Goal: Communication & Community: Connect with others

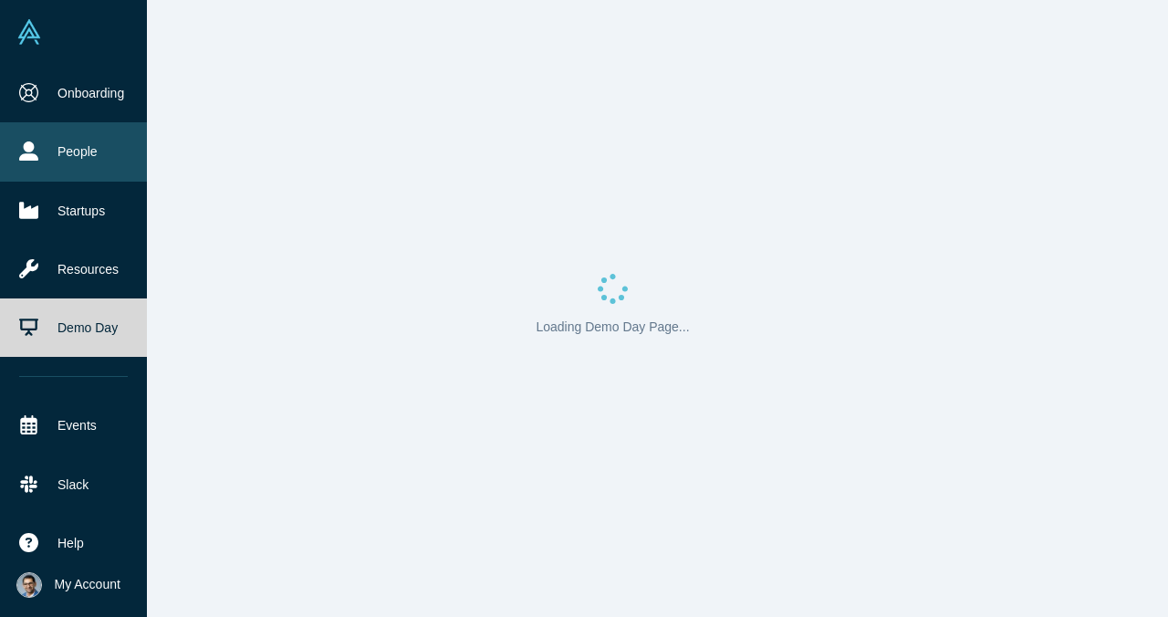
click at [67, 167] on link "People" at bounding box center [73, 151] width 147 height 58
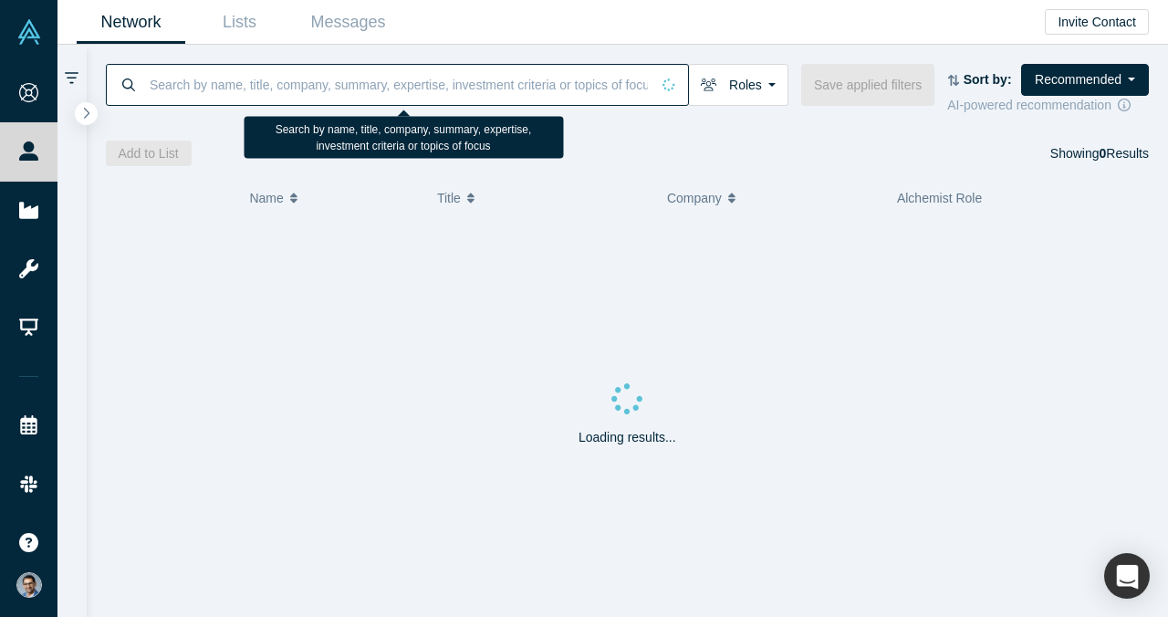
click at [317, 88] on input at bounding box center [399, 84] width 502 height 43
paste input "Air Street Capital"
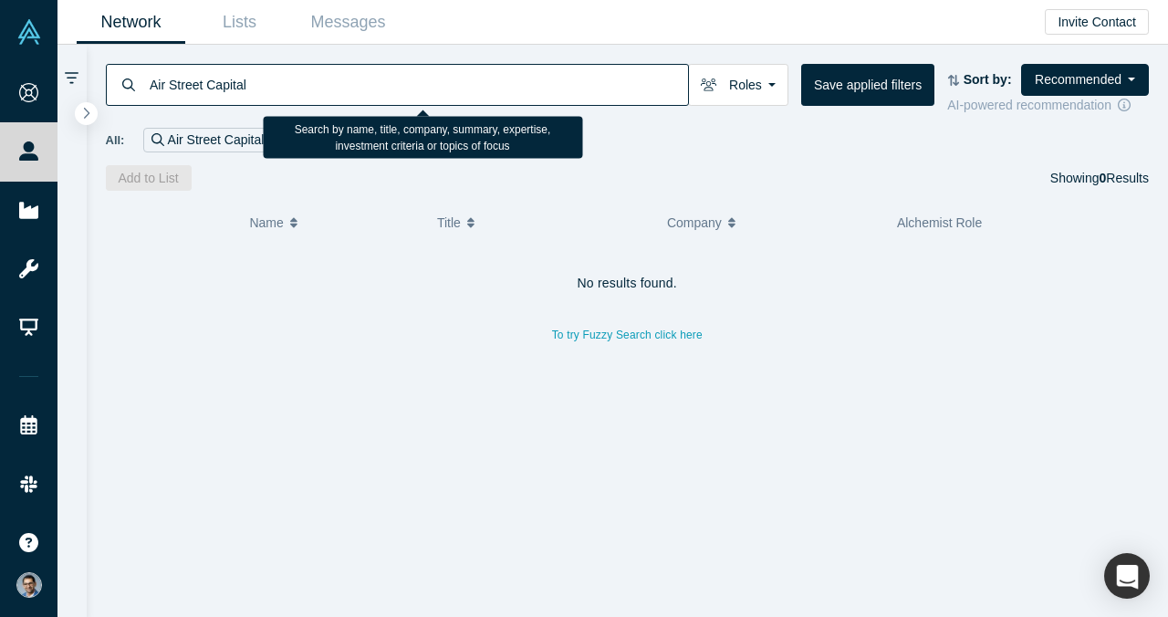
drag, startPoint x: 205, startPoint y: 89, endPoint x: 403, endPoint y: 82, distance: 198.1
click at [403, 82] on input "Air Street Capital" at bounding box center [418, 84] width 540 height 43
type input "Air Street"
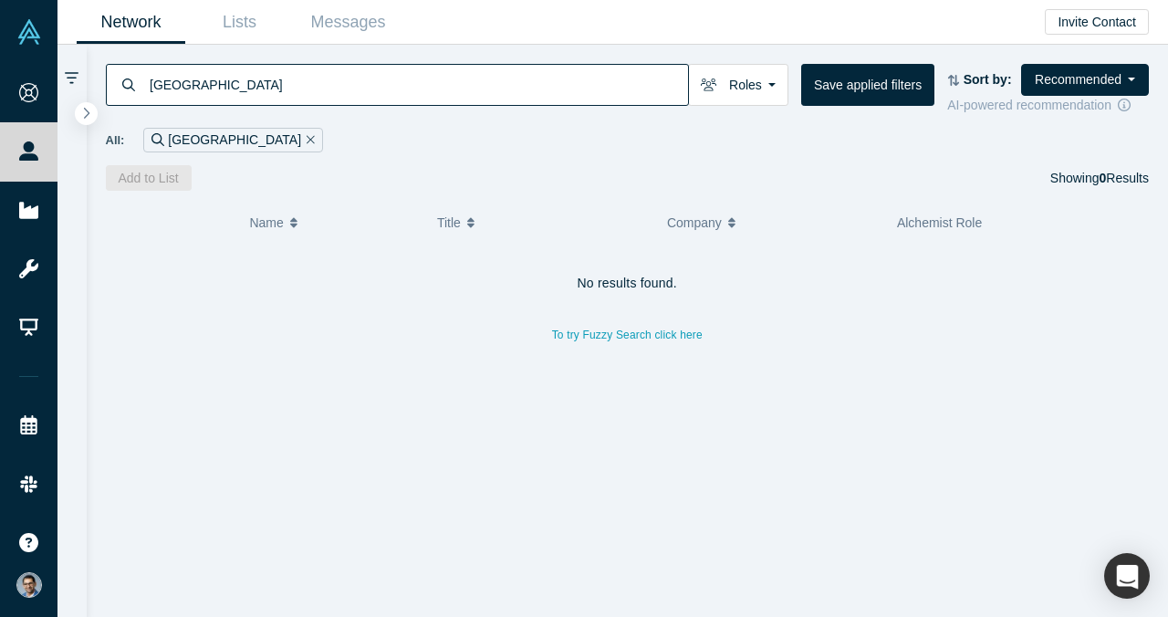
click at [306, 140] on icon "Remove Filter" at bounding box center [310, 139] width 8 height 13
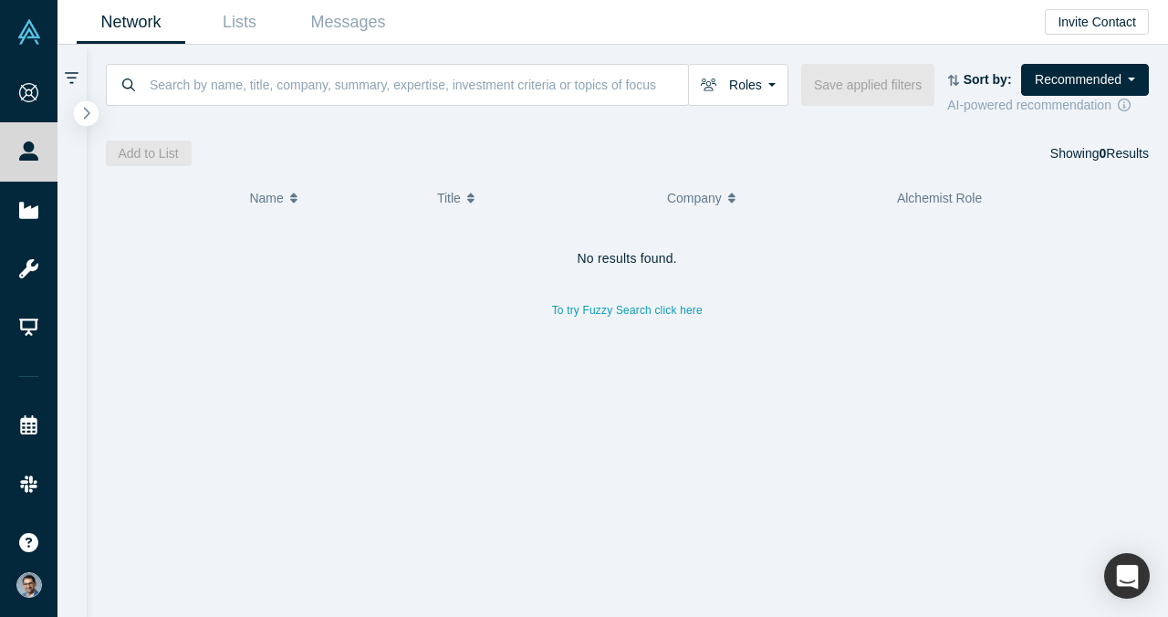
click at [88, 109] on icon "button" at bounding box center [86, 113] width 9 height 14
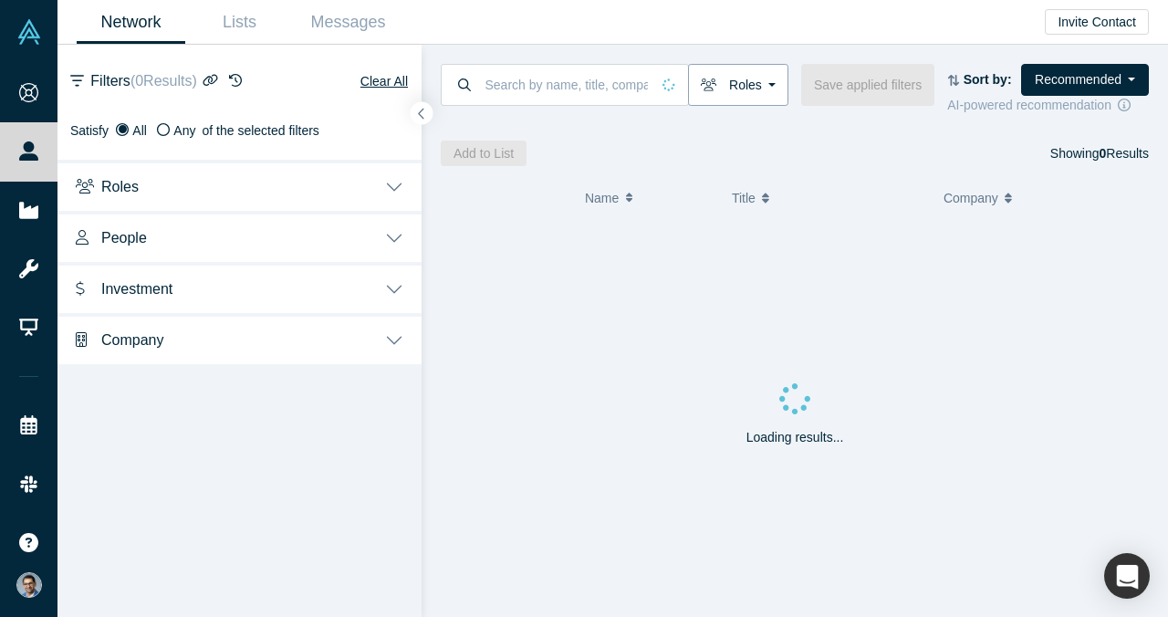
click at [737, 92] on button "Roles" at bounding box center [738, 85] width 100 height 42
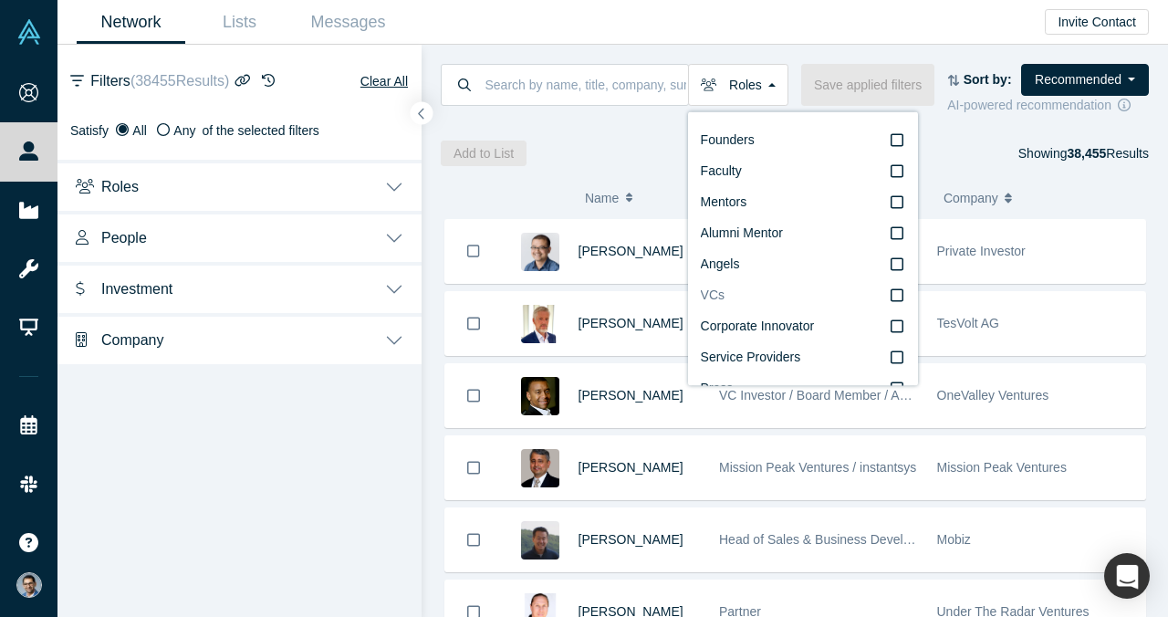
click at [741, 298] on label "VCs" at bounding box center [803, 295] width 204 height 31
click at [0, 0] on input "VCs" at bounding box center [0, 0] width 0 height 0
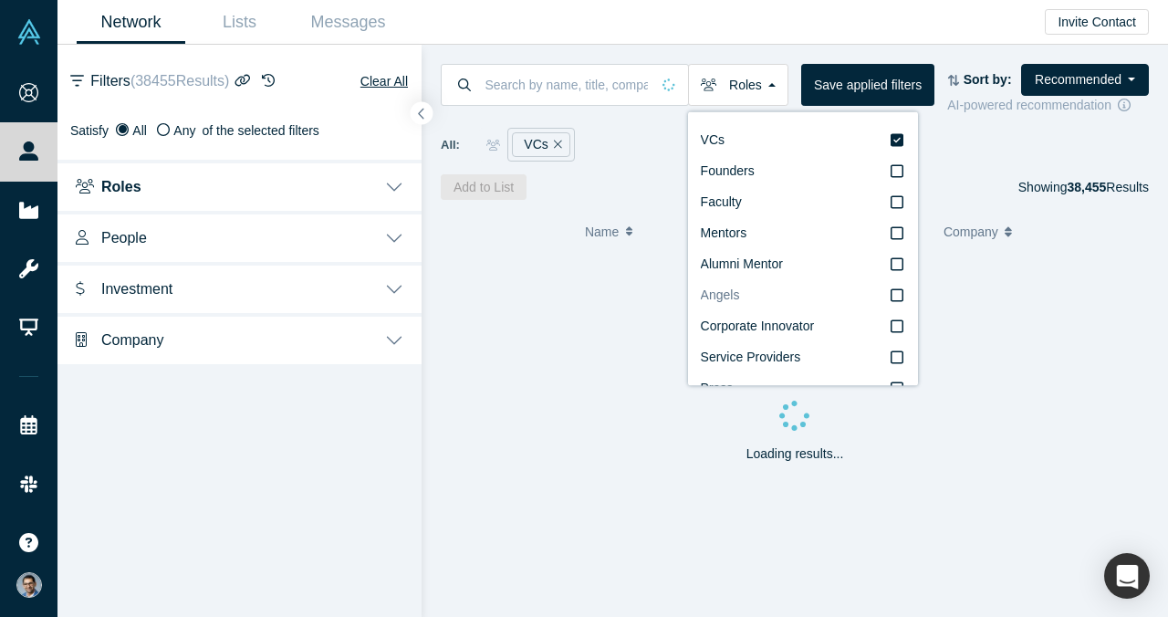
click at [750, 283] on label "Angels" at bounding box center [803, 295] width 204 height 31
click at [0, 0] on input "Angels" at bounding box center [0, 0] width 0 height 0
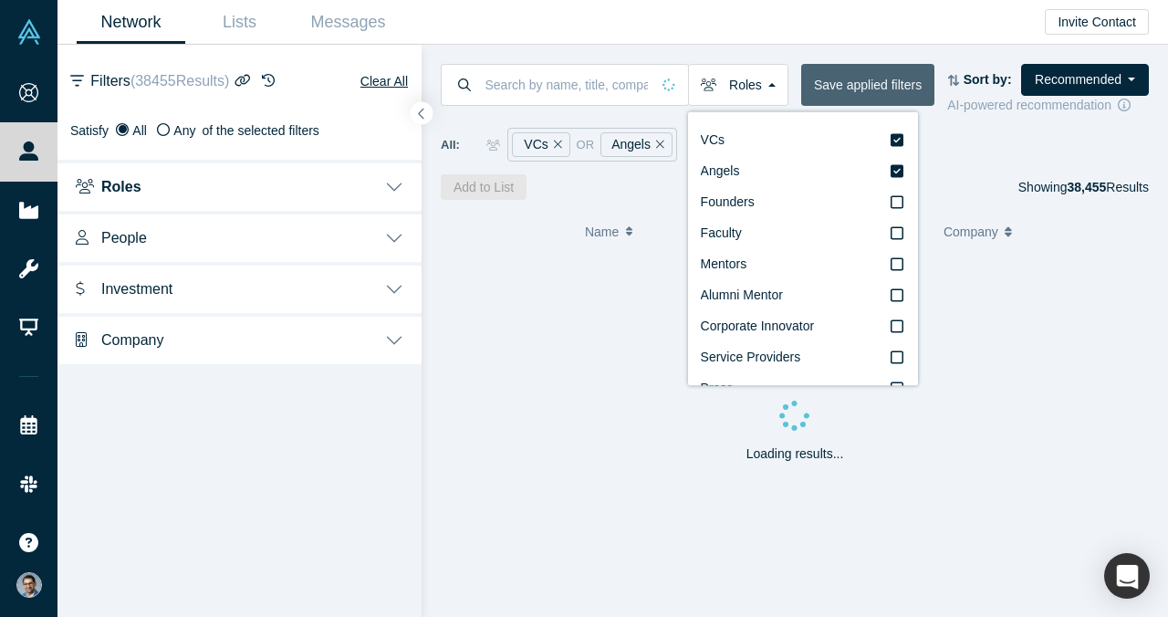
click at [867, 84] on button "Save applied filters" at bounding box center [867, 85] width 133 height 42
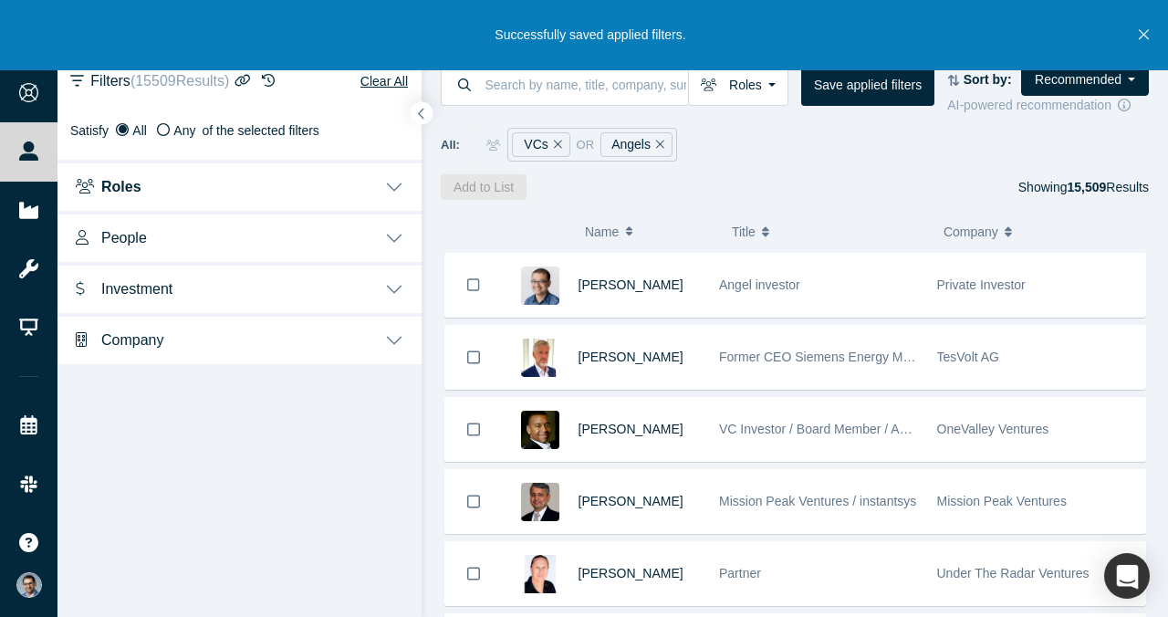
click at [357, 284] on button "Investment" at bounding box center [239, 287] width 364 height 51
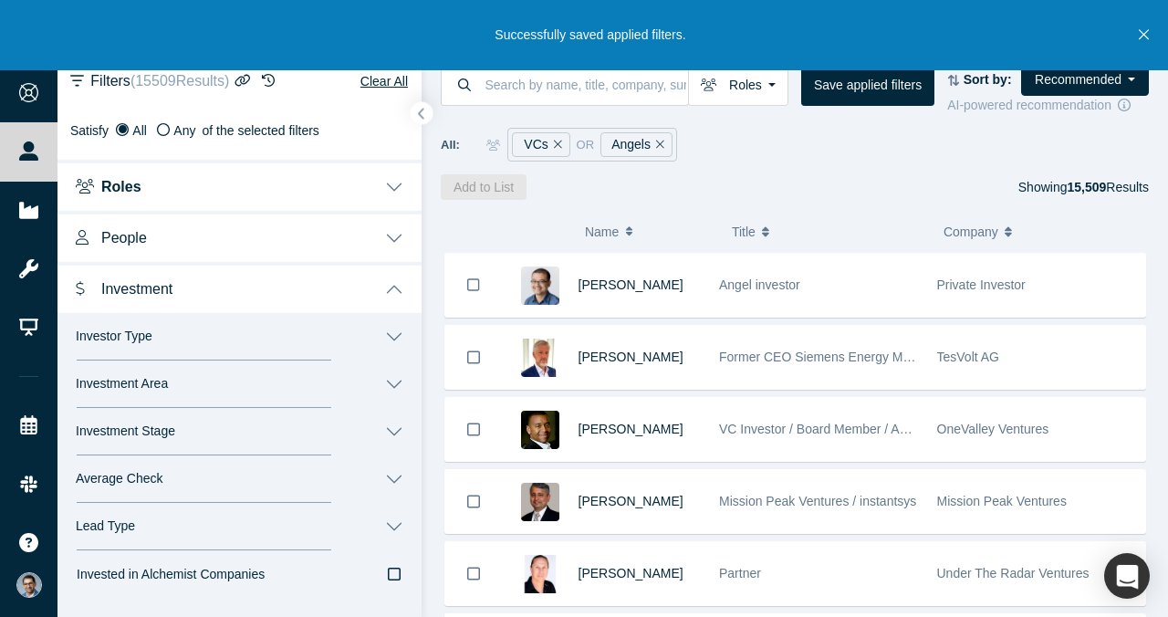
click at [351, 237] on button "People" at bounding box center [239, 236] width 364 height 51
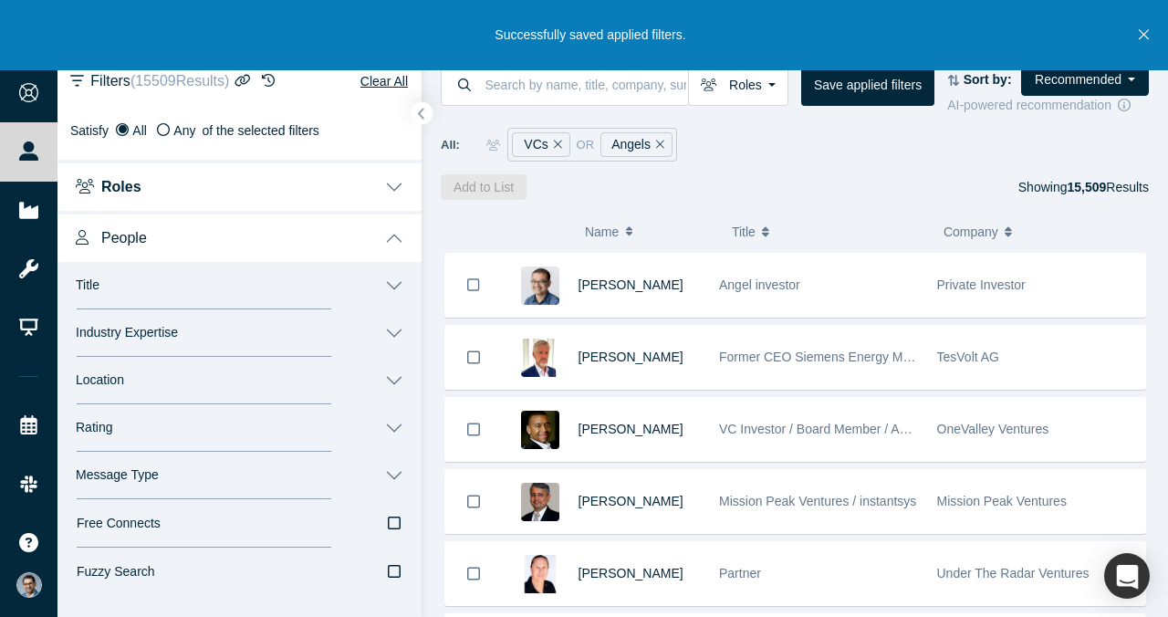
click at [351, 237] on button "People" at bounding box center [239, 236] width 364 height 51
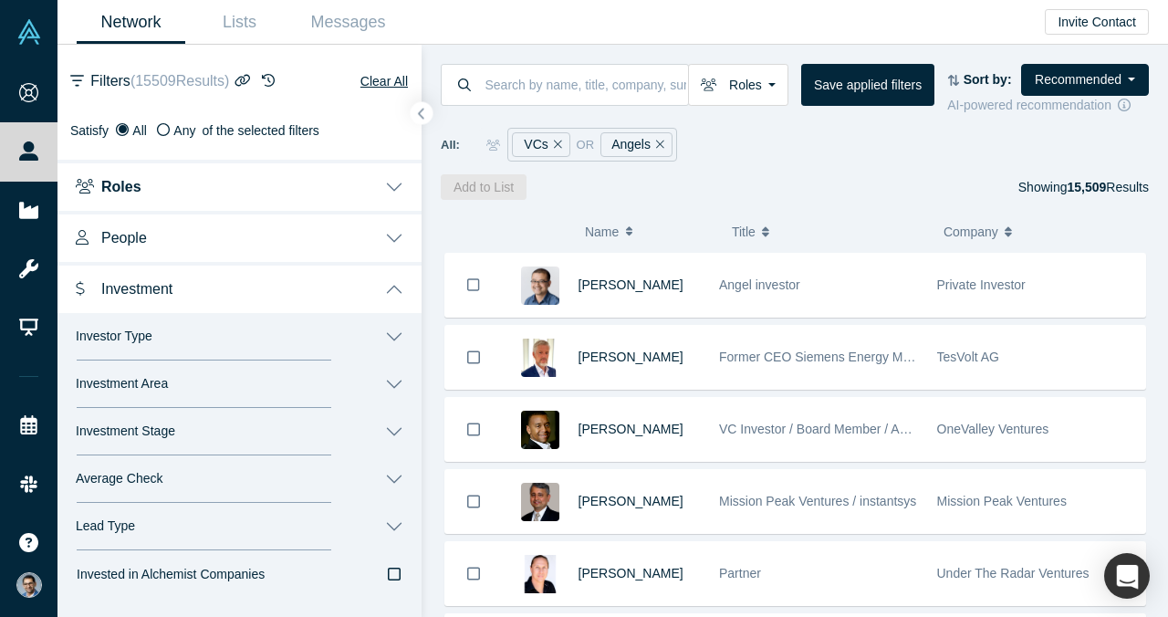
click at [345, 285] on button "Investment" at bounding box center [239, 287] width 364 height 51
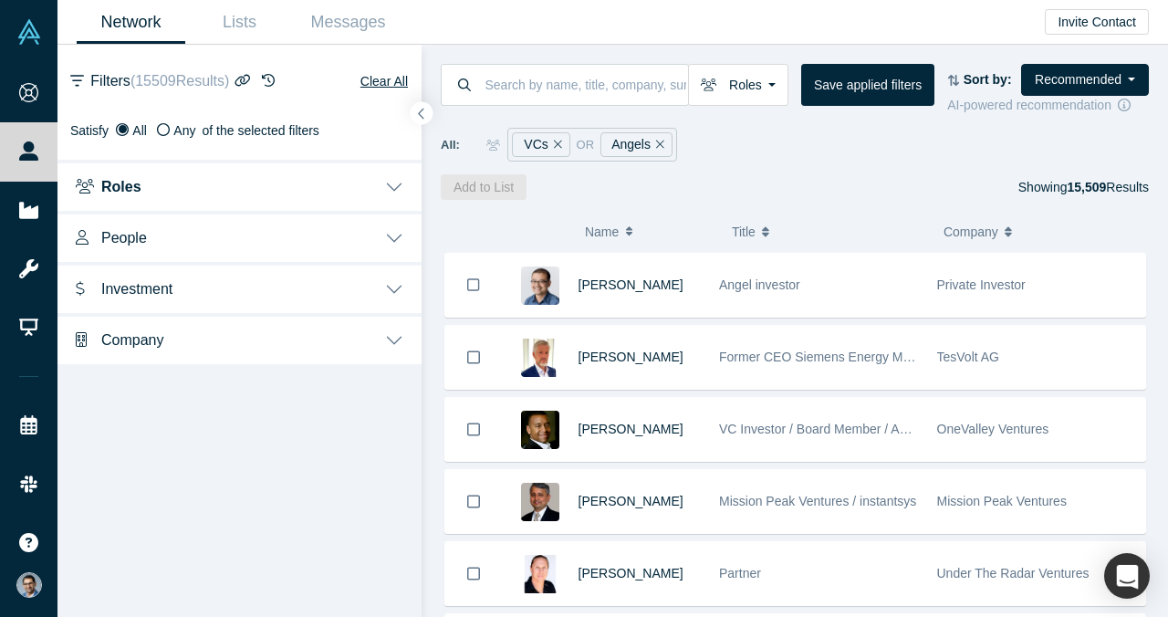
click at [335, 339] on button "Company" at bounding box center [239, 338] width 364 height 51
click at [301, 483] on button "HQ Location" at bounding box center [239, 482] width 364 height 47
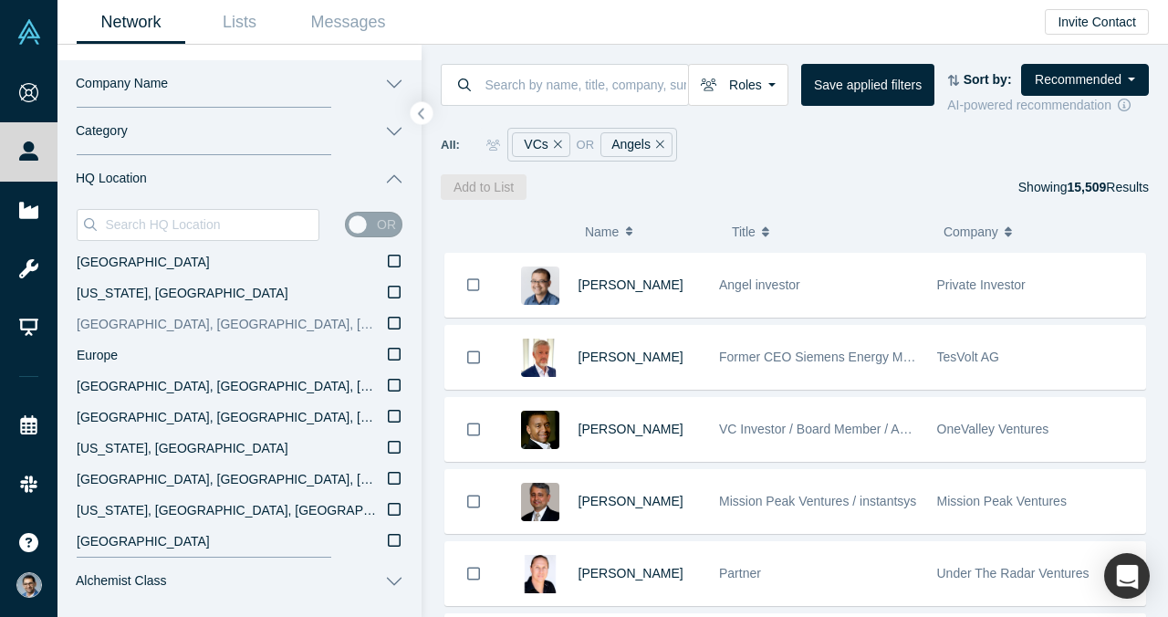
scroll to position [320, 0]
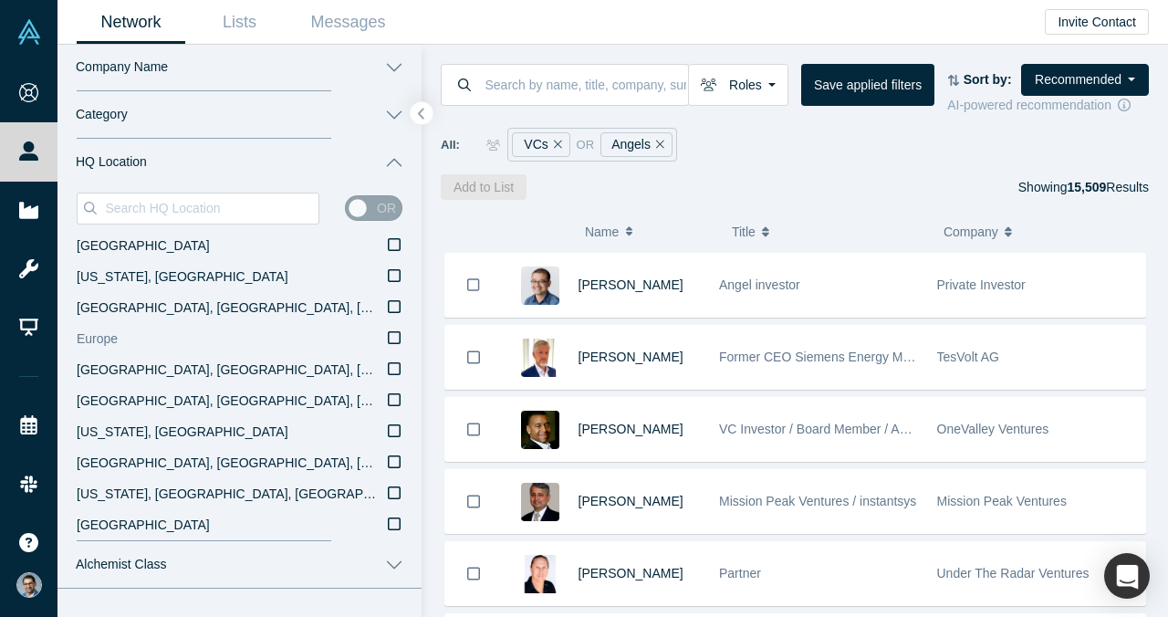
click at [398, 336] on icon at bounding box center [394, 337] width 13 height 15
click at [0, 0] on input "Europe" at bounding box center [0, 0] width 0 height 0
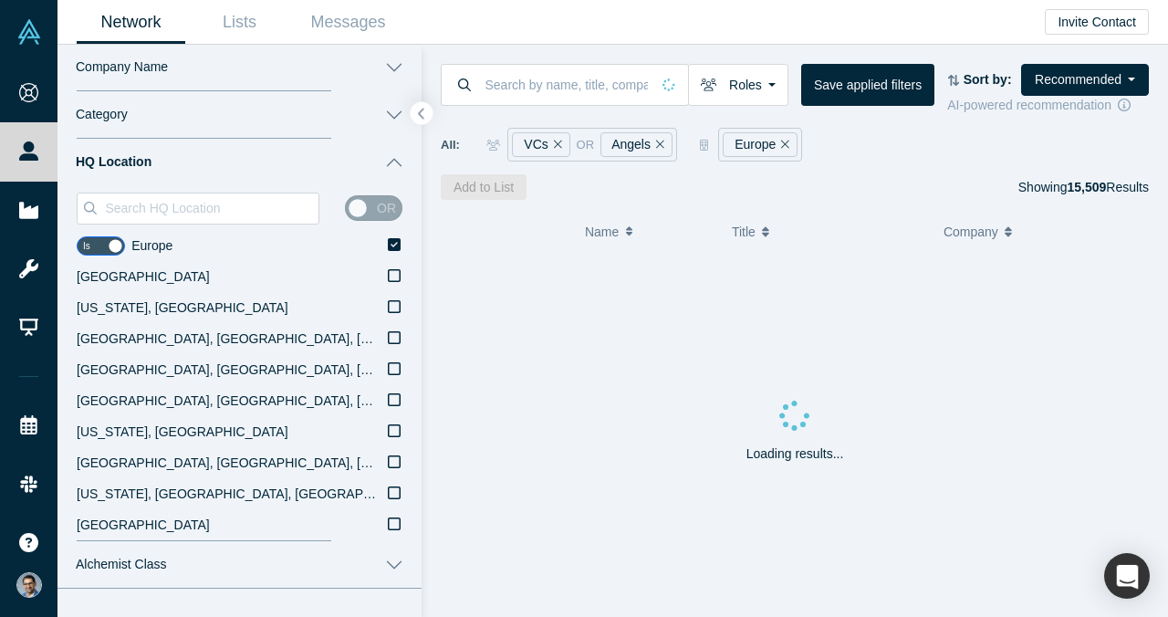
click at [376, 169] on button "HQ Location" at bounding box center [239, 162] width 364 height 47
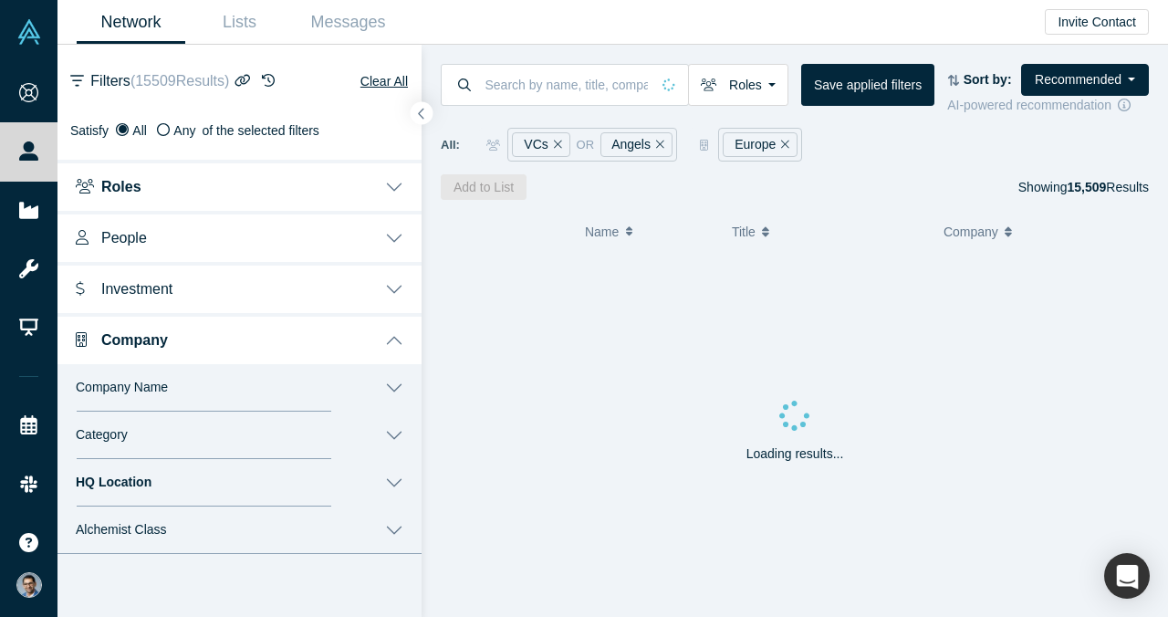
scroll to position [0, 0]
click at [338, 337] on button "Company" at bounding box center [239, 338] width 364 height 51
click at [345, 292] on button "Investment" at bounding box center [239, 287] width 364 height 51
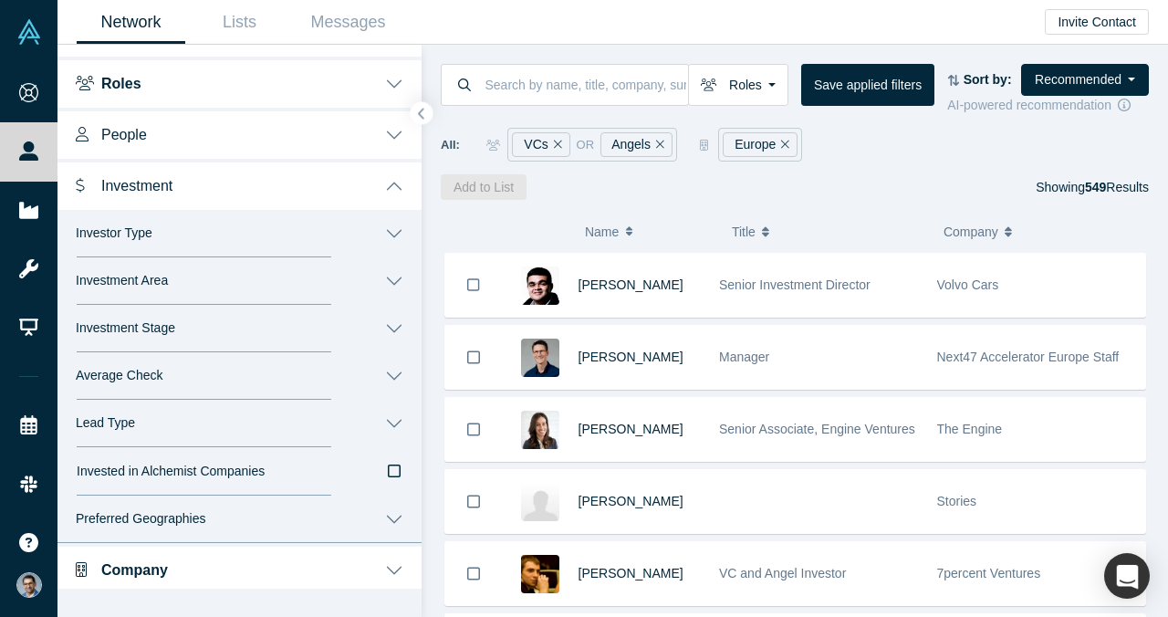
scroll to position [109, 0]
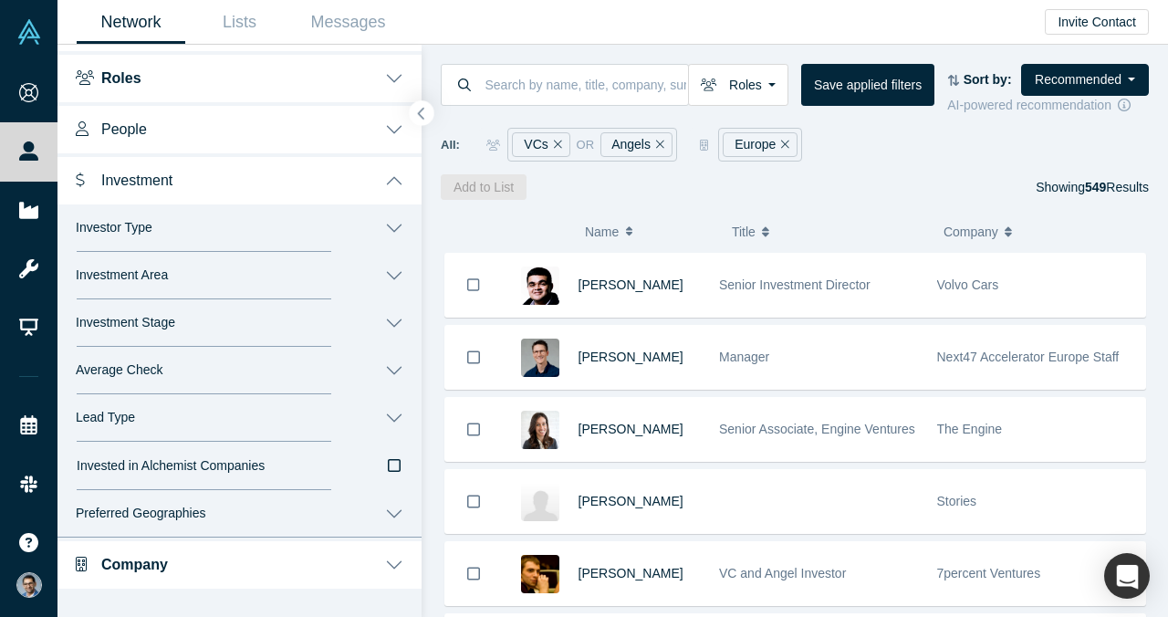
click at [424, 114] on icon "button" at bounding box center [421, 114] width 9 height 14
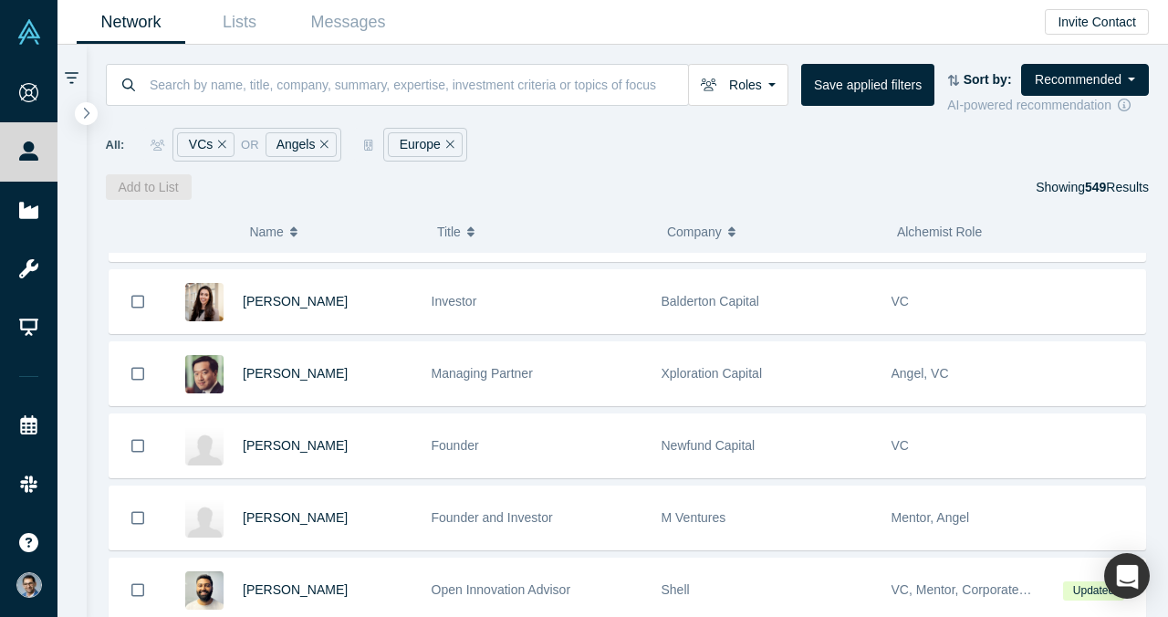
scroll to position [705, 0]
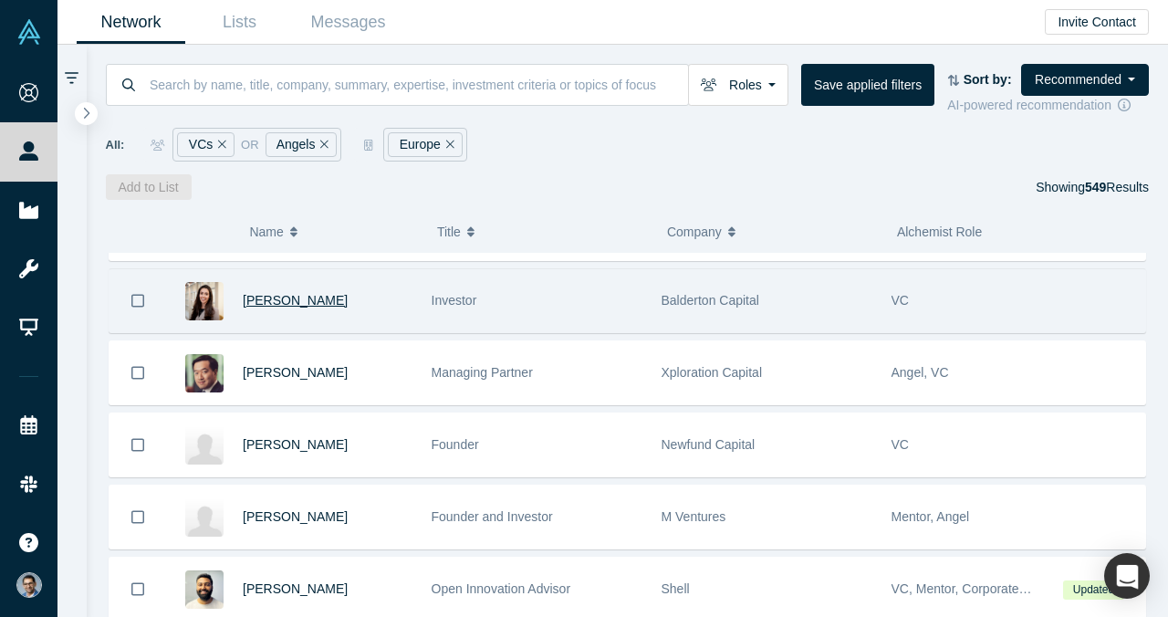
click at [306, 306] on span "Claudia Rowe" at bounding box center [295, 300] width 105 height 15
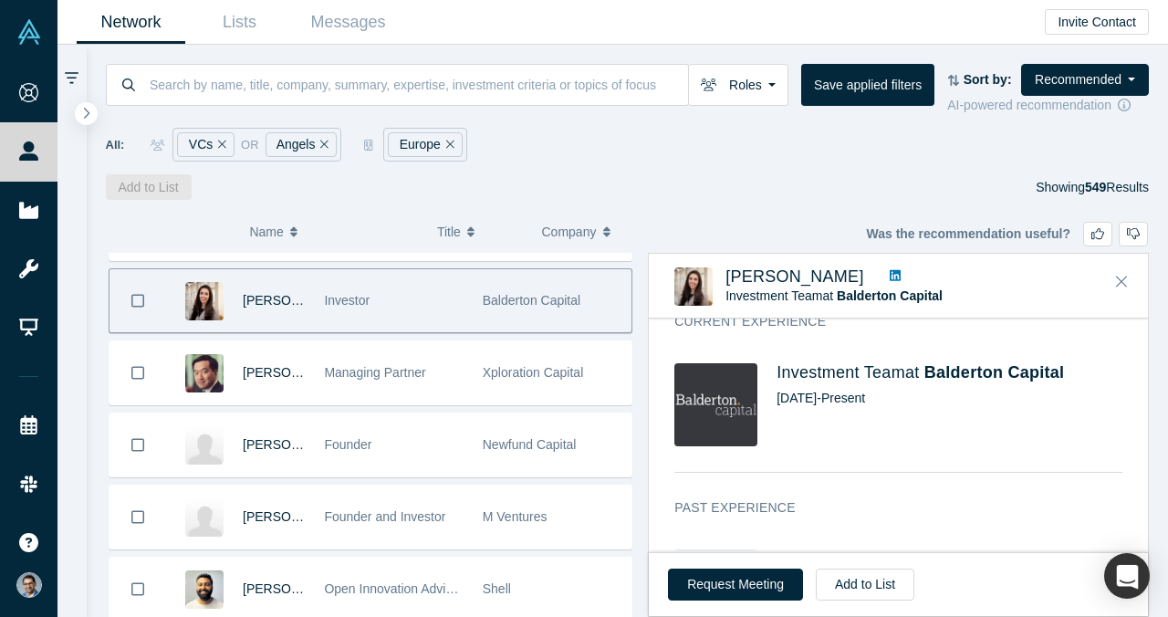
scroll to position [572, 0]
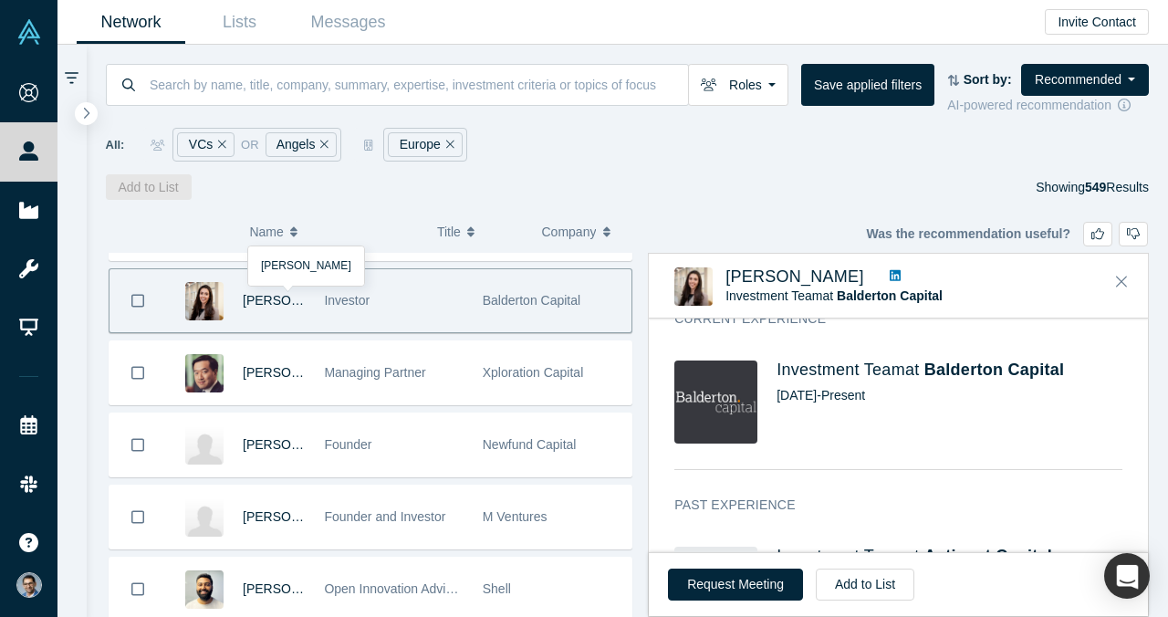
click at [889, 276] on icon at bounding box center [894, 275] width 11 height 11
click at [1131, 281] on button "Close" at bounding box center [1120, 281] width 27 height 29
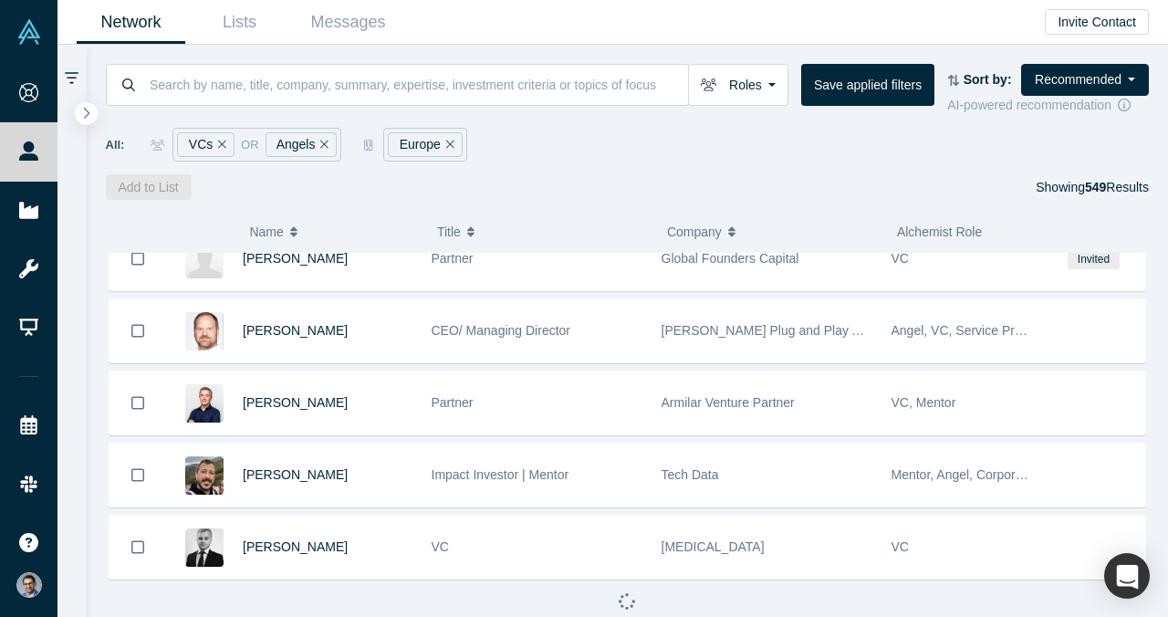
scroll to position [1107, 0]
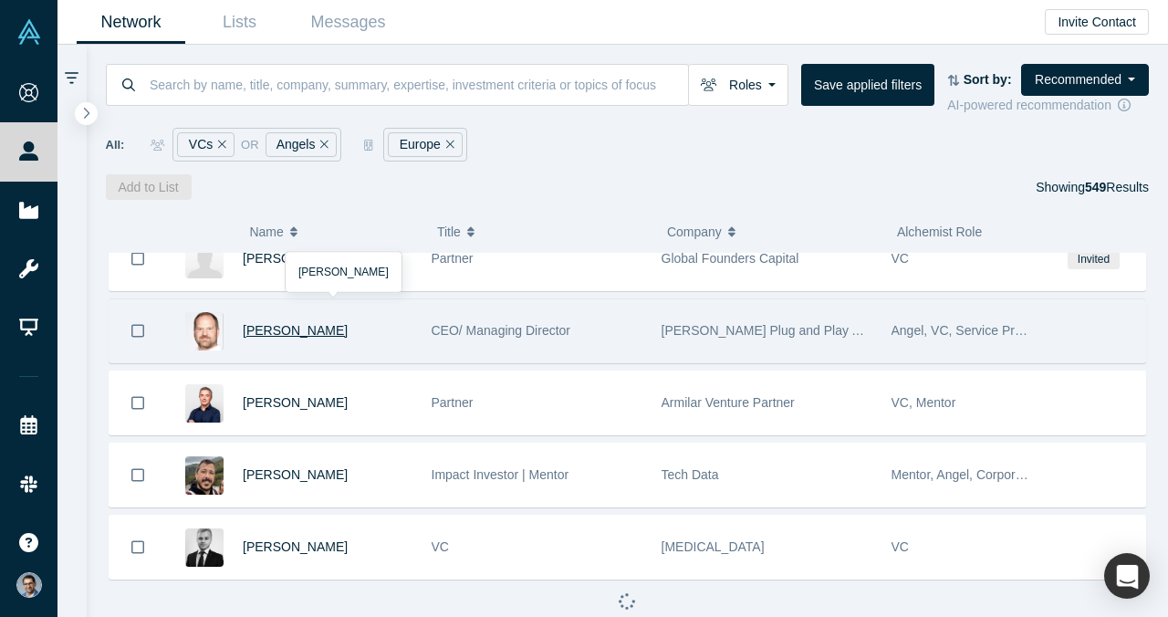
click at [283, 332] on span "Joerg Rheinboldt" at bounding box center [295, 330] width 105 height 15
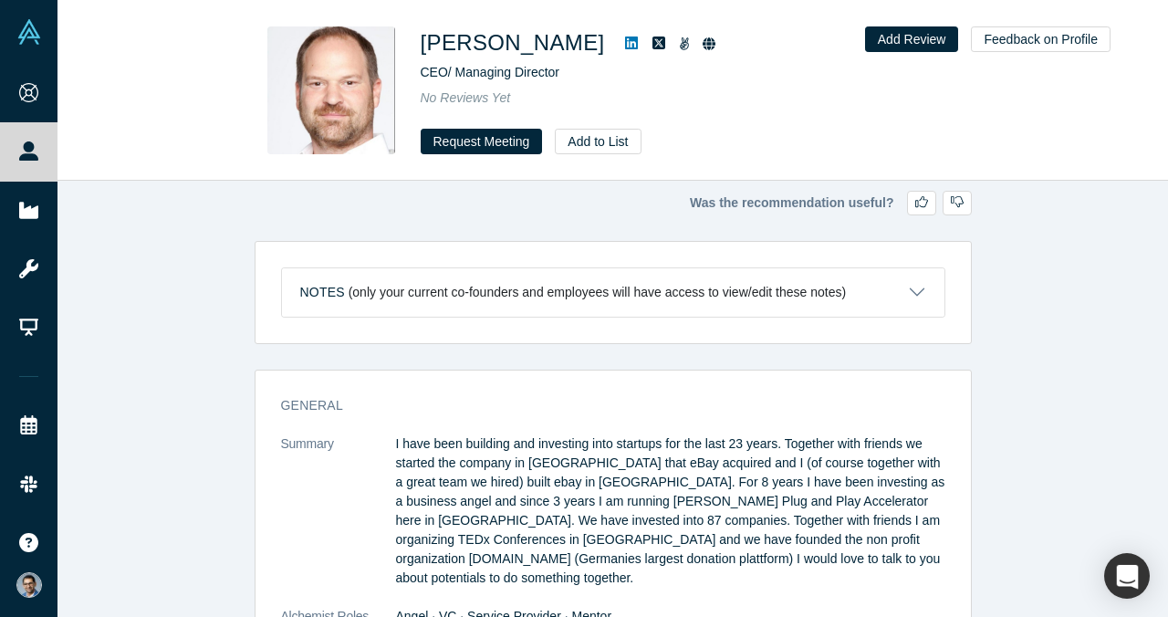
click at [625, 40] on icon at bounding box center [631, 43] width 13 height 15
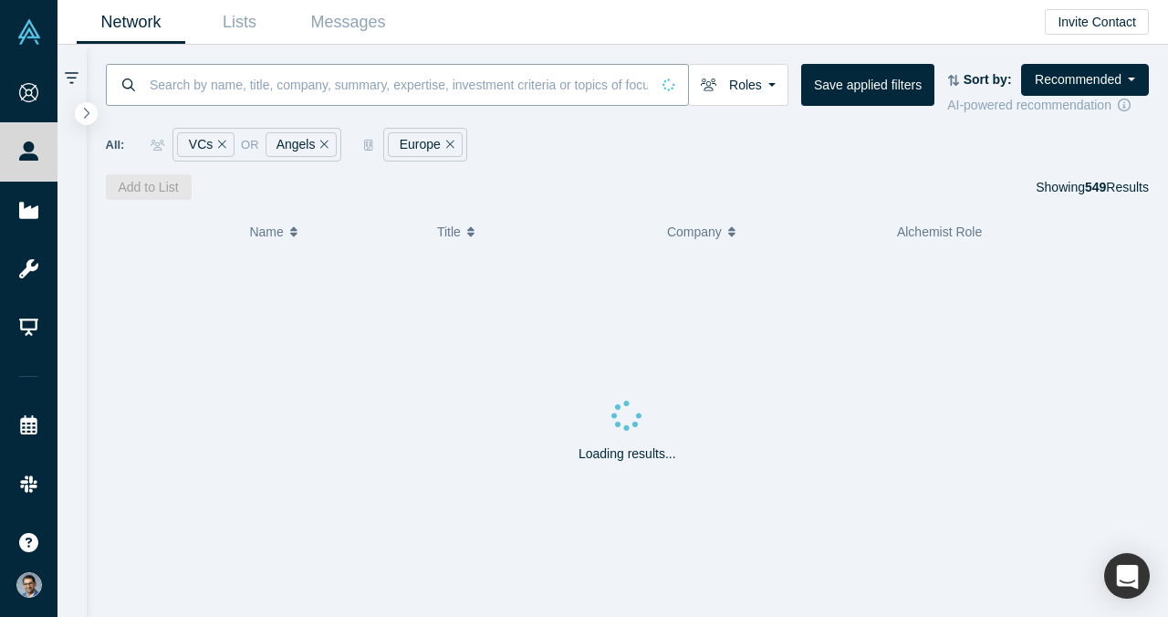
click at [367, 95] on input at bounding box center [399, 84] width 502 height 43
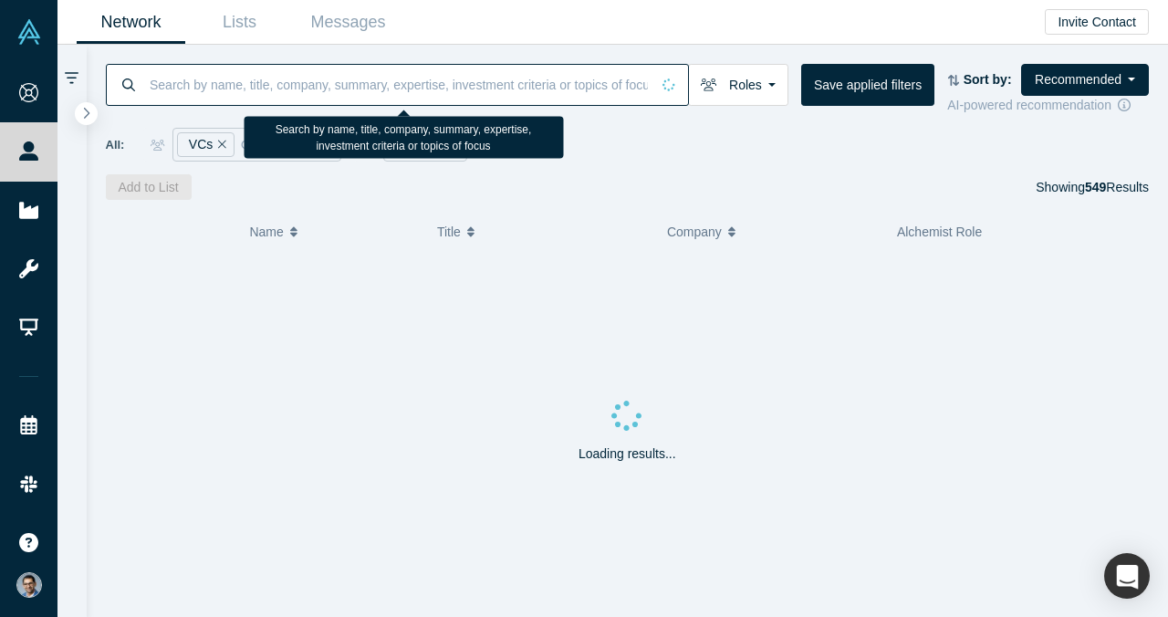
paste input "Link Ventures"
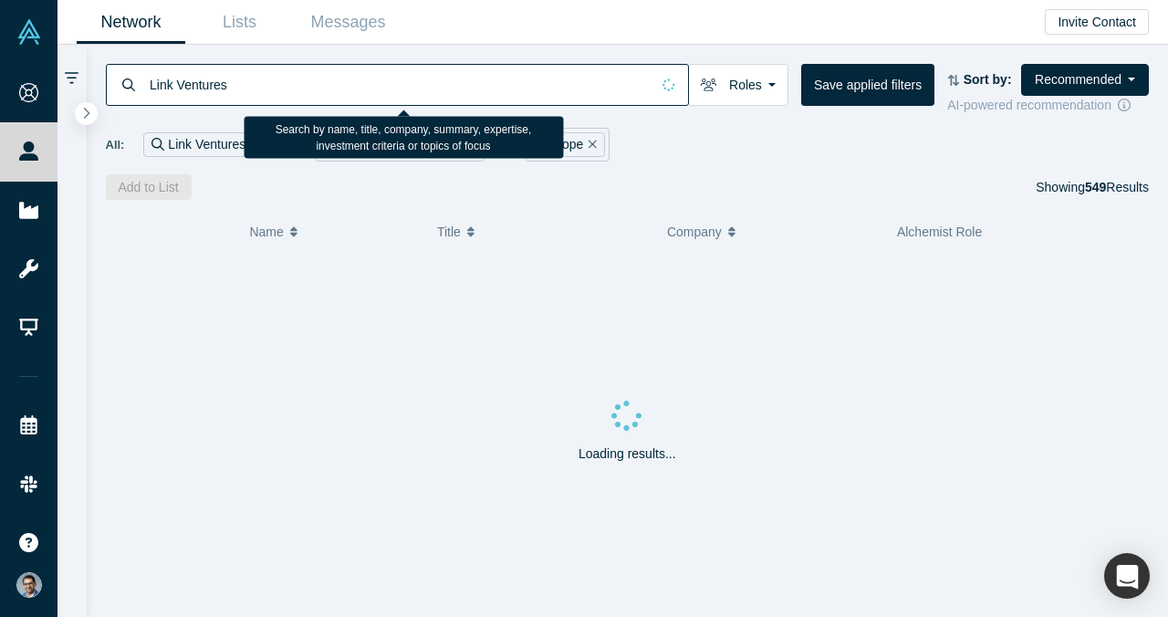
type input "Link Ventures"
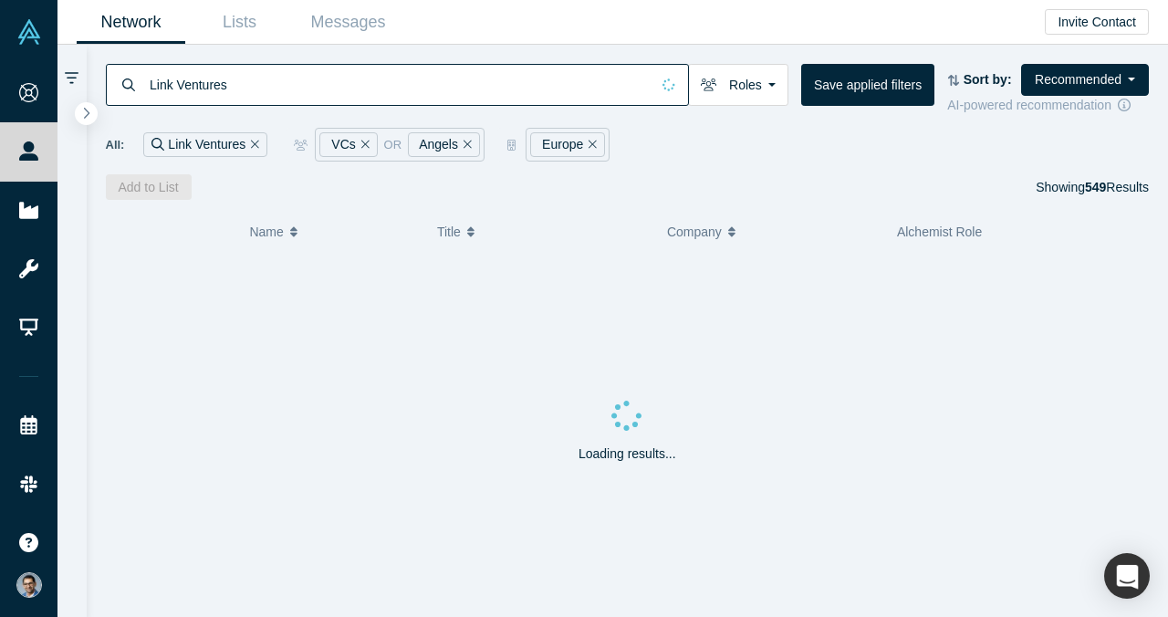
click at [588, 140] on icon "Remove Filter" at bounding box center [592, 144] width 8 height 13
click at [850, 86] on button "Save applied filters" at bounding box center [867, 85] width 133 height 42
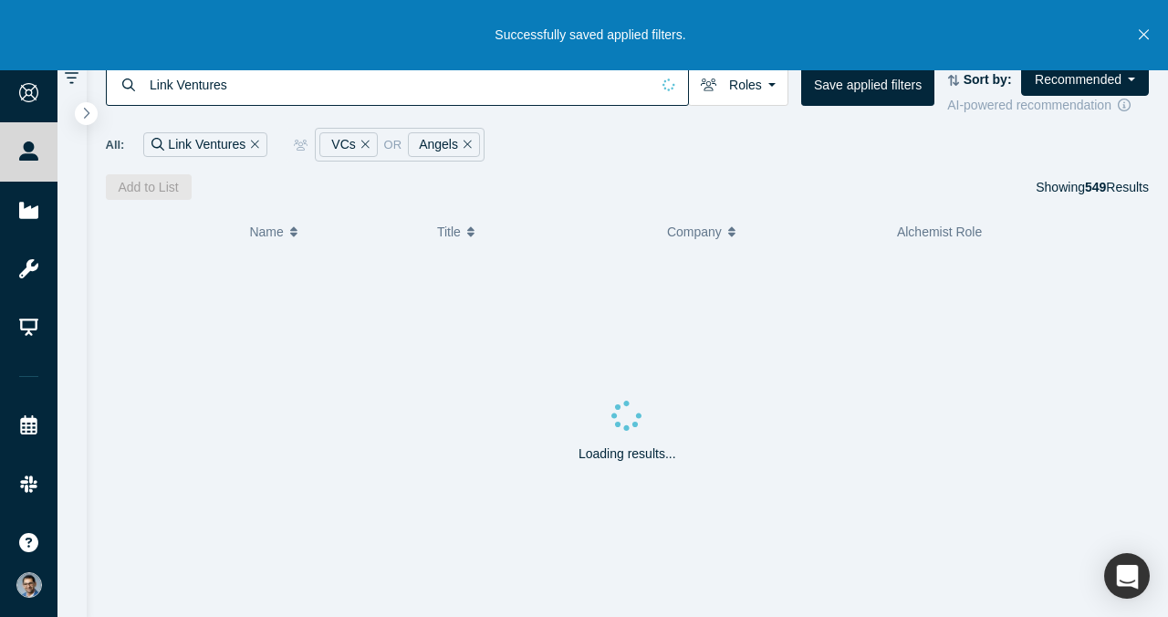
click at [1145, 35] on icon "Close" at bounding box center [1143, 34] width 10 height 16
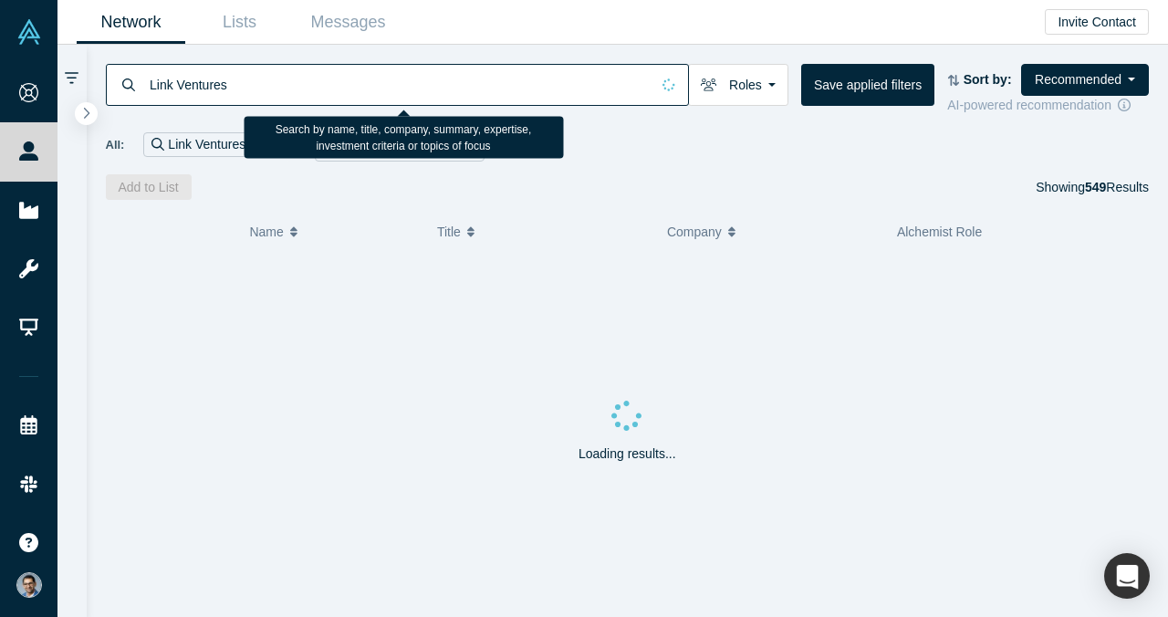
click at [591, 74] on input "Link Ventures" at bounding box center [399, 84] width 502 height 43
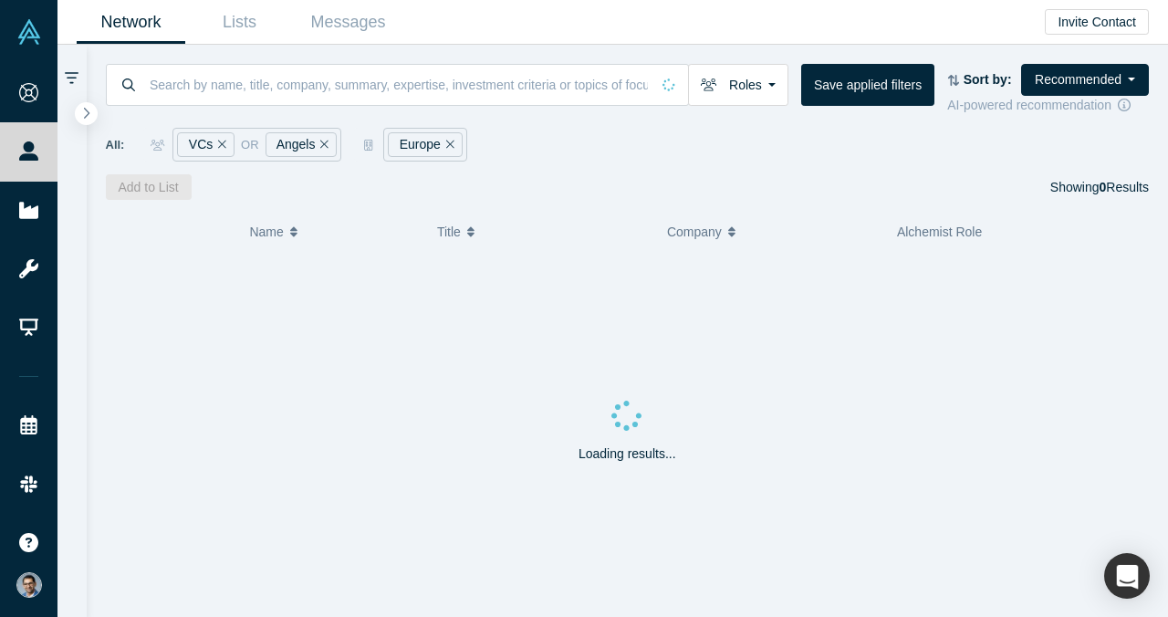
click at [446, 142] on icon "Remove Filter" at bounding box center [450, 144] width 8 height 13
click at [431, 95] on input at bounding box center [399, 84] width 502 height 43
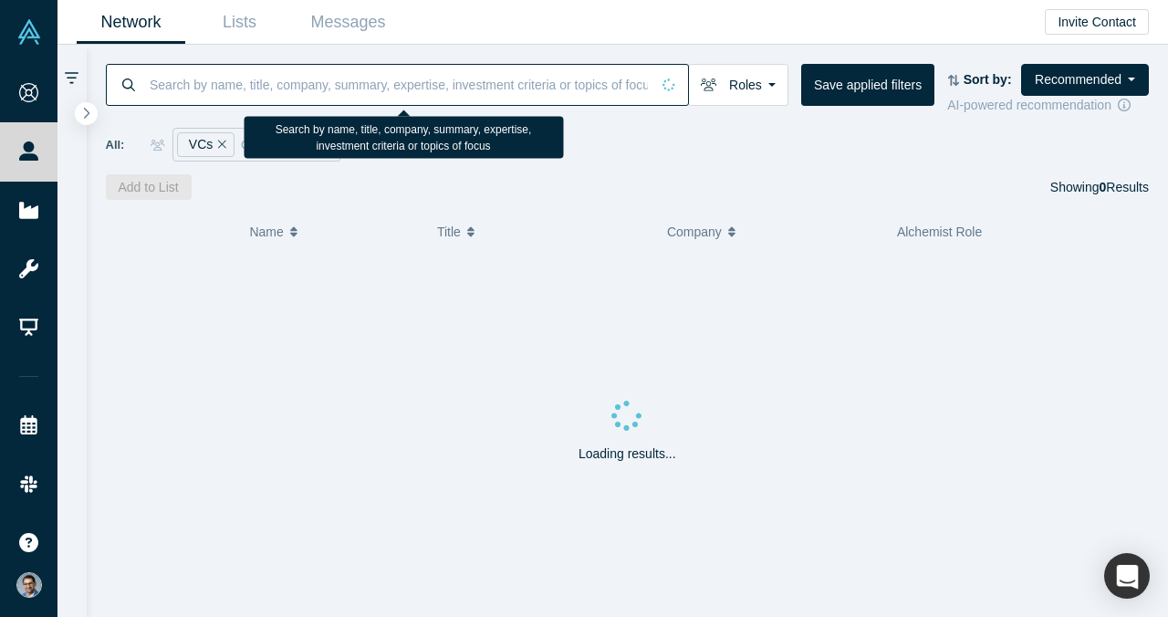
paste input "Link Ventures"
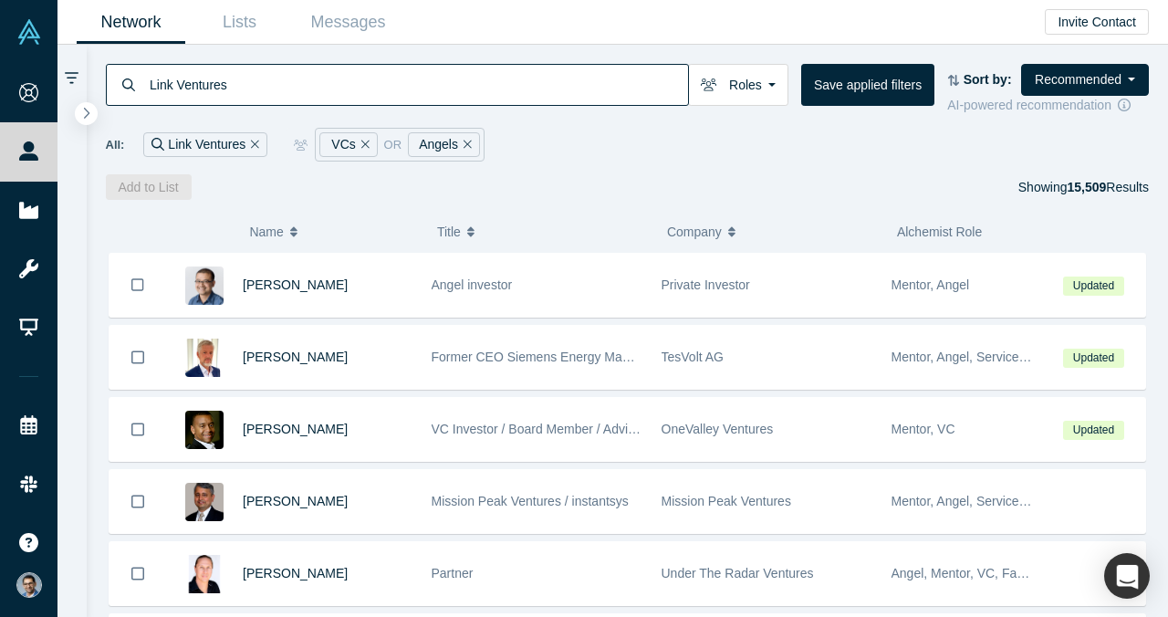
type input "Link Ventures"
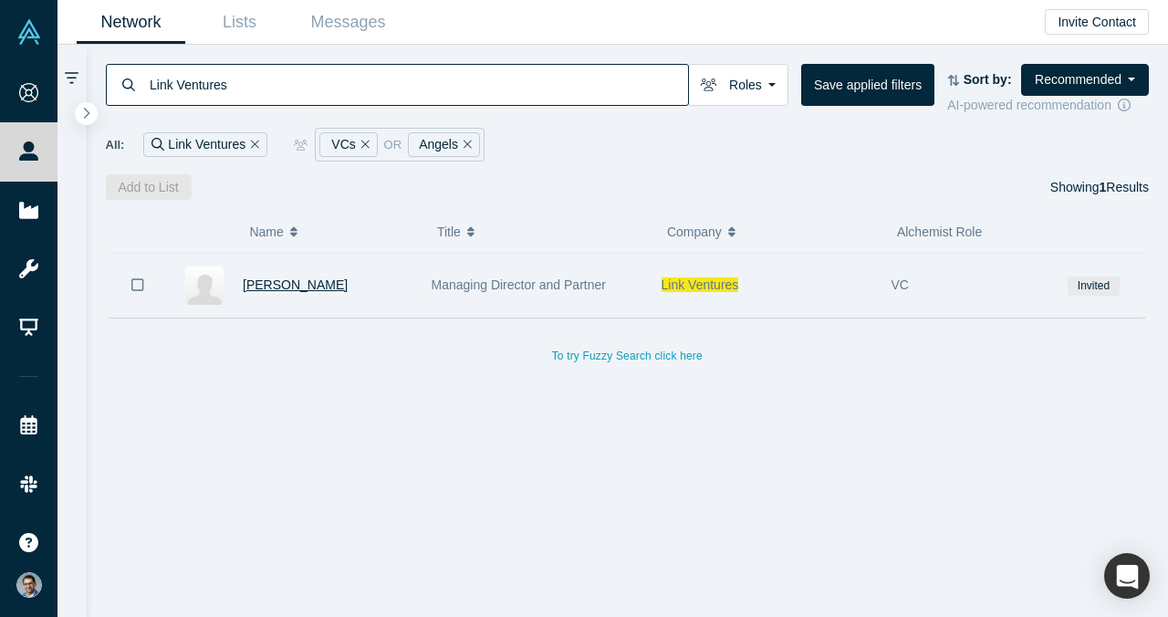
click at [283, 291] on span "[PERSON_NAME]" at bounding box center [295, 284] width 105 height 15
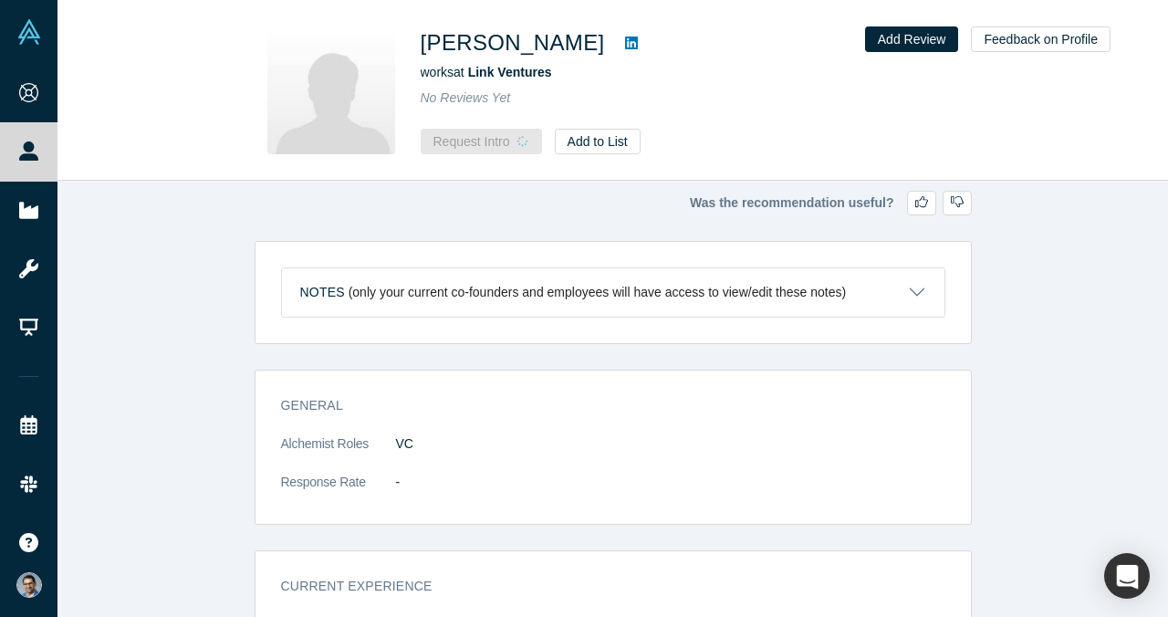
click at [625, 40] on icon at bounding box center [631, 43] width 13 height 15
click at [451, 139] on button "Request Intro" at bounding box center [471, 142] width 102 height 26
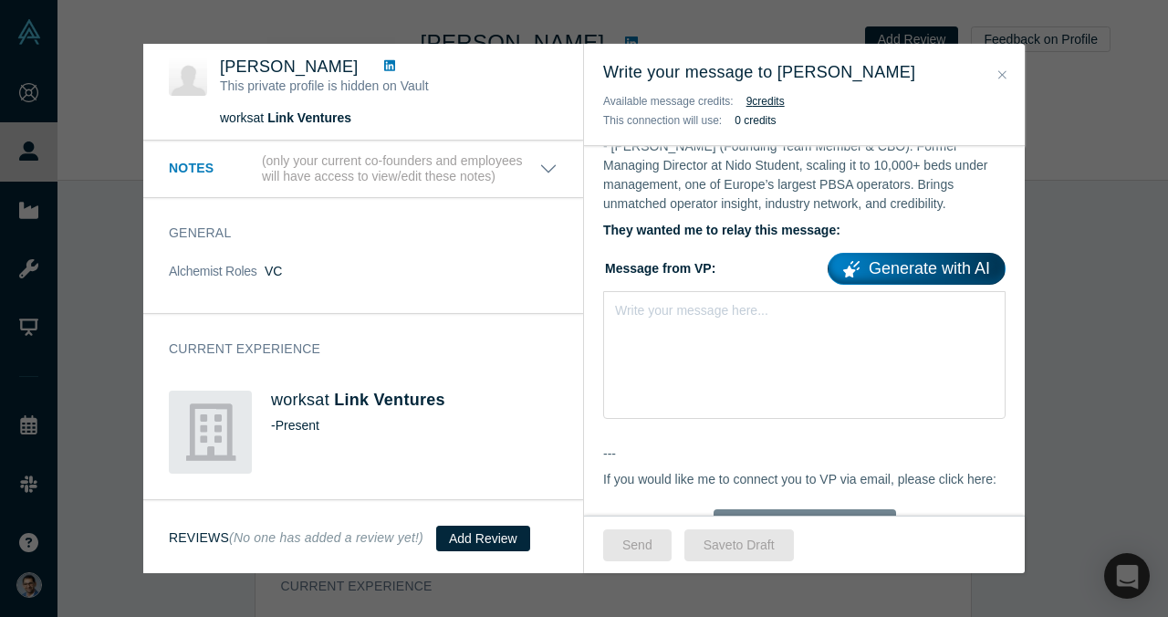
scroll to position [1030, 0]
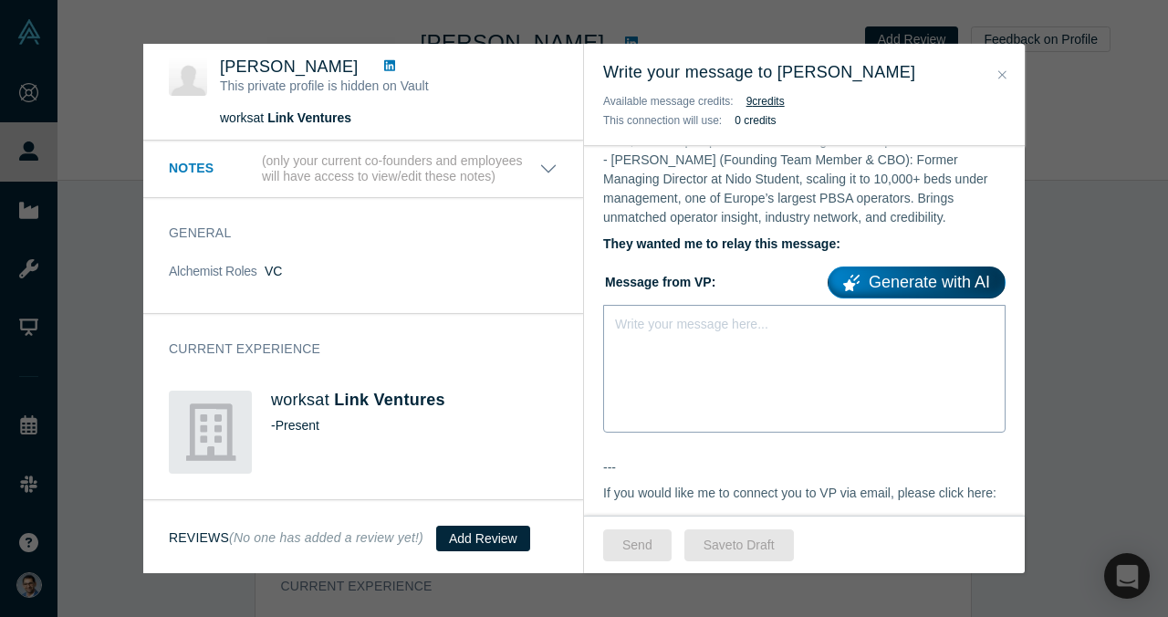
click at [791, 343] on div "Write your message here..." at bounding box center [804, 369] width 402 height 128
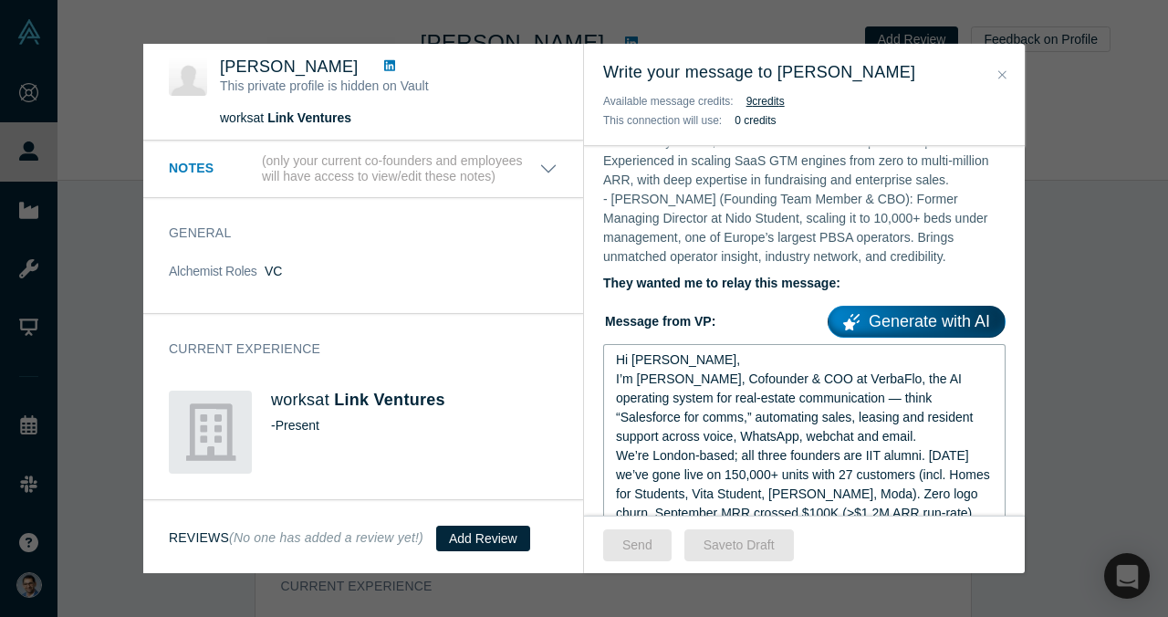
scroll to position [921, 0]
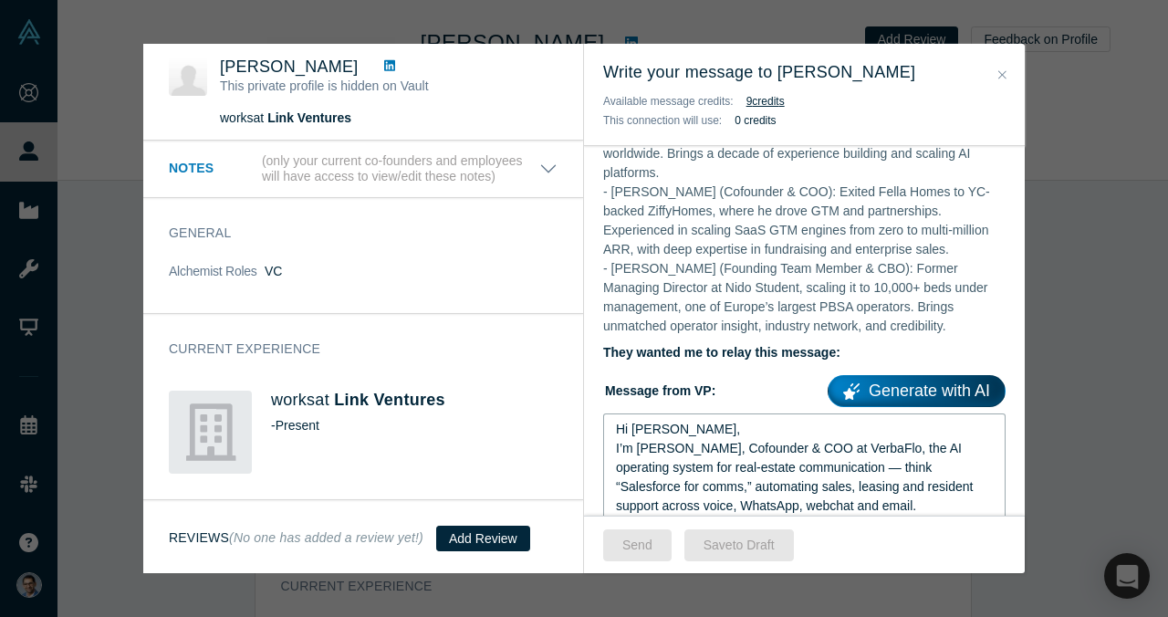
click at [690, 420] on div "Hi [PERSON_NAME]," at bounding box center [805, 429] width 378 height 19
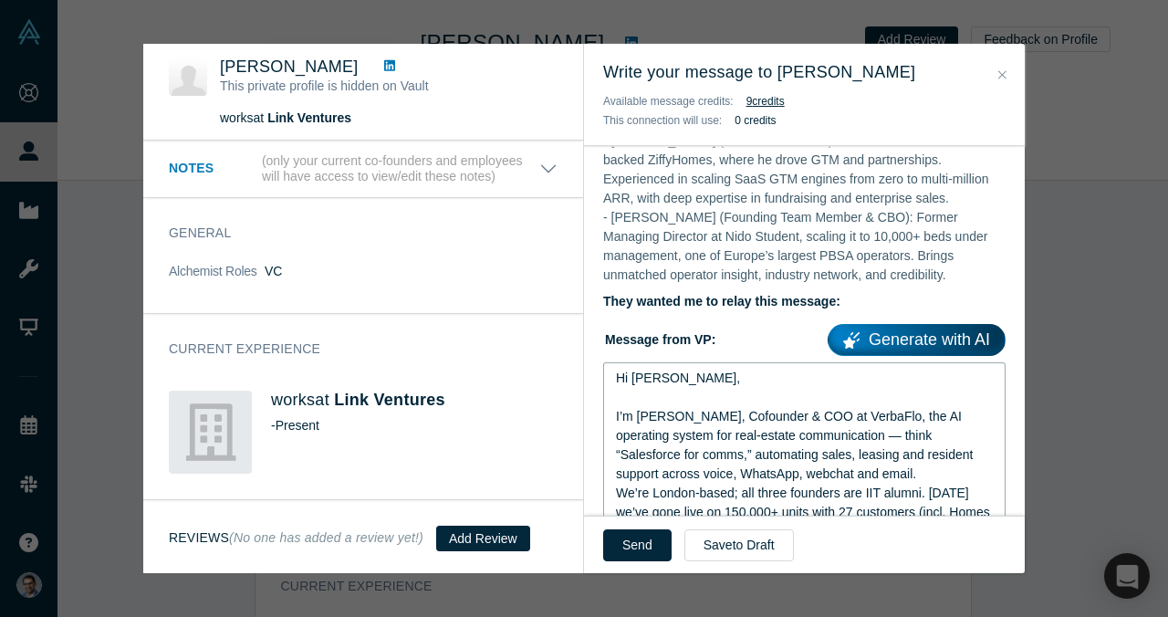
scroll to position [979, 0]
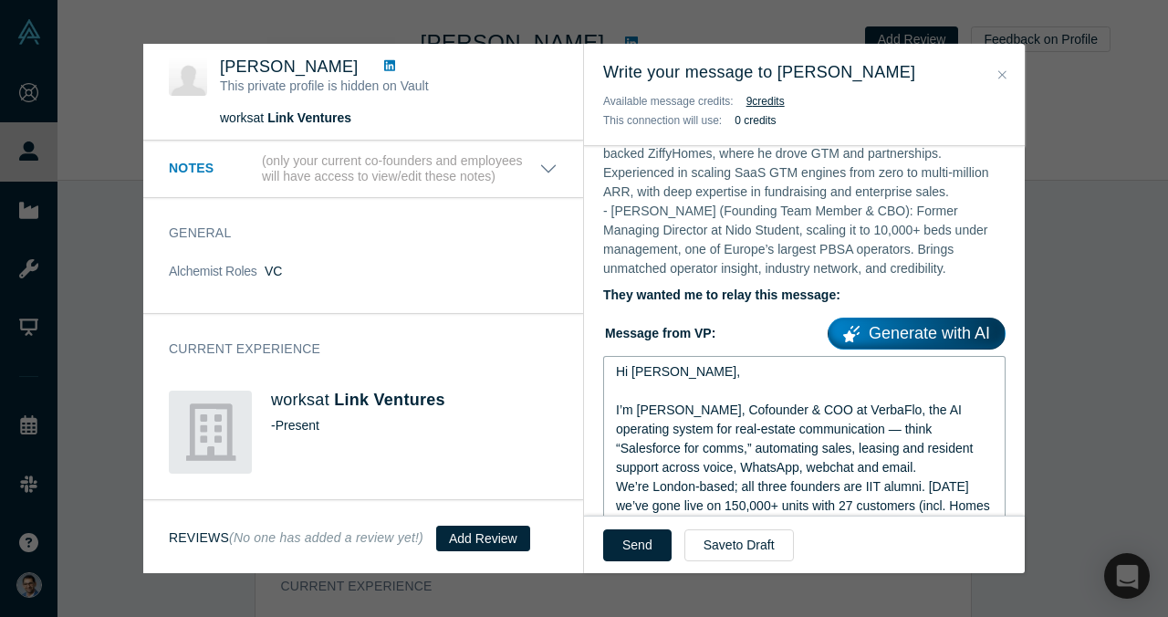
click at [843, 410] on span "I’m [PERSON_NAME], Cofounder & COO at VerbaFlo, the AI operating system for rea…" at bounding box center [796, 438] width 360 height 72
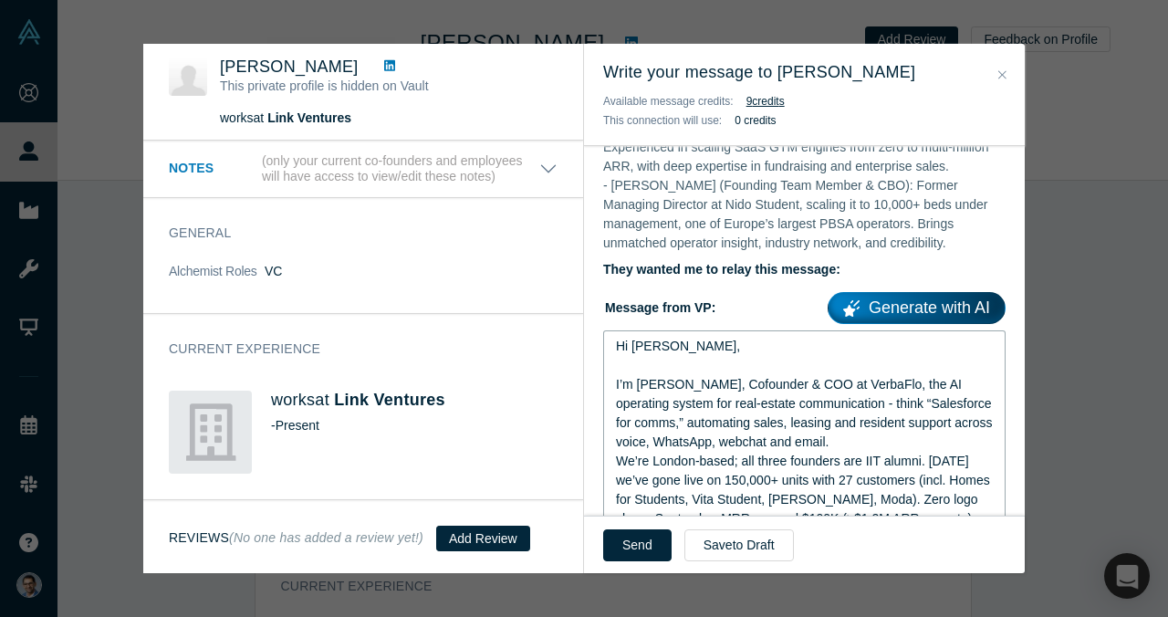
scroll to position [1008, 0]
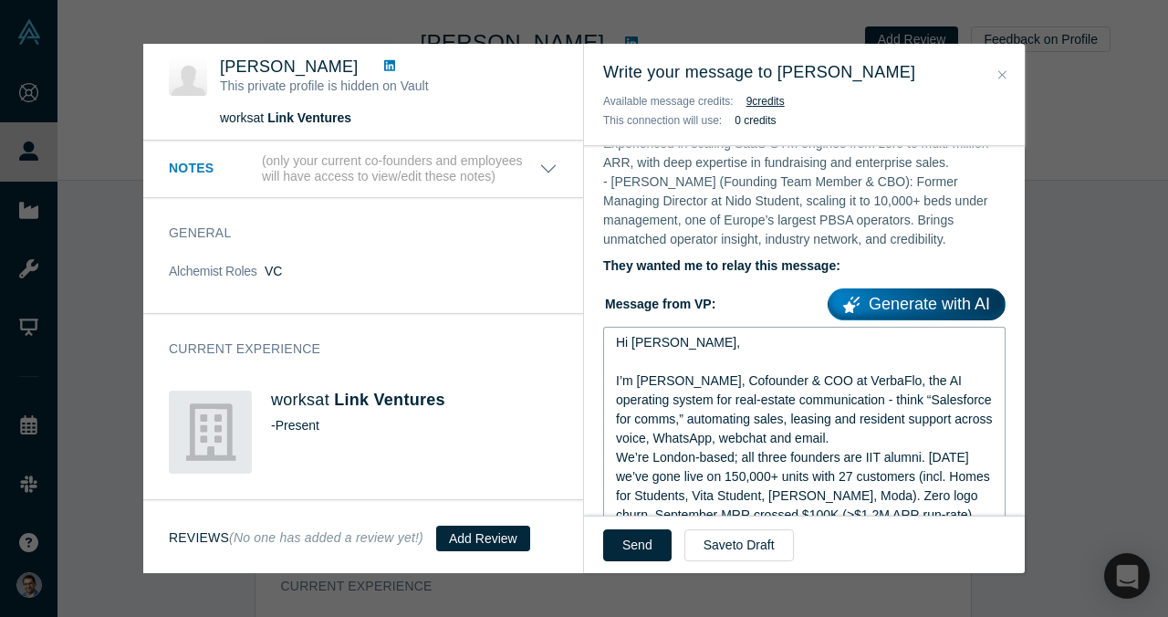
click at [843, 420] on div "I’m [PERSON_NAME], Cofounder & COO at VerbaFlo, the AI operating system for rea…" at bounding box center [805, 409] width 378 height 77
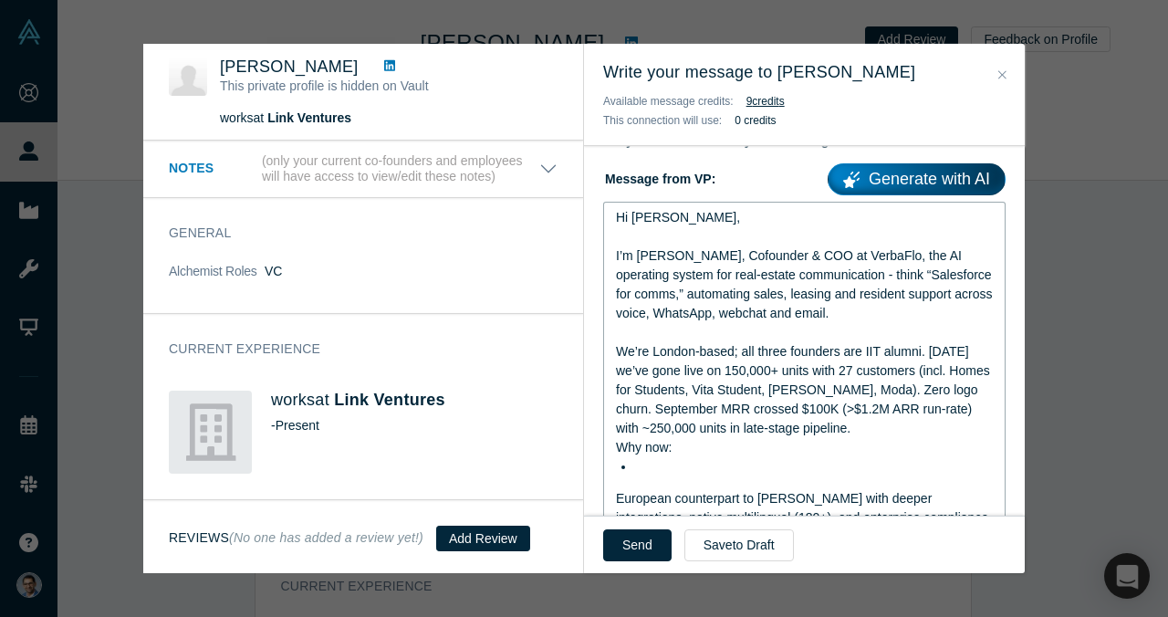
scroll to position [1137, 0]
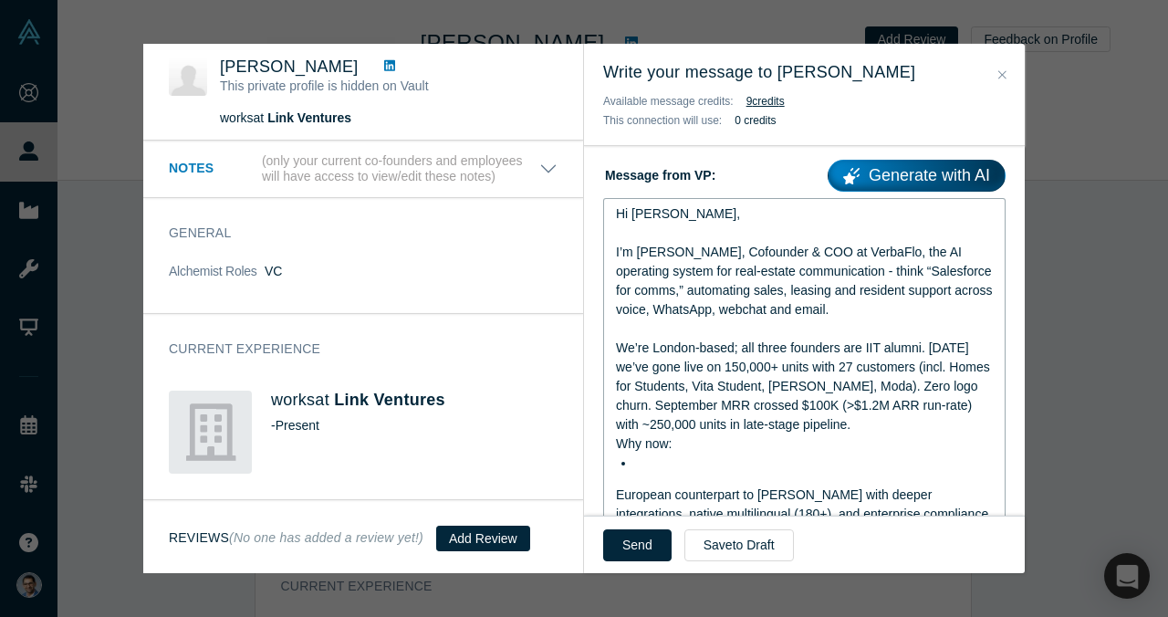
click at [898, 401] on div "We’re London-based; all three founders are IIT alumni. [DATE] we’ve gone live o…" at bounding box center [805, 386] width 378 height 96
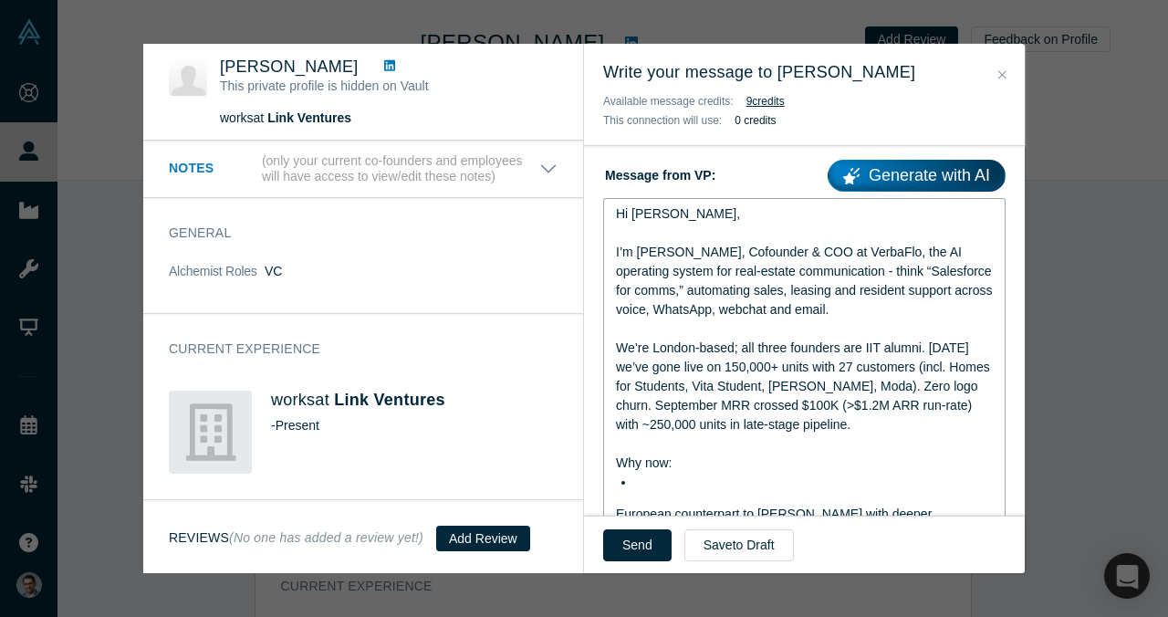
click at [657, 472] on div "Hi [PERSON_NAME], I’m [PERSON_NAME], Cofounder & COO at VerbaFlo, the AI operat…" at bounding box center [805, 529] width 378 height 651
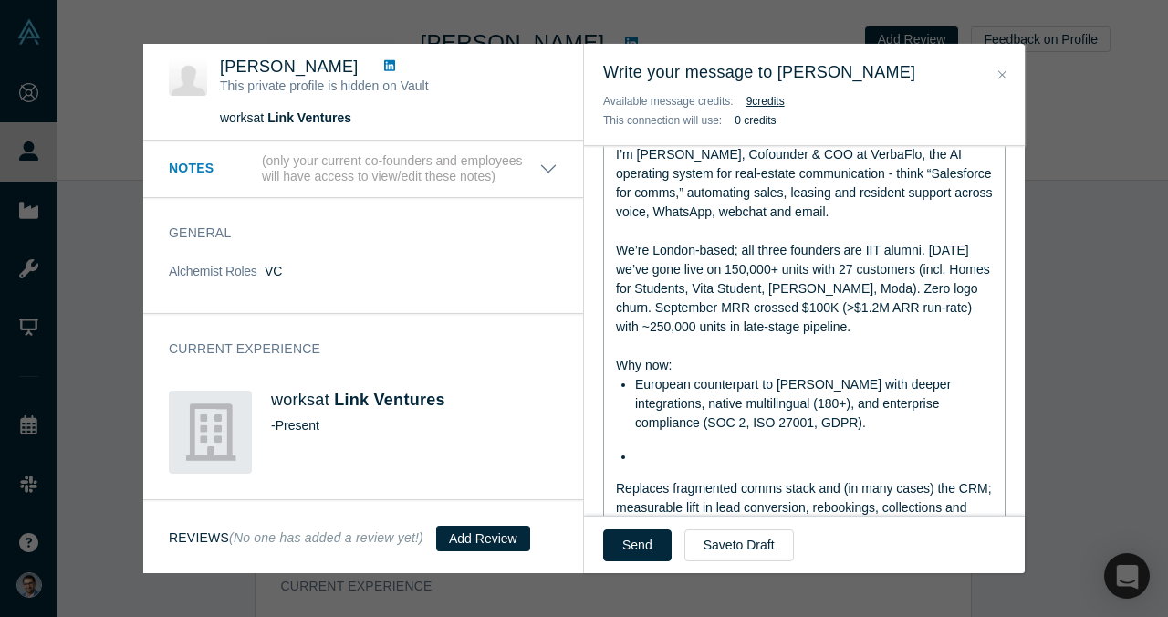
scroll to position [1254, 0]
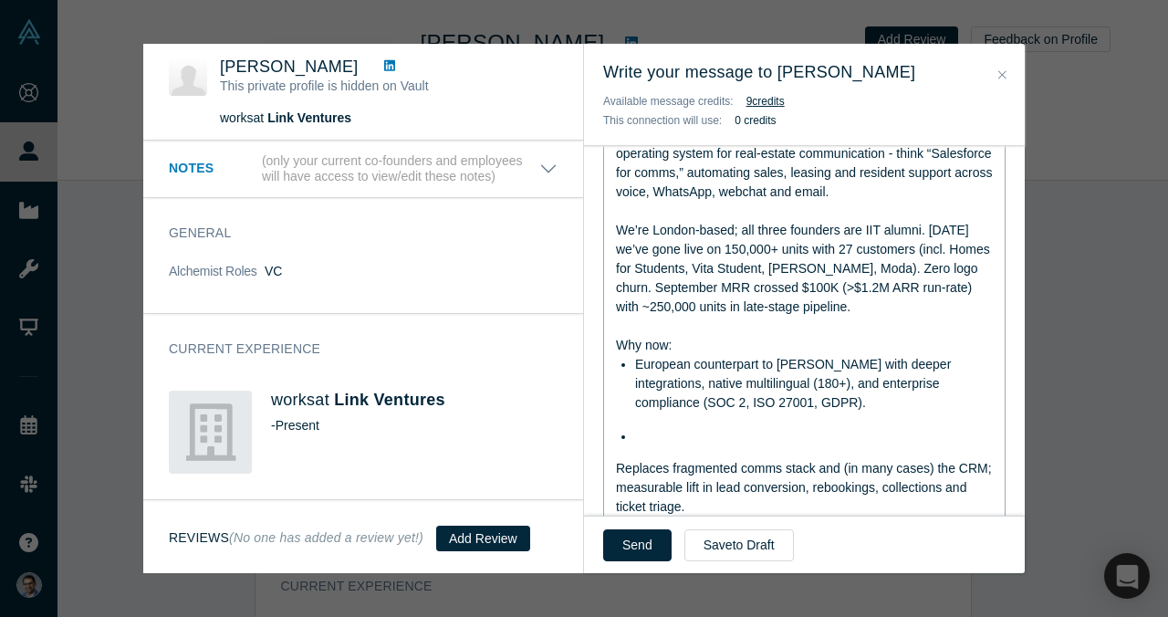
click at [667, 427] on div "rdw-editor" at bounding box center [814, 436] width 358 height 19
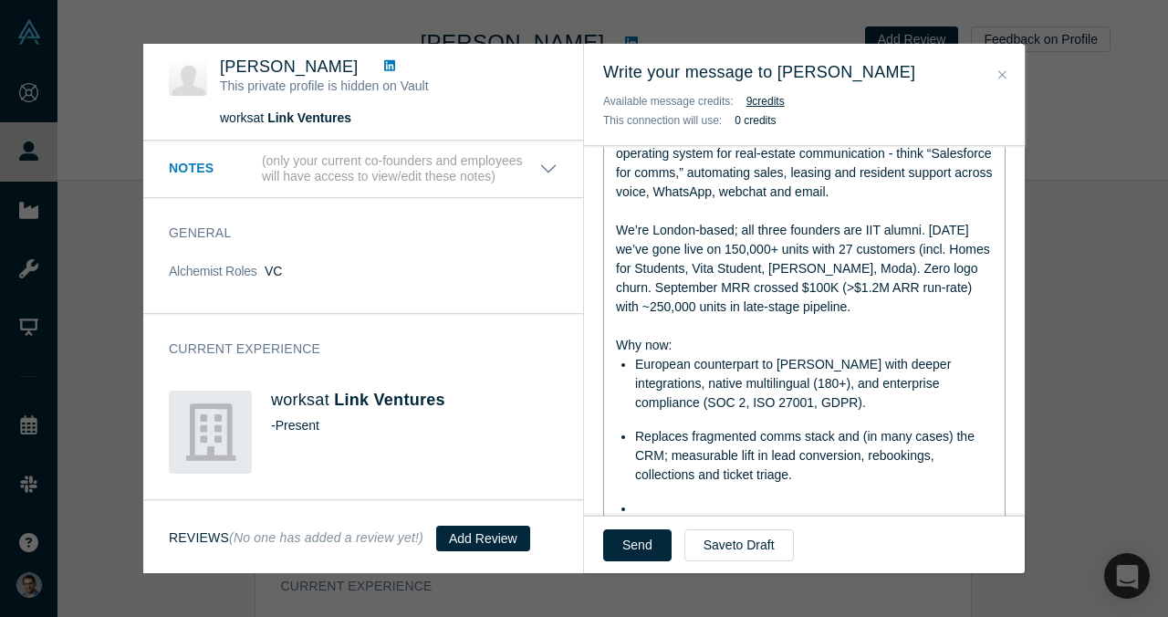
scroll to position [1345, 0]
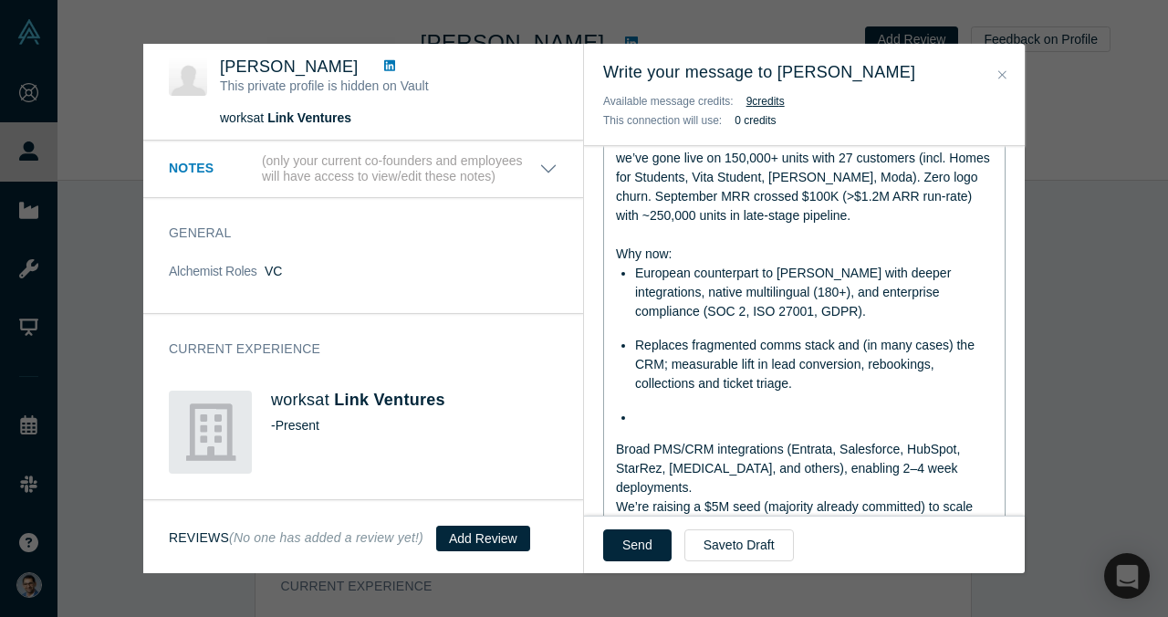
click at [676, 408] on div "rdw-editor" at bounding box center [814, 417] width 358 height 19
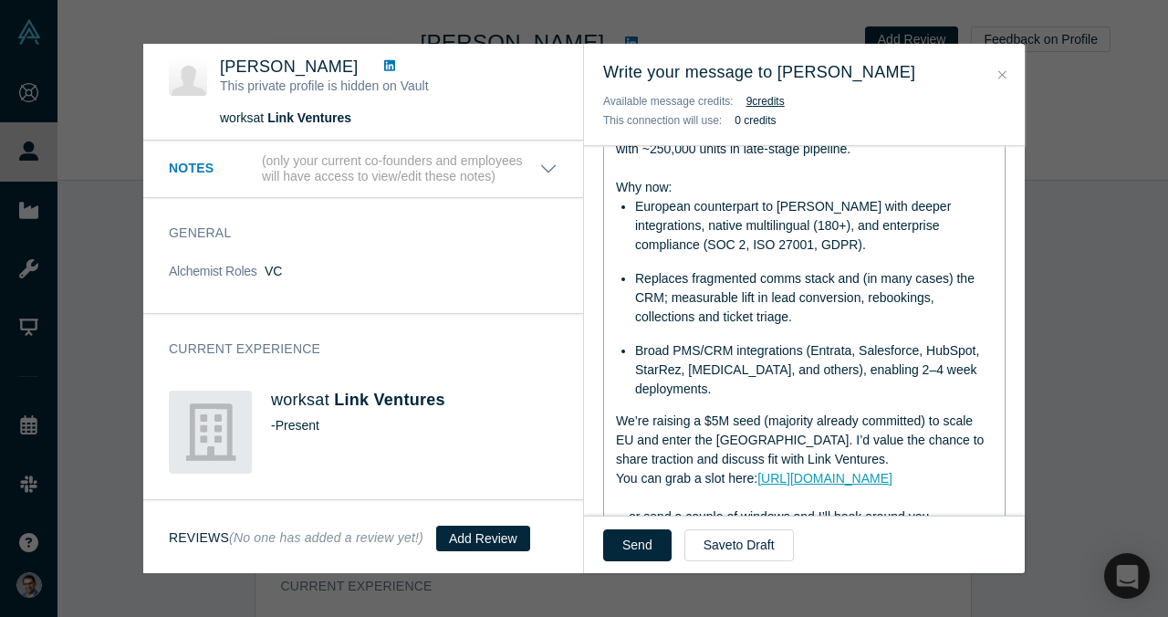
scroll to position [1413, 0]
click at [856, 346] on span "Broad PMS/CRM integrations (Entrata, Salesforce, HubSpot, StarRez, [MEDICAL_DAT…" at bounding box center [809, 368] width 348 height 53
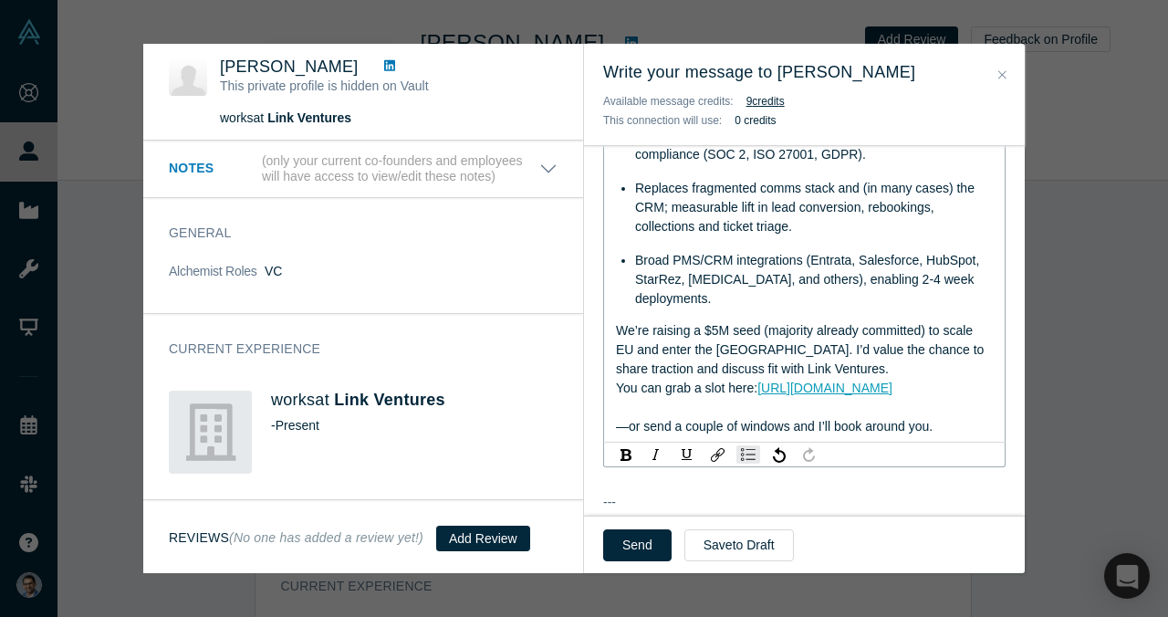
scroll to position [1510, 0]
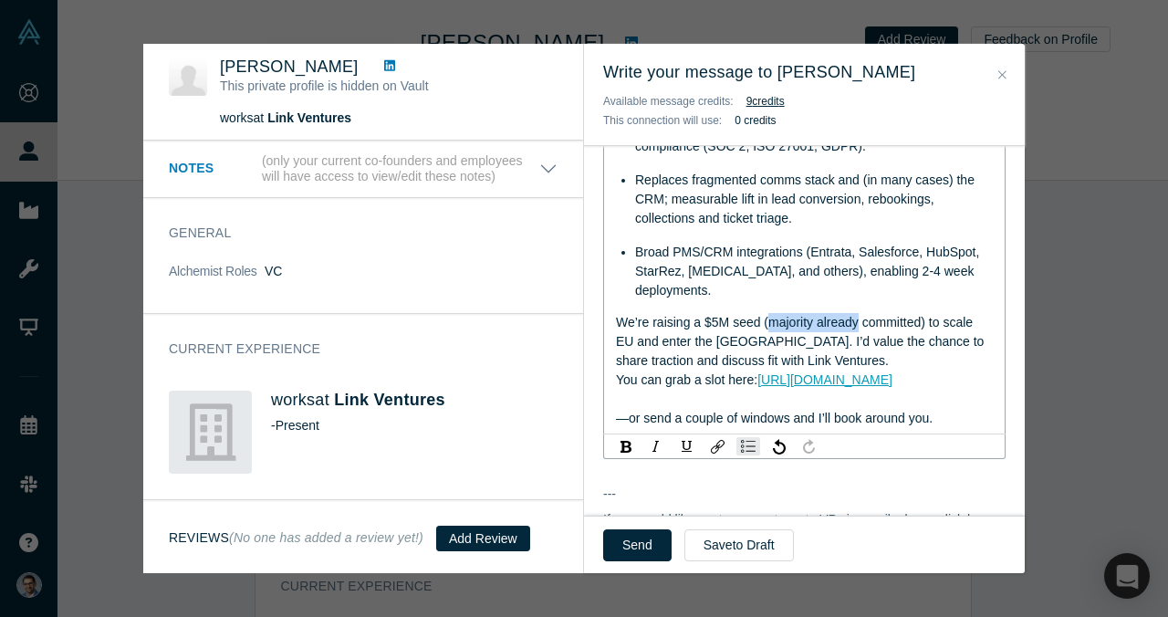
drag, startPoint x: 768, startPoint y: 285, endPoint x: 857, endPoint y: 282, distance: 89.4
click at [857, 315] on span "We’re raising a $5M seed (majority already committed) to scale EU and enter the…" at bounding box center [801, 341] width 371 height 53
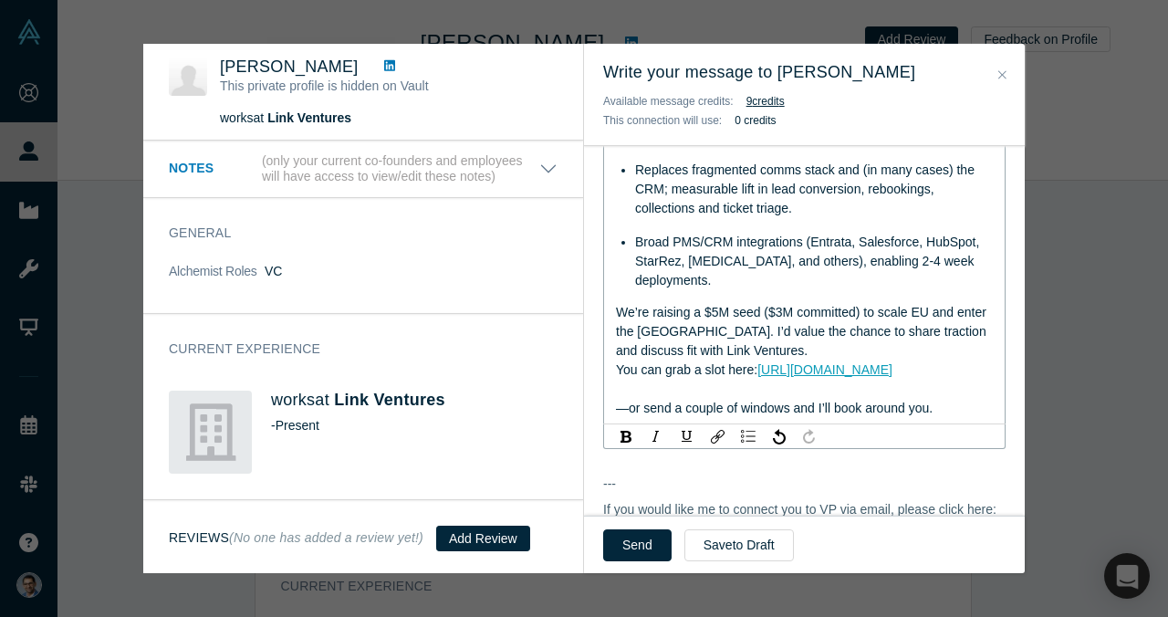
scroll to position [1519, 0]
click at [815, 323] on div "We’re raising a $5M seed ($3M committed) to scale EU and enter the [GEOGRAPHIC_…" at bounding box center [805, 333] width 378 height 57
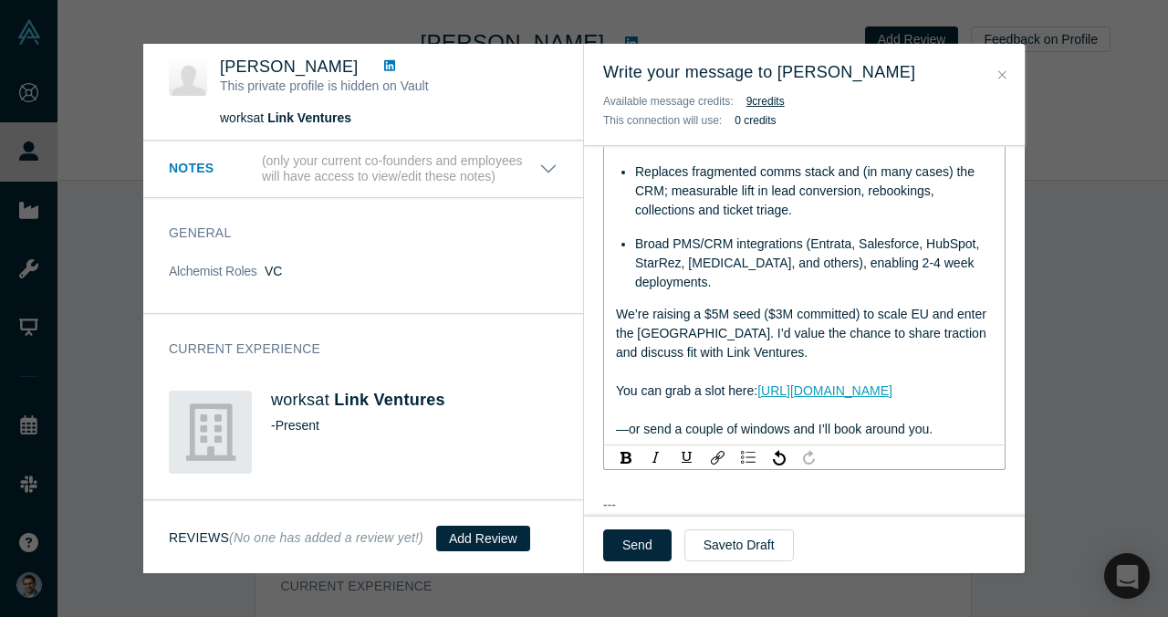
click at [700, 421] on span "—or send a couple of windows and I’ll book around you." at bounding box center [774, 428] width 317 height 15
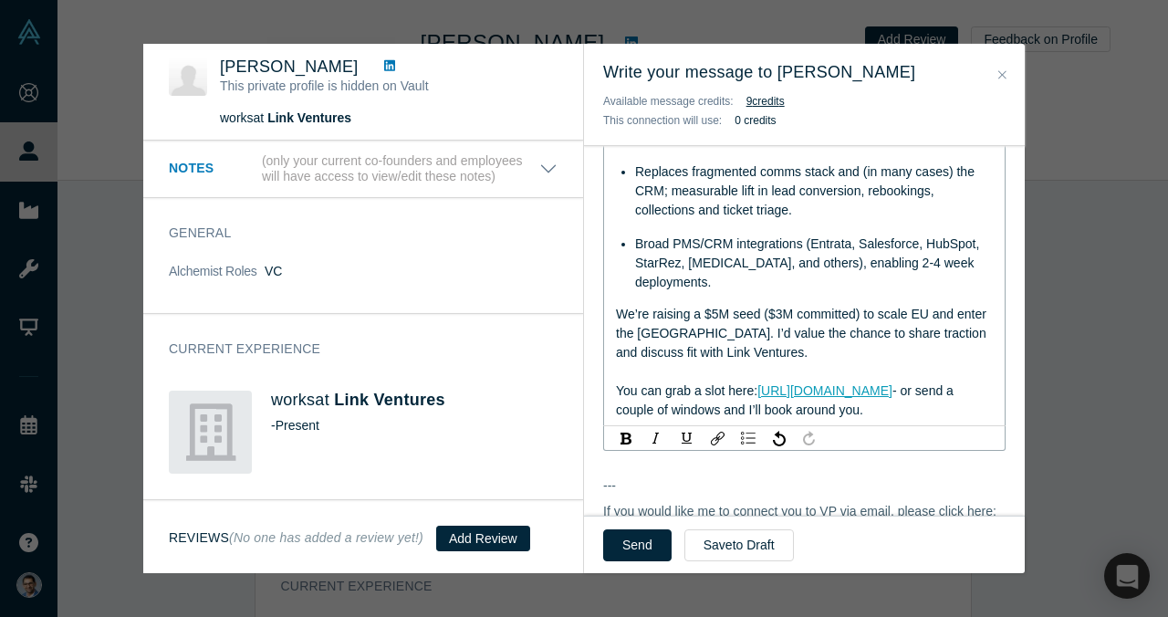
click at [669, 362] on div "rdw-editor" at bounding box center [805, 371] width 378 height 19
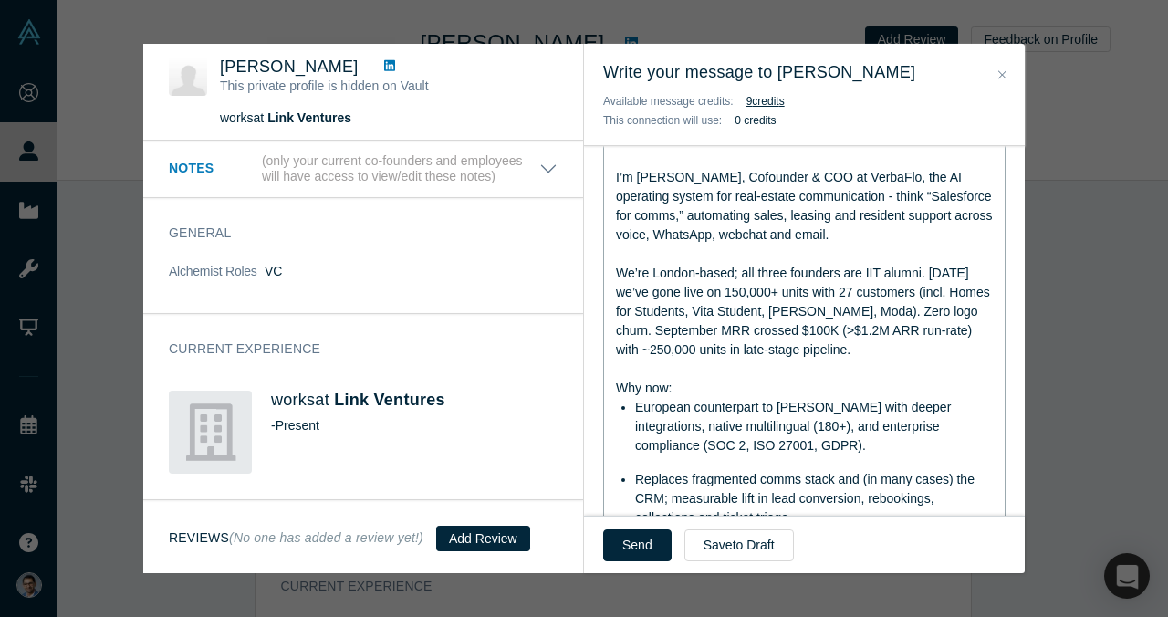
scroll to position [1216, 0]
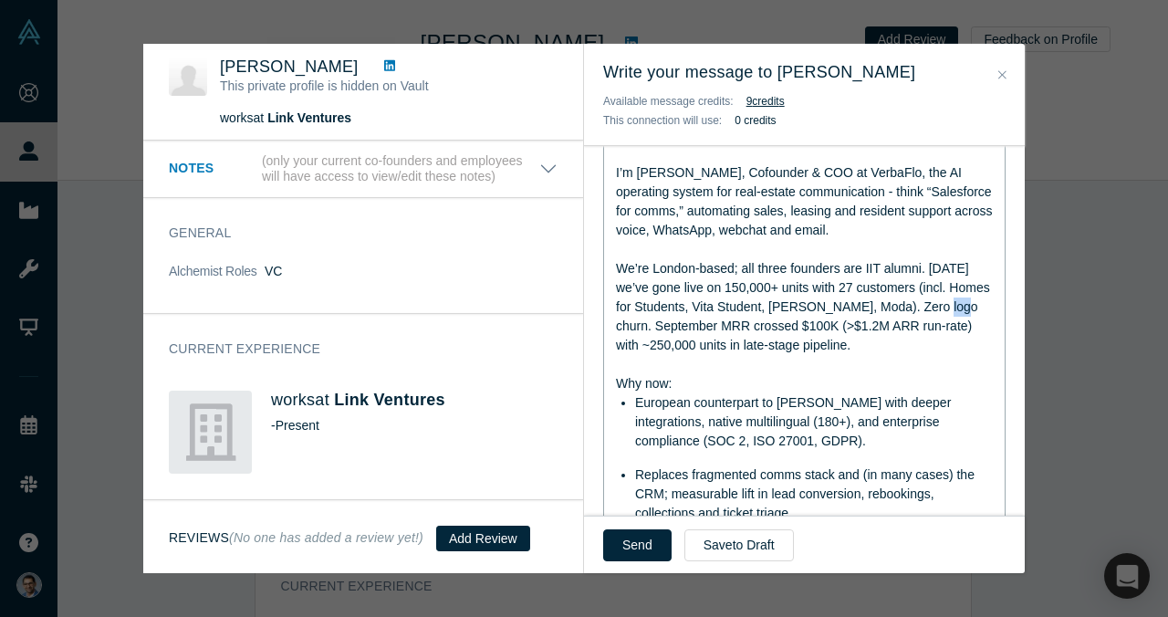
drag, startPoint x: 640, startPoint y: 312, endPoint x: 618, endPoint y: 312, distance: 22.8
click at [618, 312] on span "We’re London-based; all three founders are IIT alumni. [DATE] we’ve gone live o…" at bounding box center [805, 306] width 378 height 91
click at [663, 314] on div "We’re London-based; all three founders are IIT alumni. [DATE] we’ve gone live o…" at bounding box center [805, 307] width 378 height 96
click at [747, 302] on span "We’re London-based; all three founders are IIT alumni. [DATE] we’ve gone live o…" at bounding box center [805, 306] width 378 height 91
click at [877, 320] on div "We’re London-based; all three founders are IIT alumni. [DATE] we’ve gone live o…" at bounding box center [805, 307] width 378 height 96
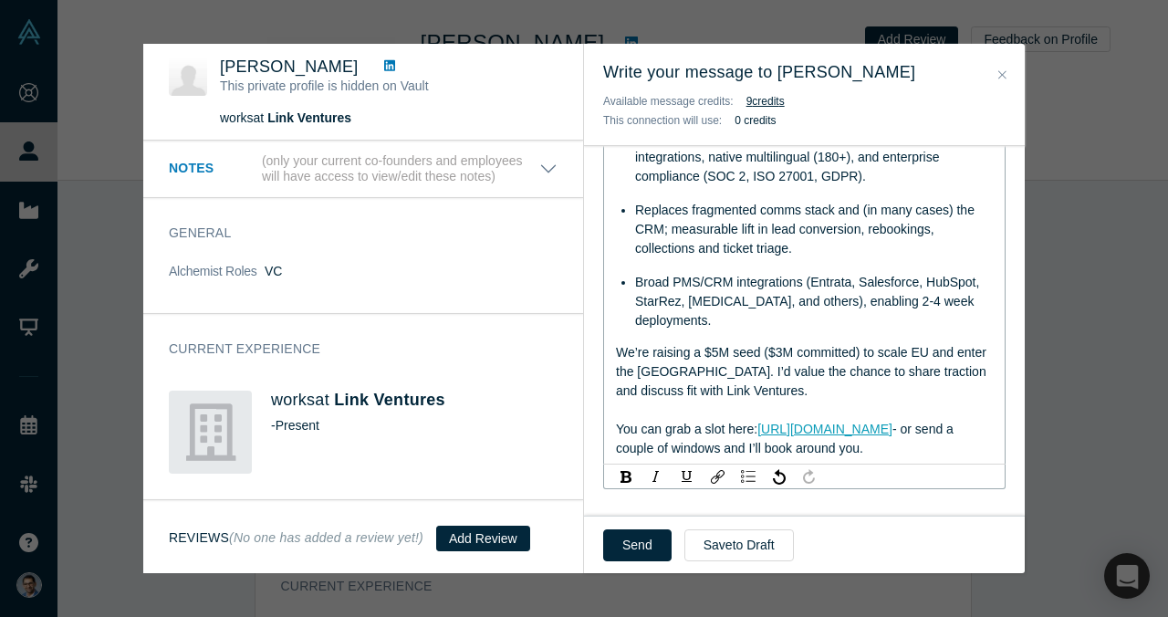
scroll to position [1488, 0]
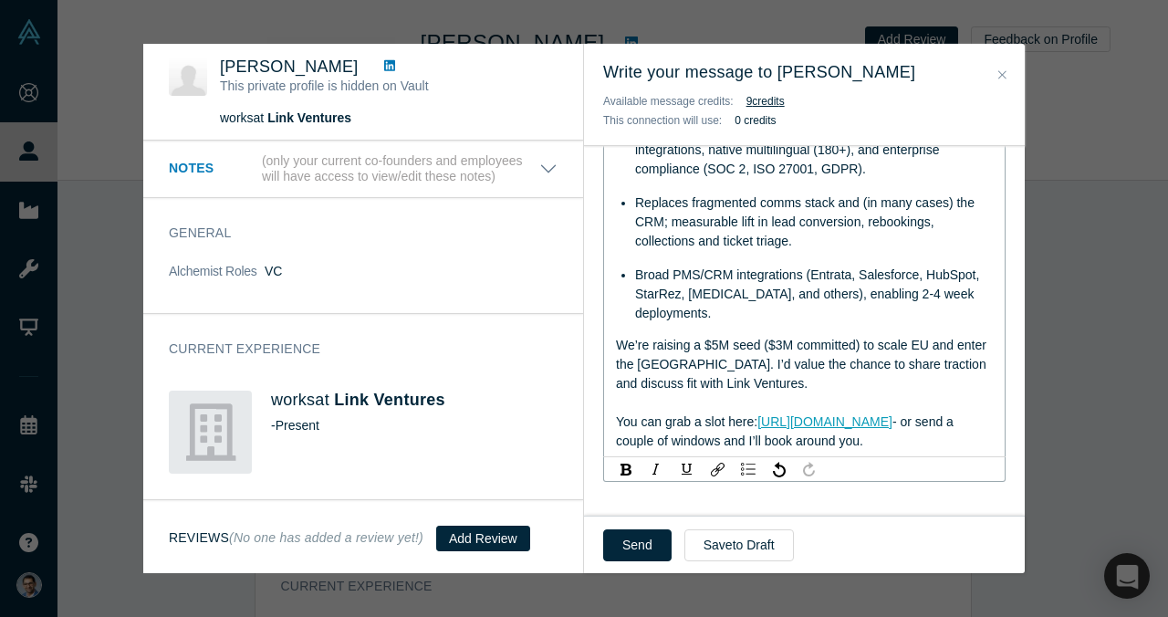
click at [877, 337] on span "We’re raising a $5M seed ($3M committed) to scale EU and enter the [GEOGRAPHIC_…" at bounding box center [803, 363] width 374 height 53
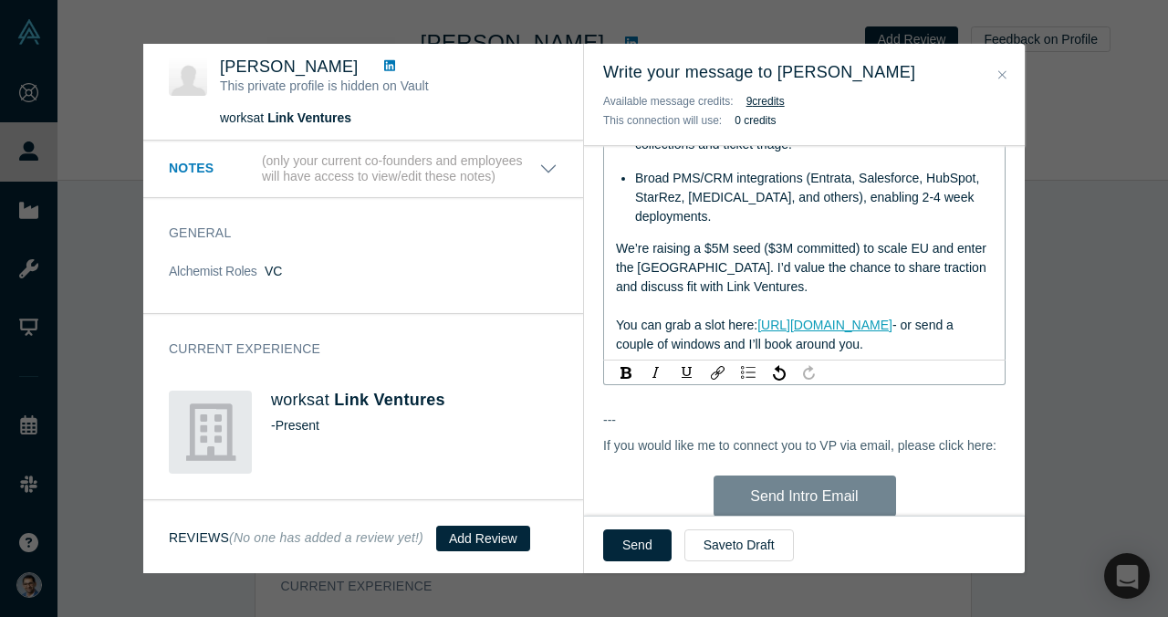
scroll to position [1632, 0]
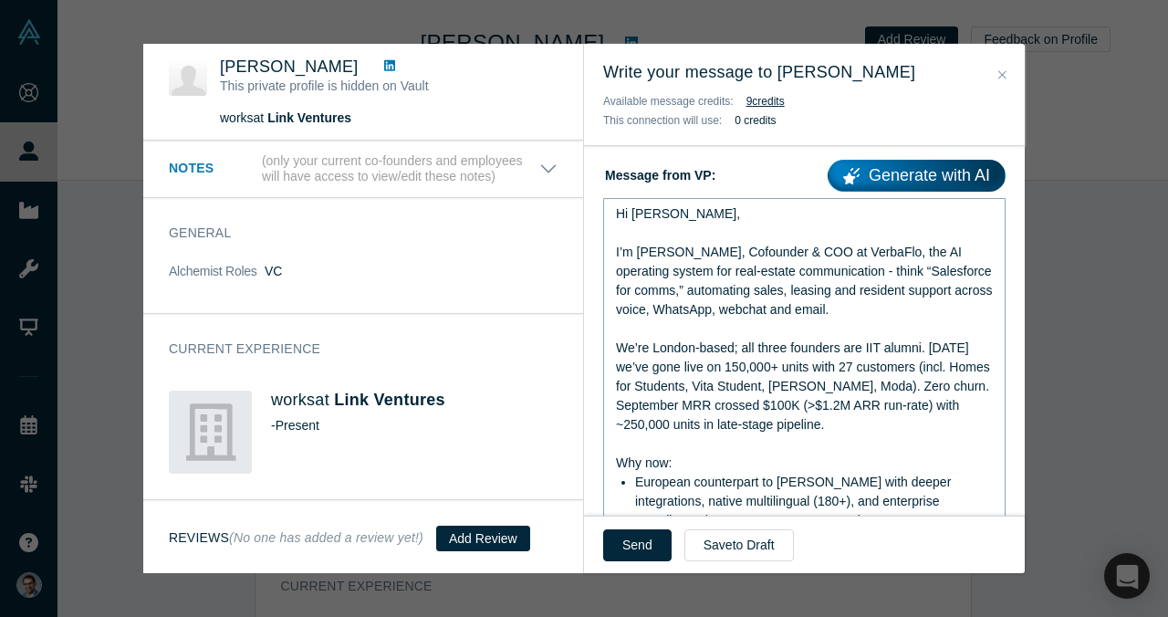
scroll to position [1130, 0]
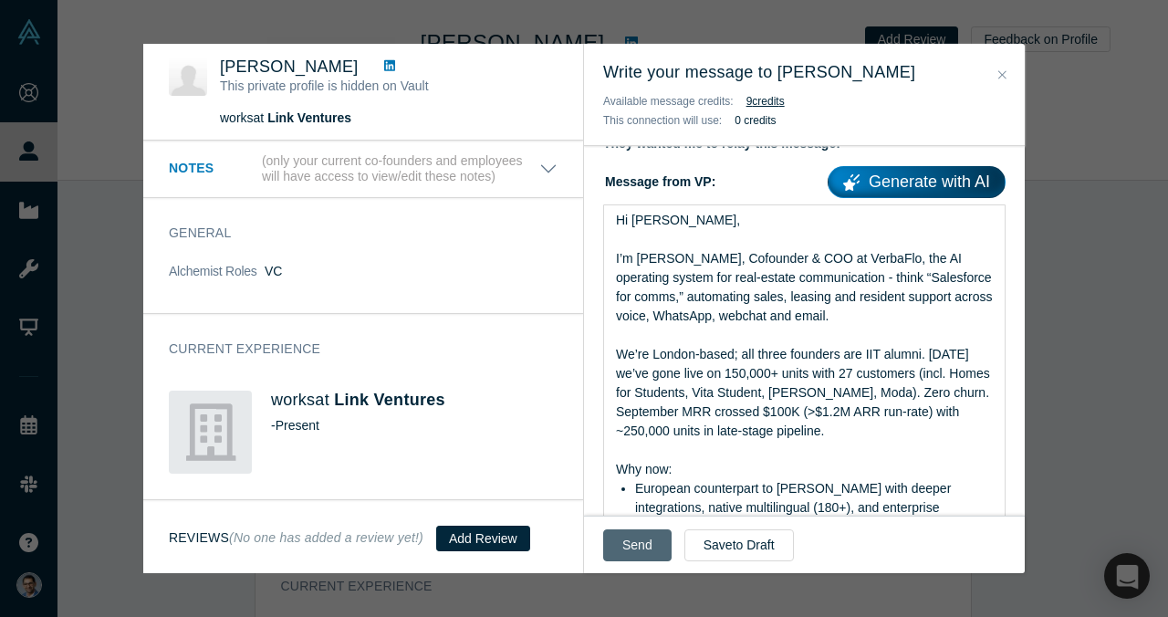
click at [641, 543] on button "Send" at bounding box center [637, 545] width 68 height 32
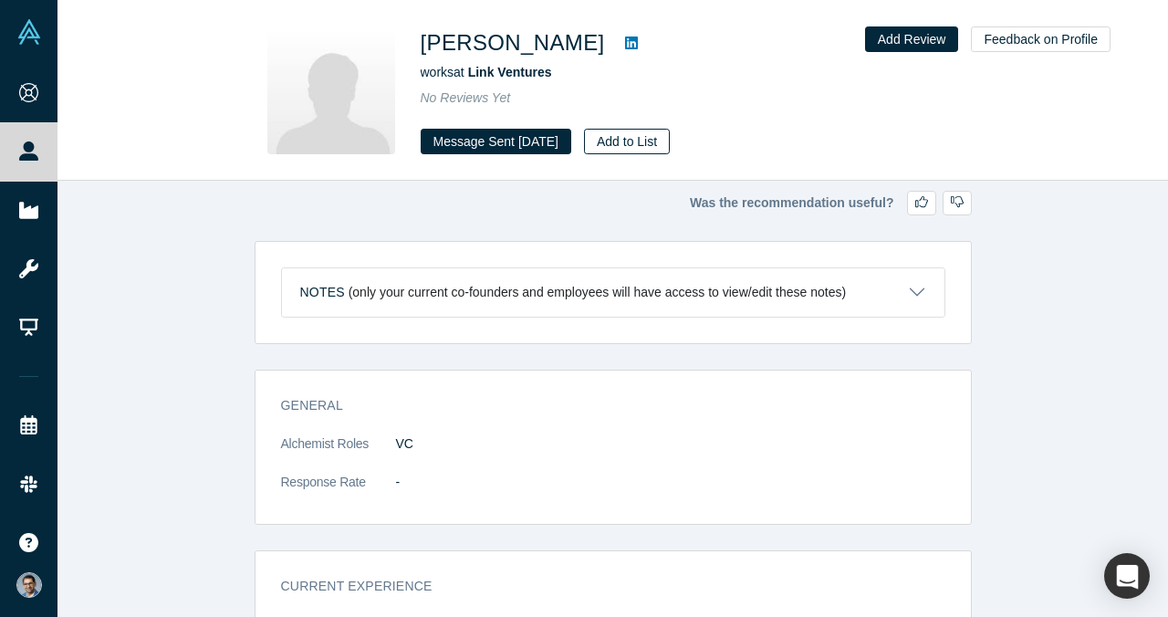
click at [649, 137] on button "Add to List" at bounding box center [627, 142] width 86 height 26
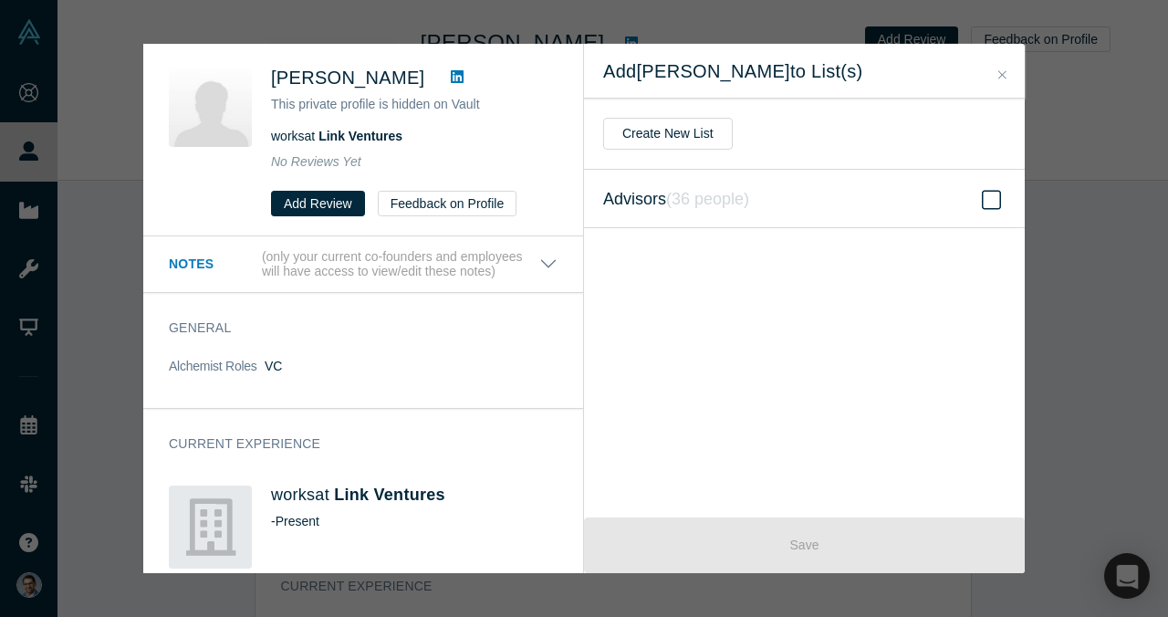
click at [802, 193] on label "Advisors ( 36 people )" at bounding box center [804, 199] width 441 height 58
click at [0, 0] on input "Advisors ( 36 people )" at bounding box center [0, 0] width 0 height 0
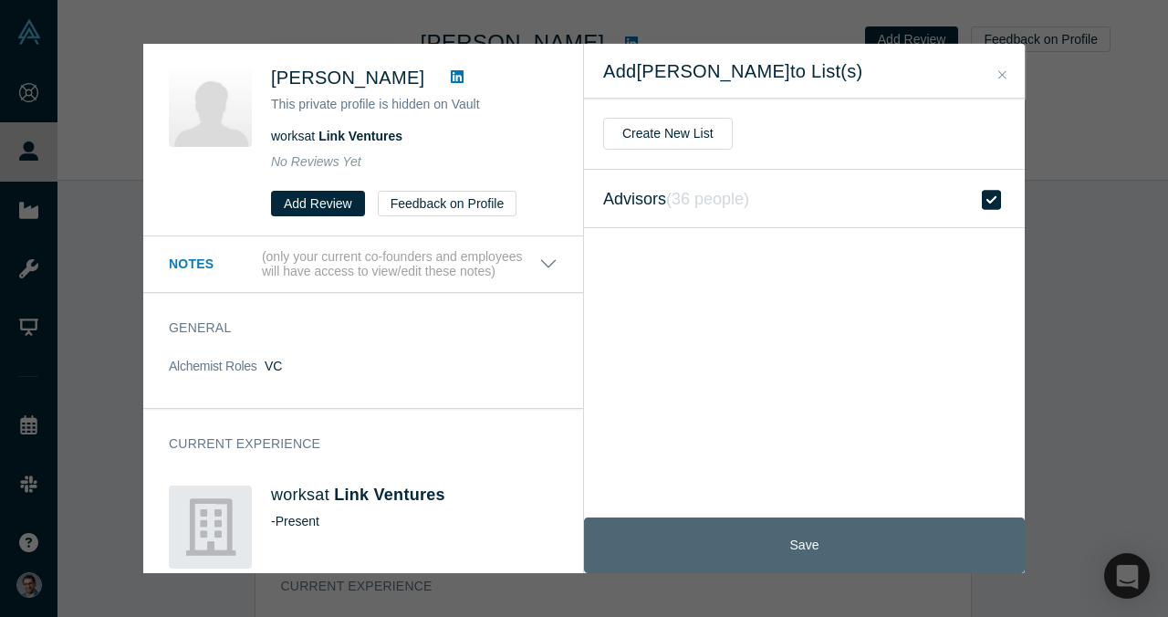
click at [779, 530] on button "Save" at bounding box center [804, 545] width 441 height 56
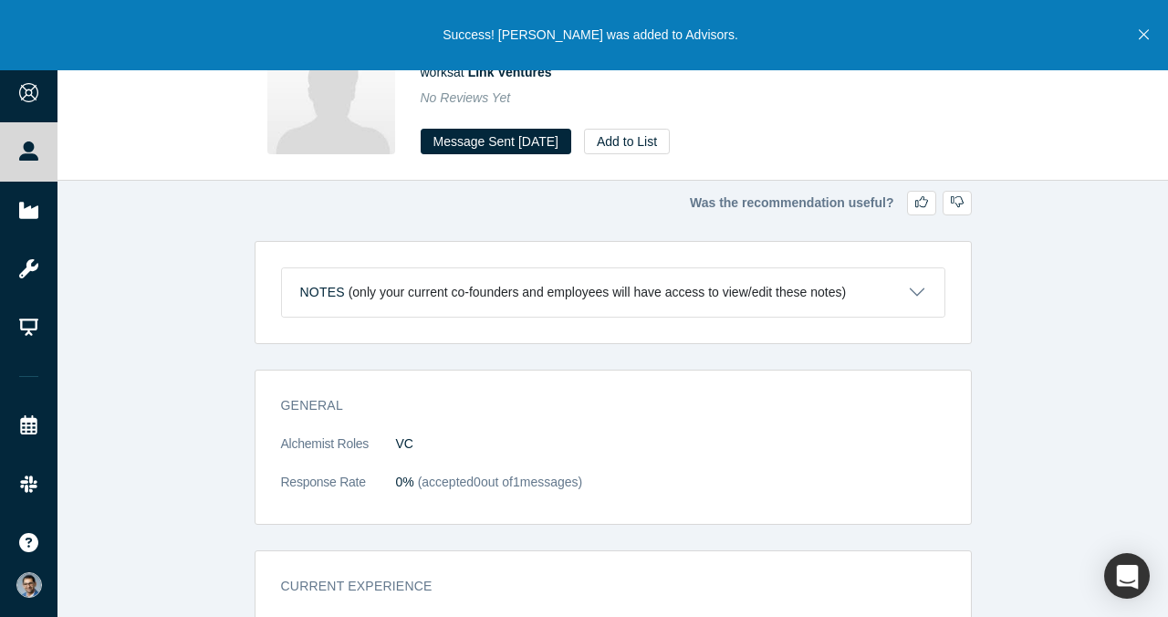
click at [1153, 38] on button "Close" at bounding box center [1143, 35] width 23 height 70
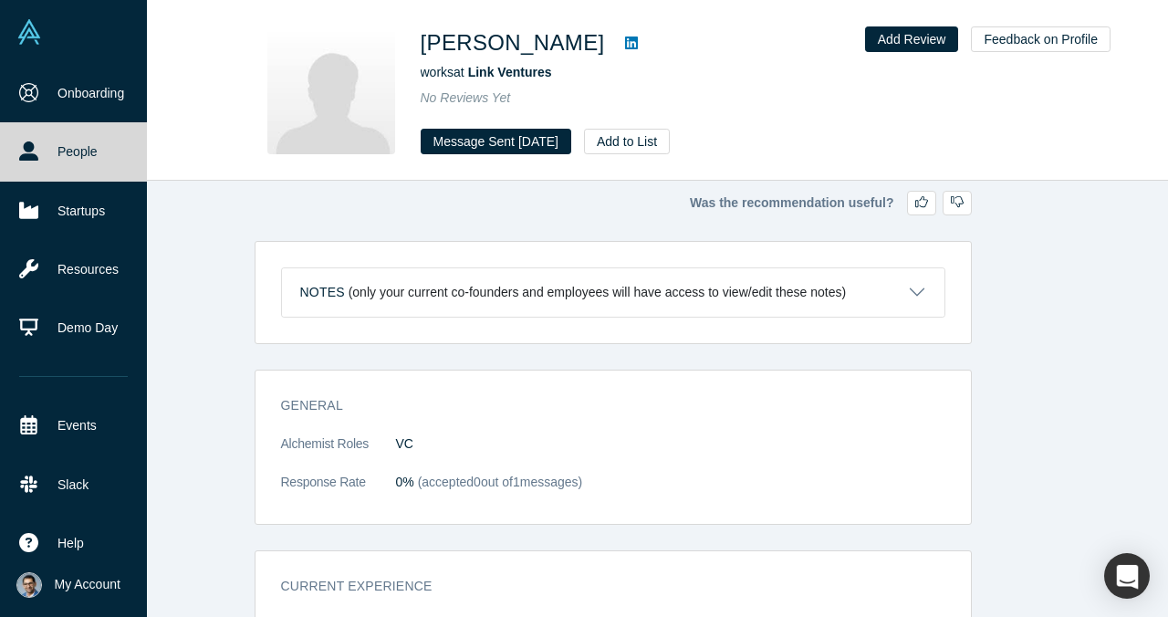
click at [29, 137] on link "People" at bounding box center [73, 151] width 147 height 58
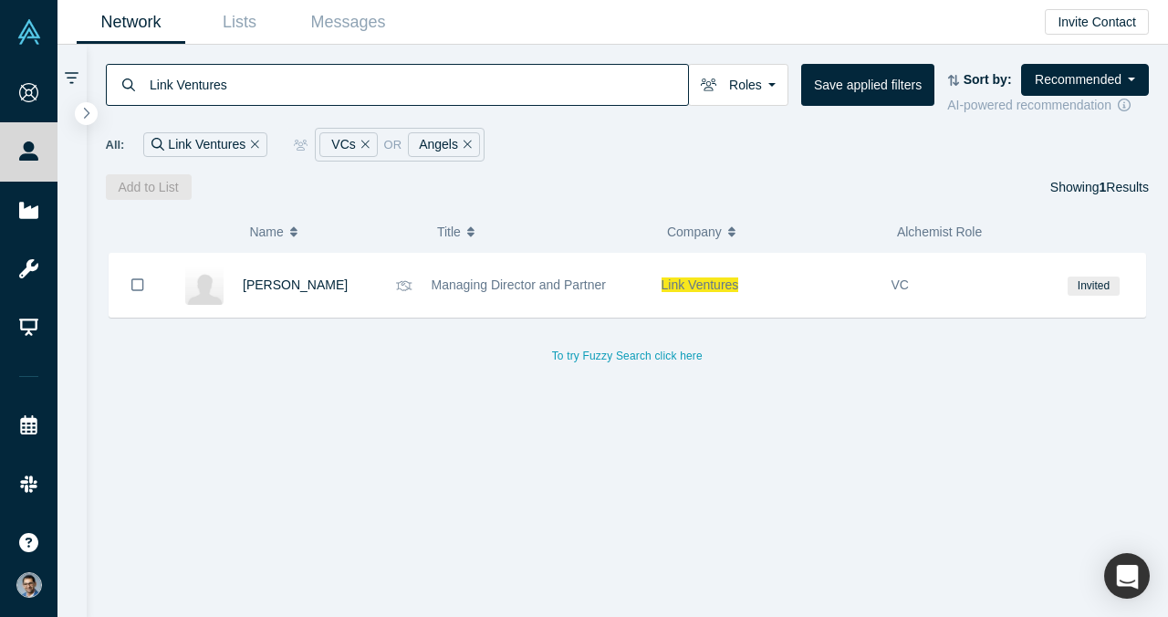
click at [251, 148] on icon "Remove Filter" at bounding box center [255, 144] width 8 height 8
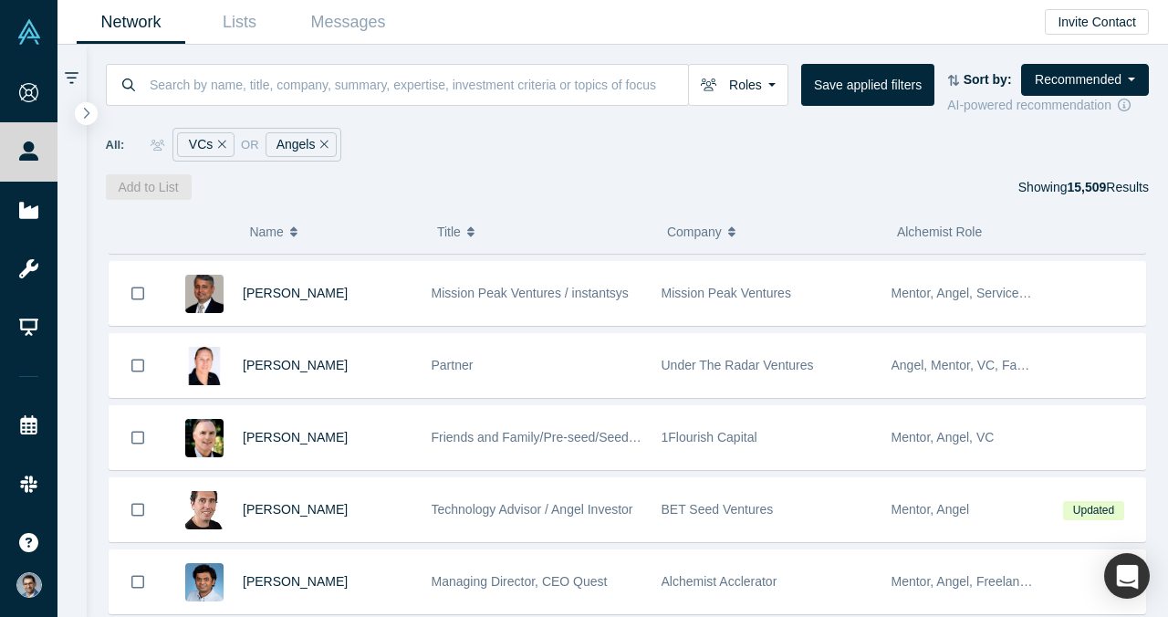
scroll to position [216, 0]
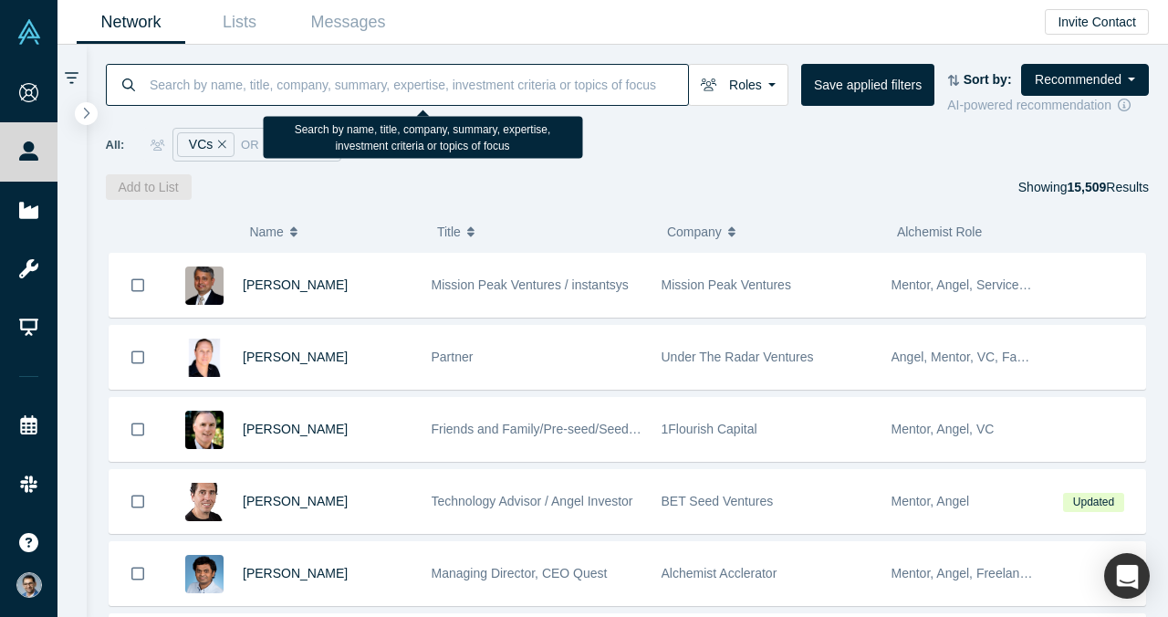
click at [368, 100] on input at bounding box center [418, 84] width 540 height 43
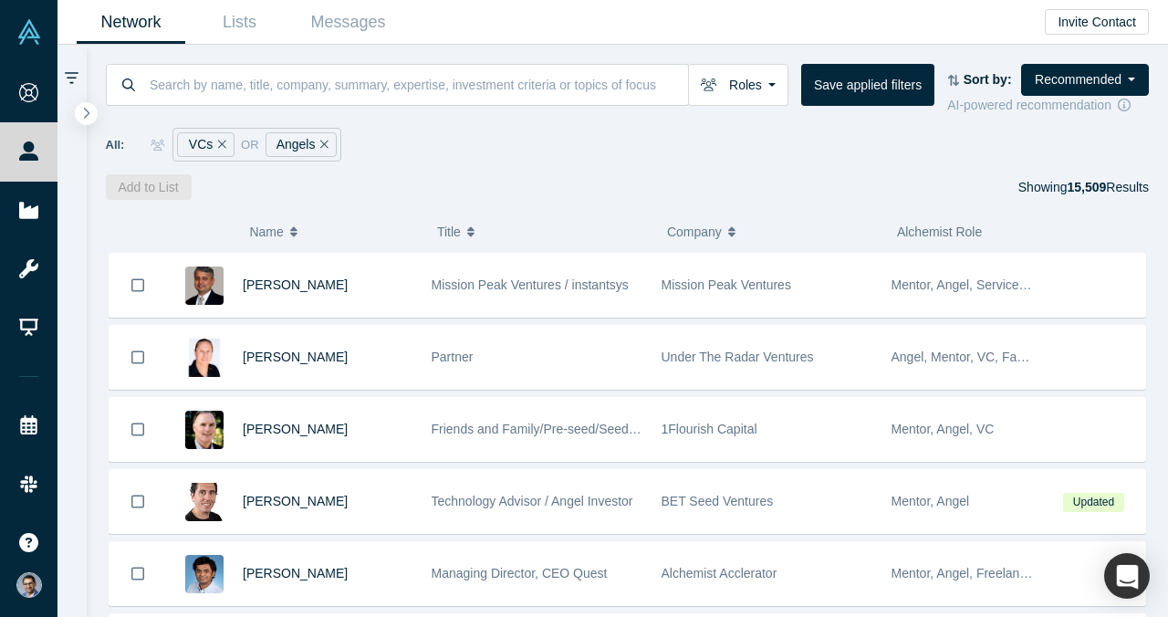
click at [97, 118] on div "Roles VCs Angels Founders Faculty Mentors Alumni Mentor Corporate Innovator Ser…" at bounding box center [628, 122] width 1082 height 155
click at [87, 109] on icon "button" at bounding box center [87, 113] width 6 height 12
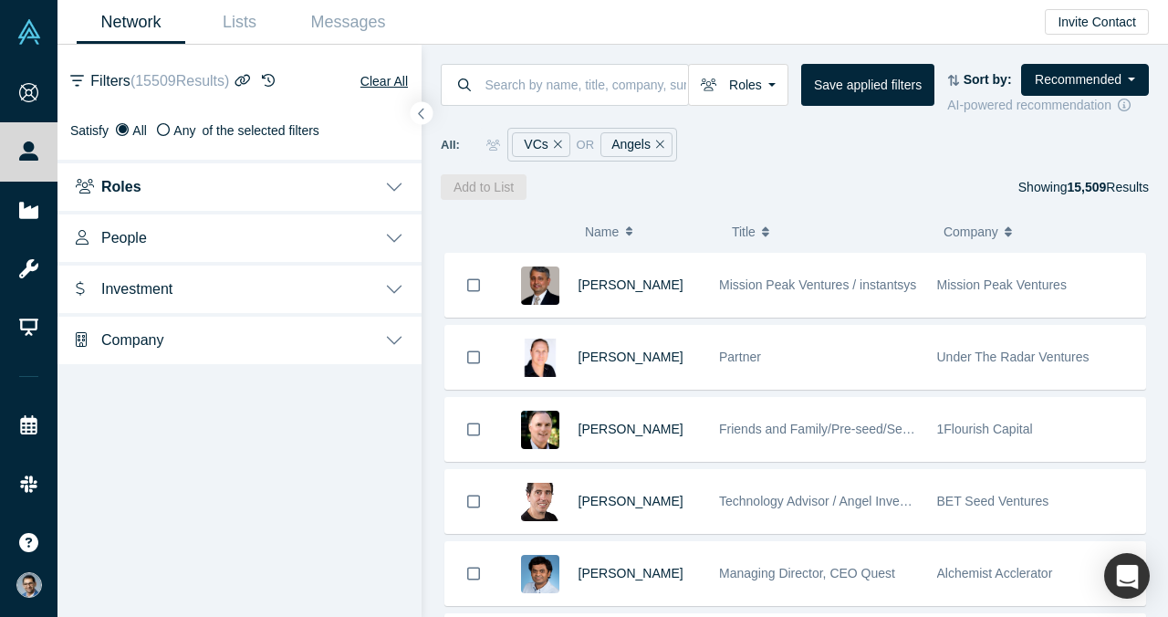
click at [180, 323] on button "Company" at bounding box center [239, 338] width 364 height 51
click at [198, 337] on button "Company" at bounding box center [239, 338] width 364 height 51
click at [200, 291] on button "Investment" at bounding box center [239, 287] width 364 height 51
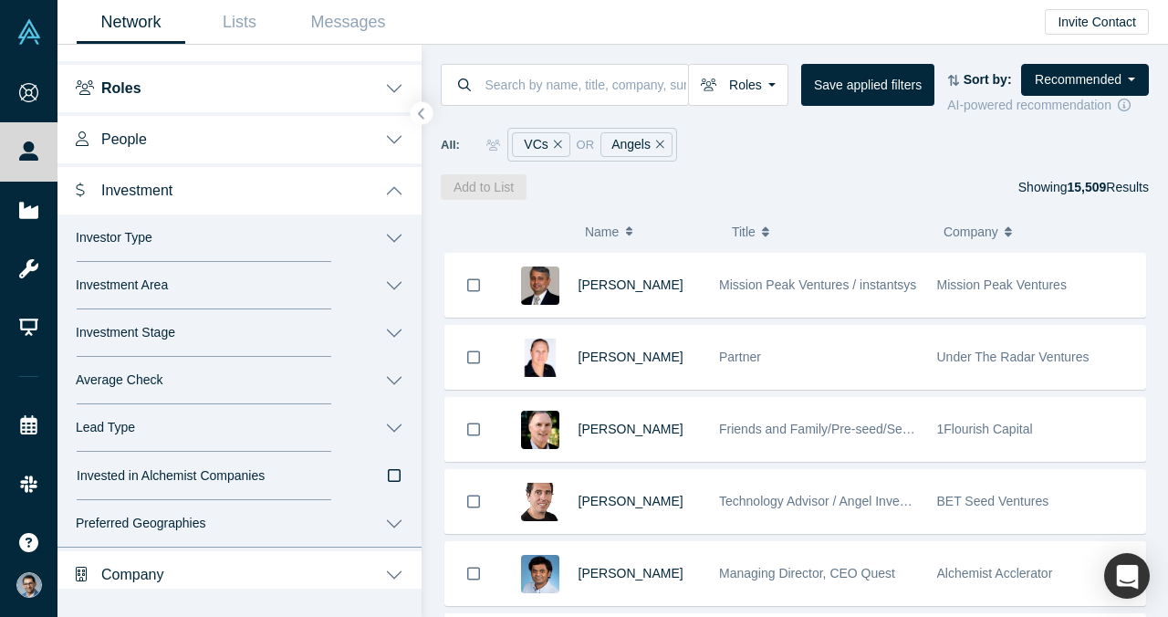
scroll to position [109, 0]
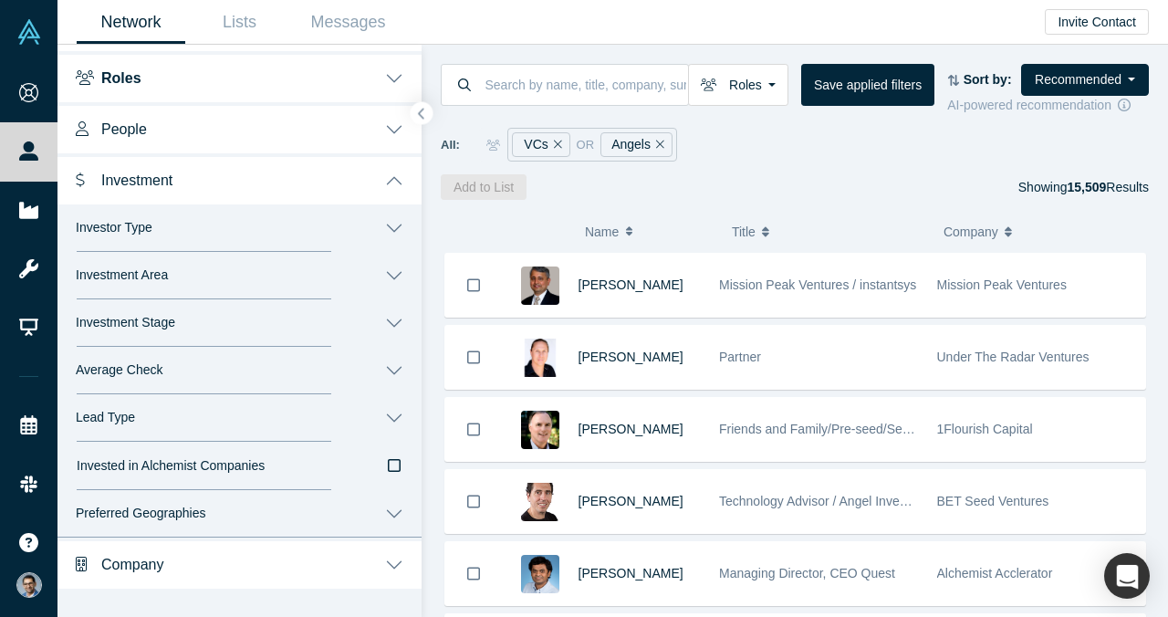
click at [193, 504] on button "Preferred Geographies" at bounding box center [239, 513] width 364 height 47
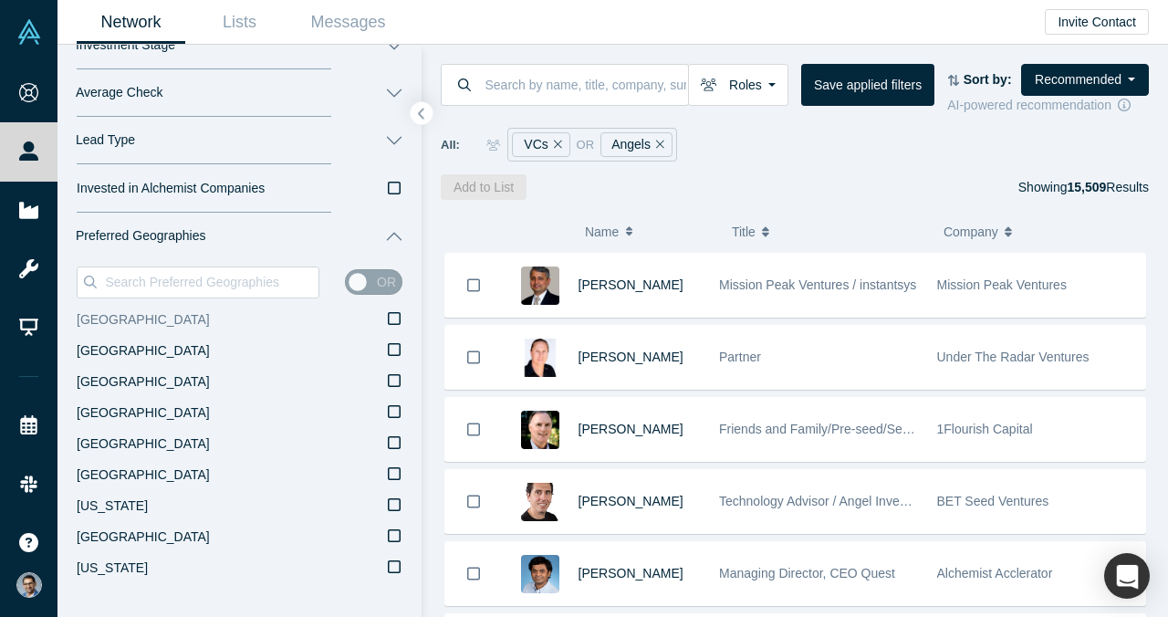
scroll to position [404, 0]
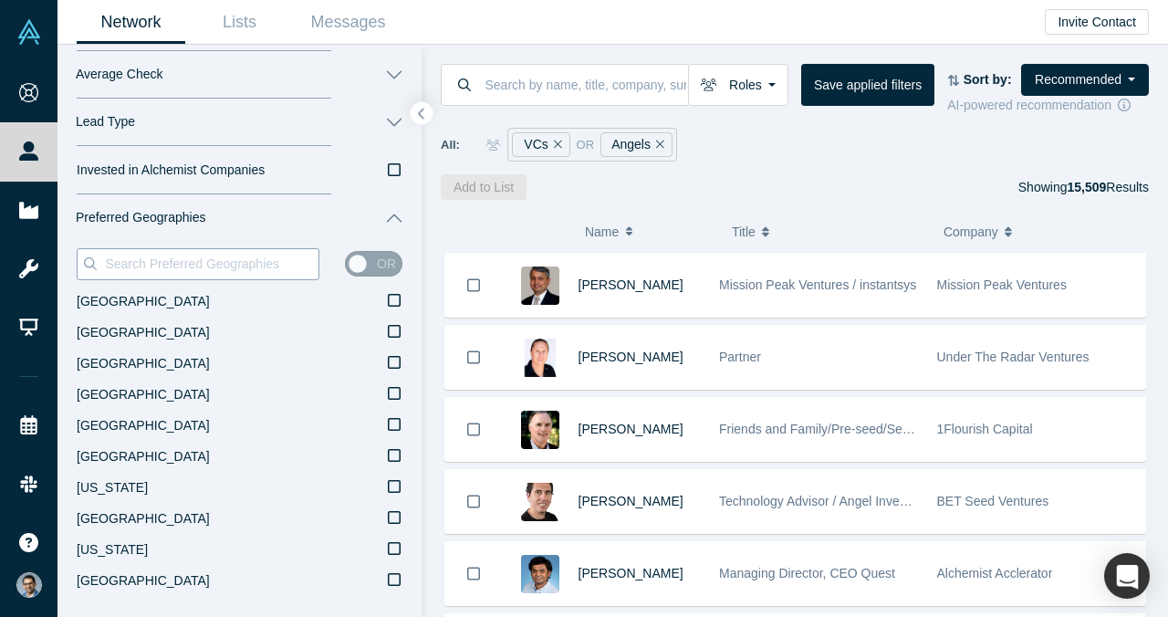
click at [204, 261] on input at bounding box center [210, 264] width 215 height 24
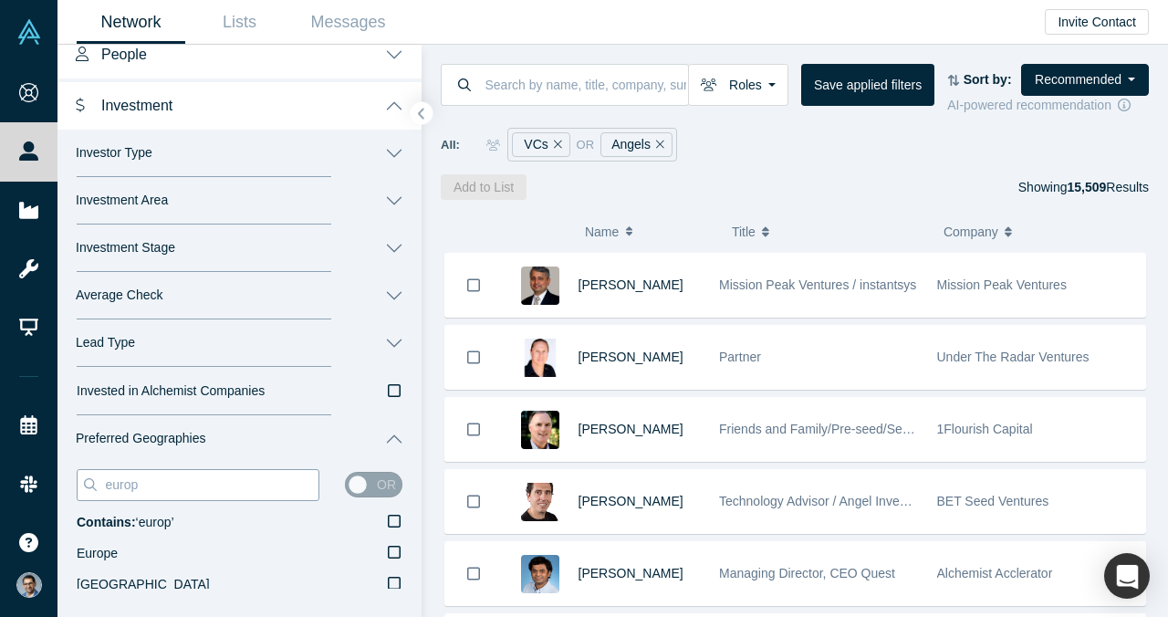
scroll to position [339, 0]
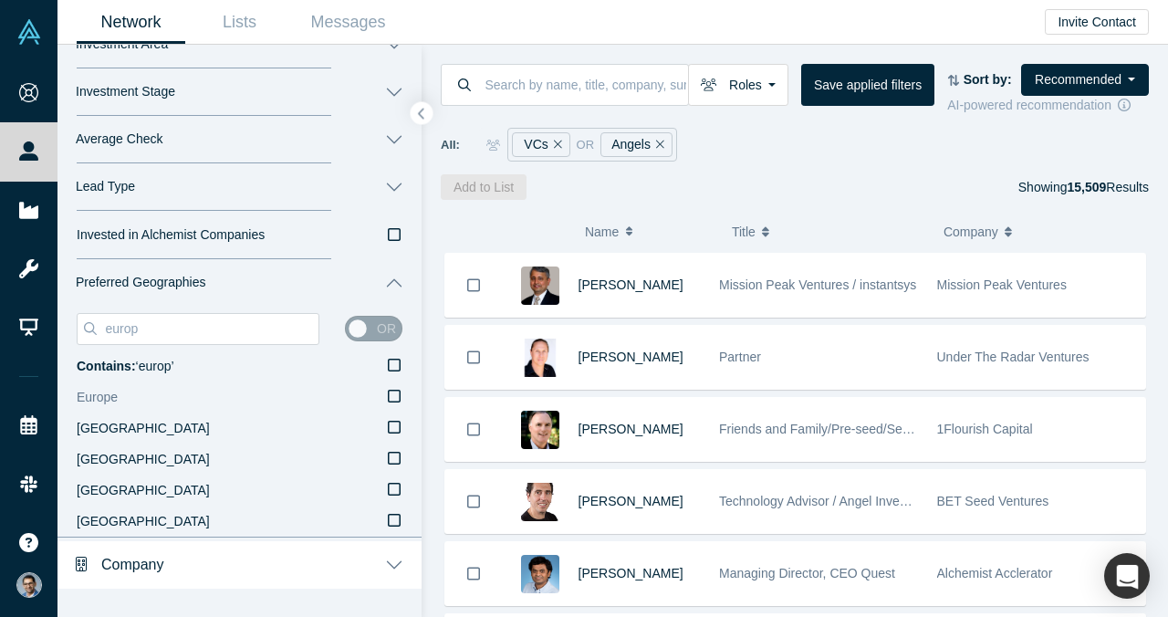
click at [393, 394] on icon at bounding box center [394, 396] width 13 height 15
click at [0, 0] on input "Europe" at bounding box center [0, 0] width 0 height 0
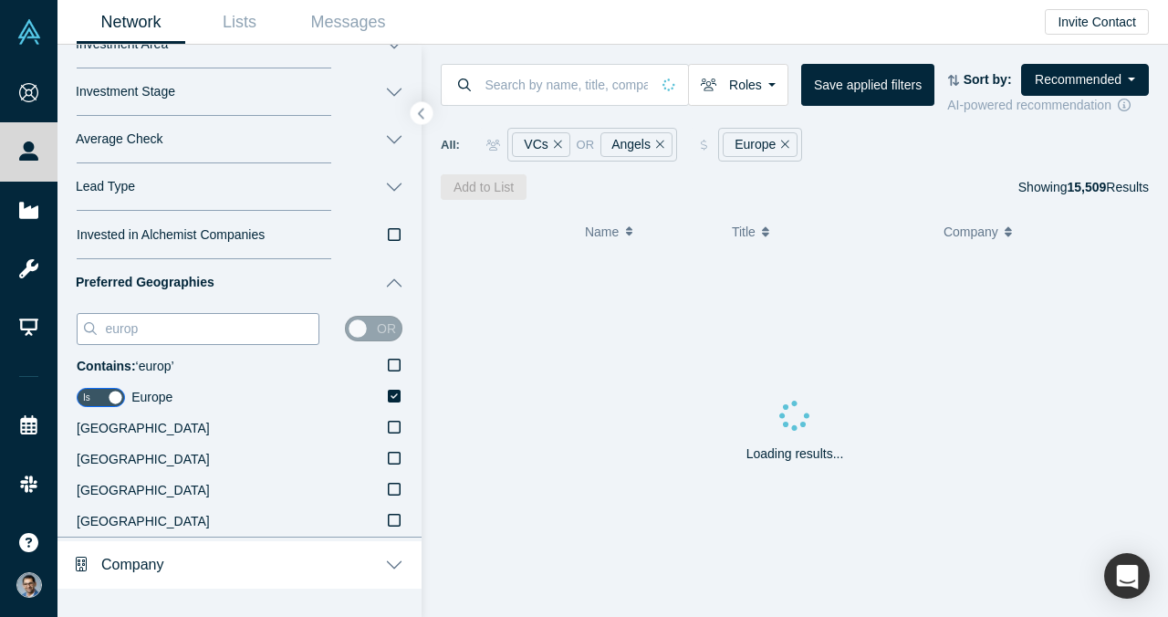
click at [229, 331] on input "europ" at bounding box center [210, 329] width 215 height 24
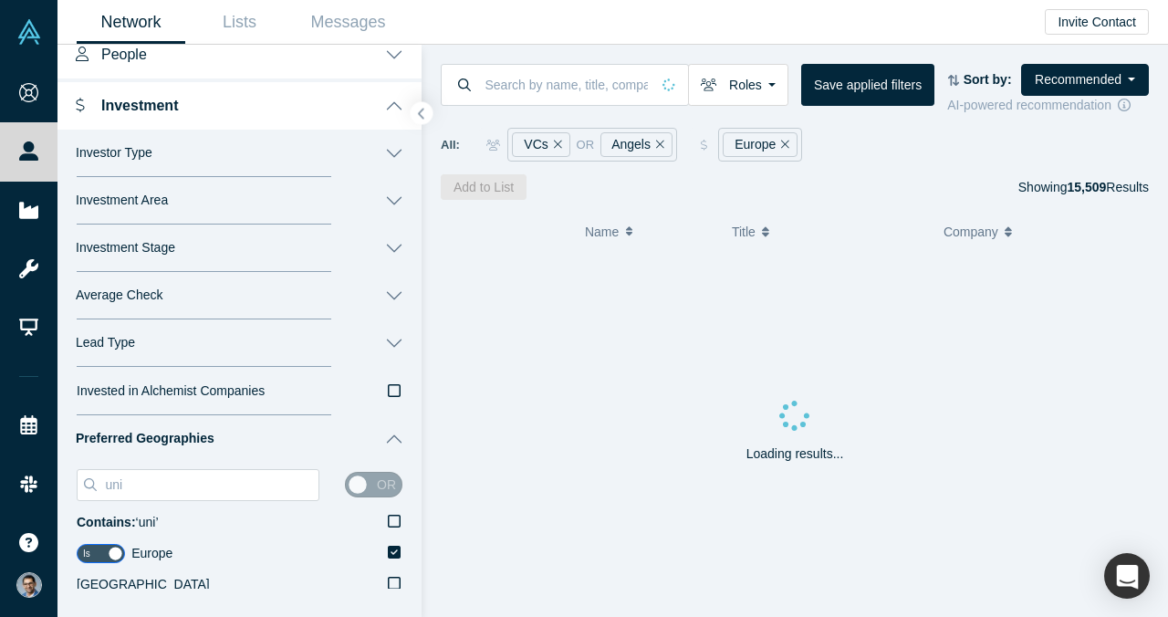
scroll to position [370, 0]
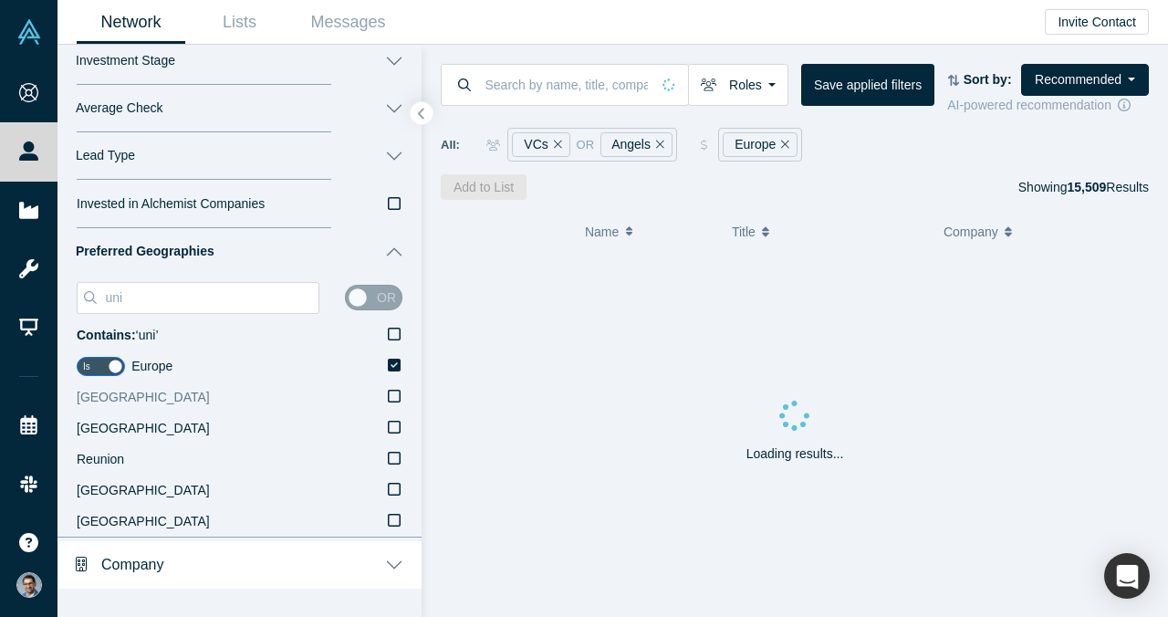
click at [399, 402] on icon at bounding box center [394, 396] width 13 height 15
click at [0, 0] on input "[GEOGRAPHIC_DATA]" at bounding box center [0, 0] width 0 height 0
click at [377, 290] on div "or" at bounding box center [373, 298] width 57 height 26
click at [377, 297] on div "or" at bounding box center [373, 298] width 57 height 26
drag, startPoint x: 358, startPoint y: 298, endPoint x: 401, endPoint y: 298, distance: 42.9
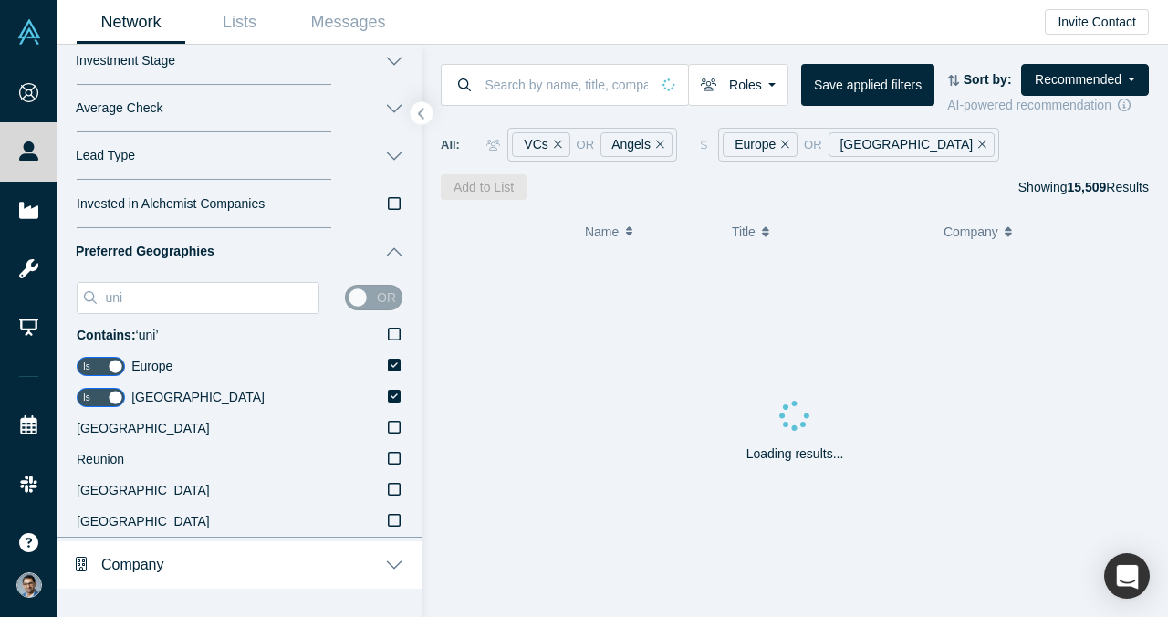
click at [401, 298] on div "or" at bounding box center [373, 298] width 57 height 26
click at [244, 306] on input "uni" at bounding box center [210, 297] width 215 height 24
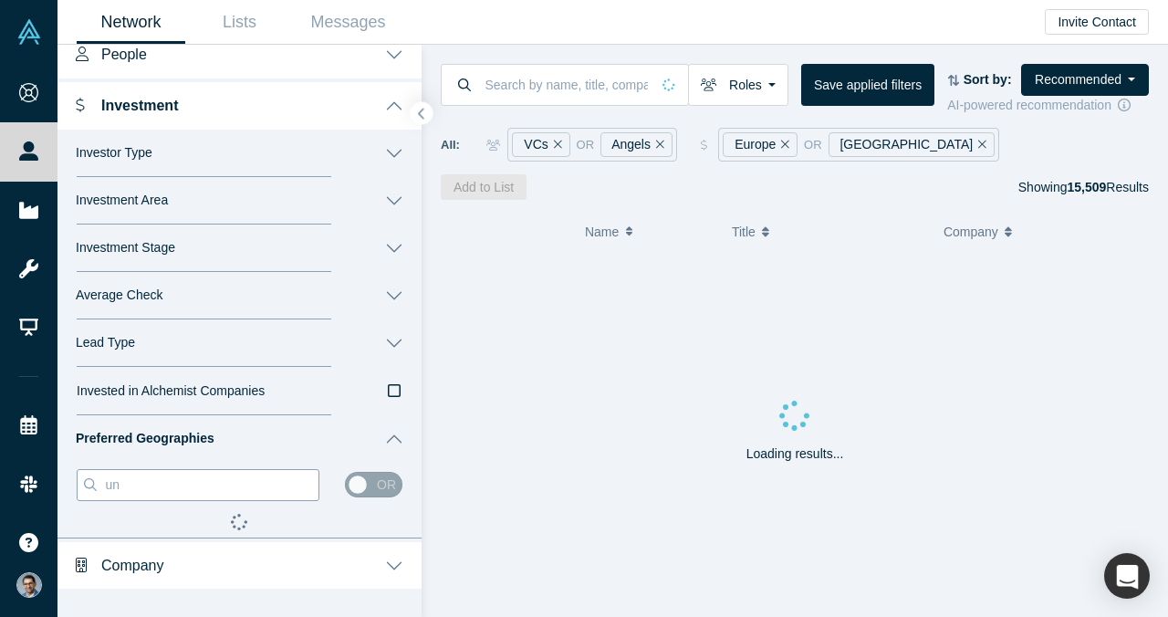
type input "u"
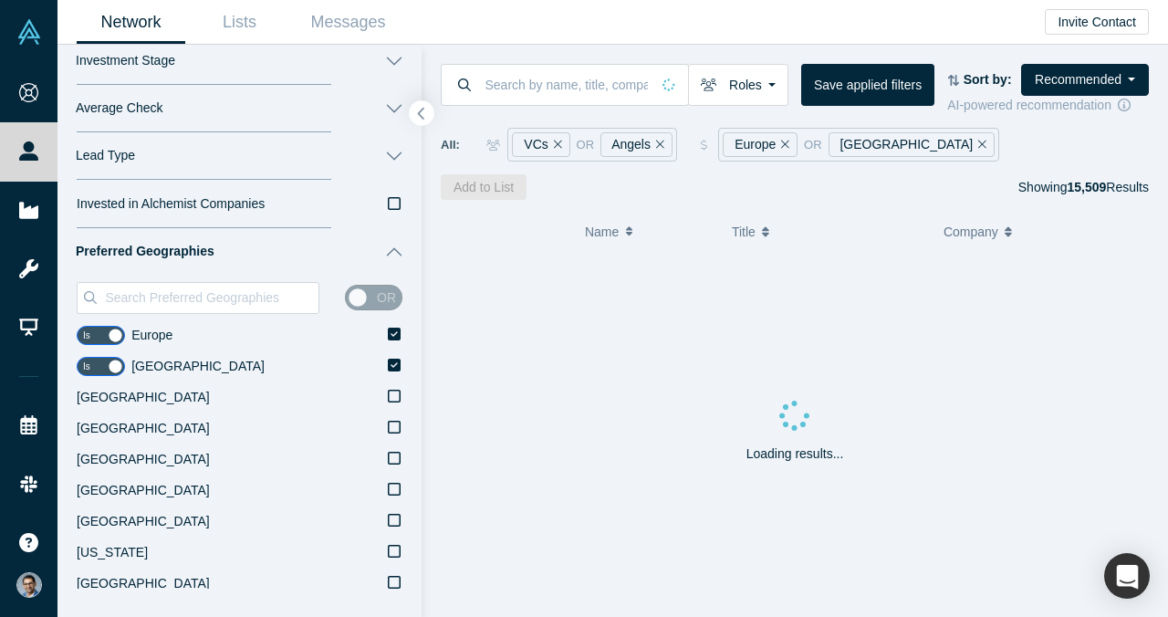
click at [420, 109] on icon "button" at bounding box center [421, 114] width 9 height 14
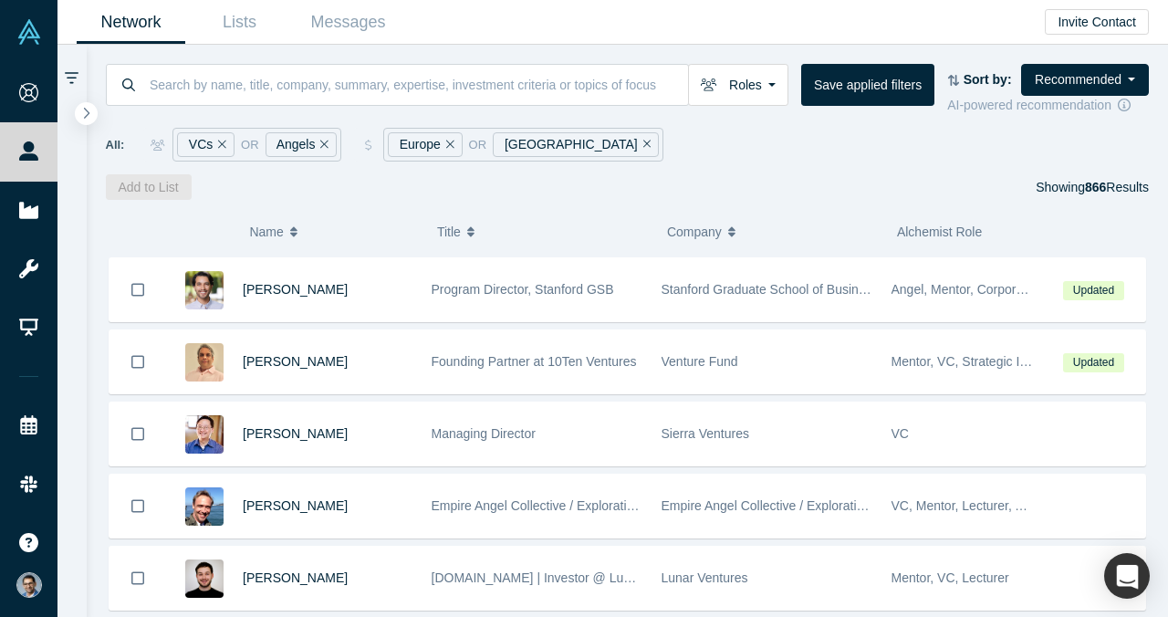
scroll to position [723, 0]
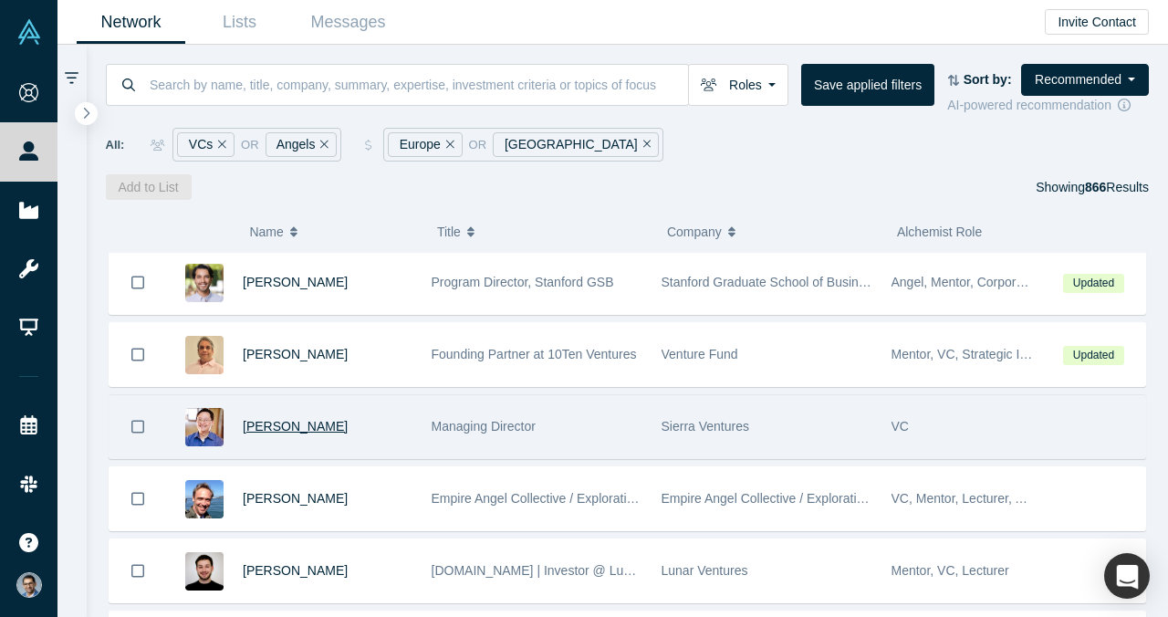
click at [274, 429] on span "[PERSON_NAME]" at bounding box center [295, 426] width 105 height 15
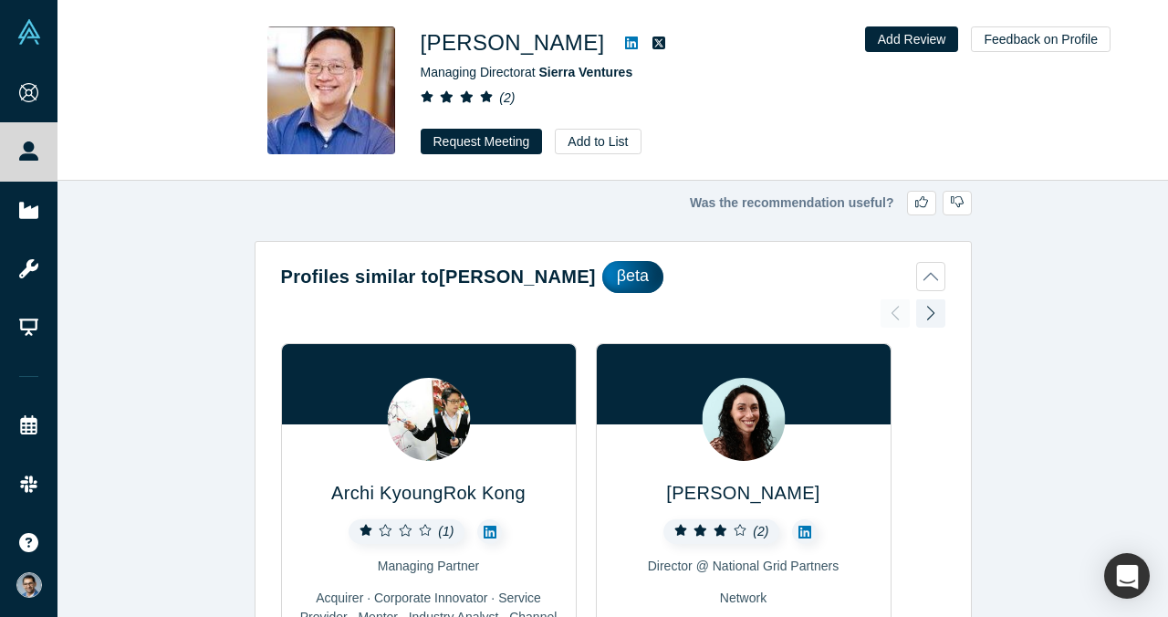
click at [625, 42] on icon at bounding box center [631, 43] width 13 height 15
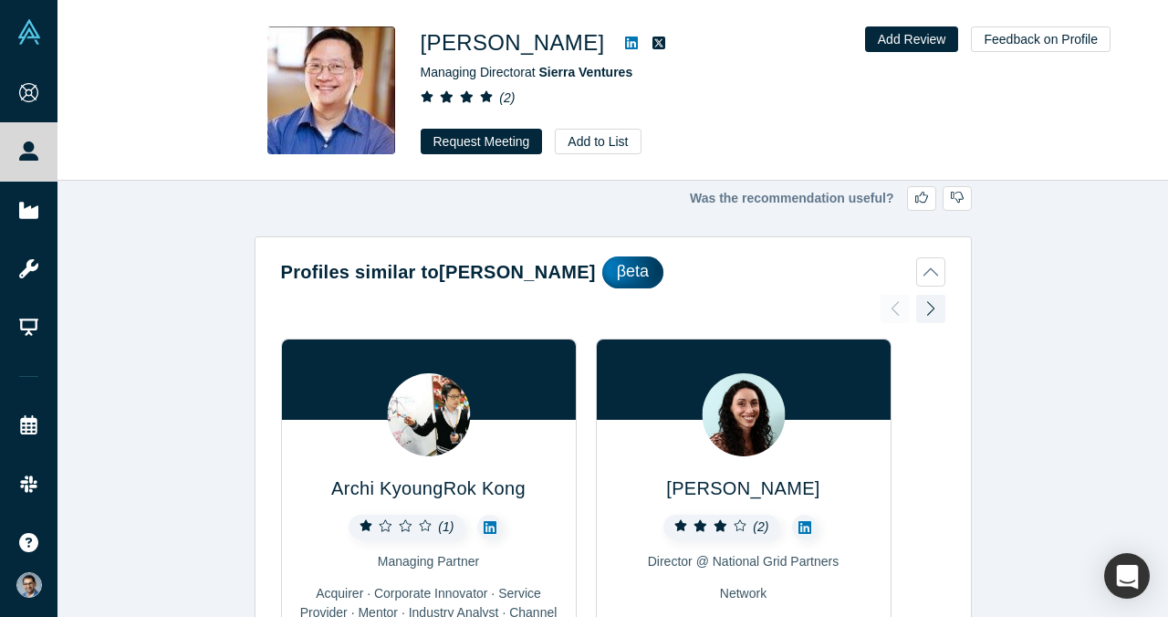
scroll to position [5, 0]
click at [481, 151] on button "Request Meeting" at bounding box center [481, 142] width 122 height 26
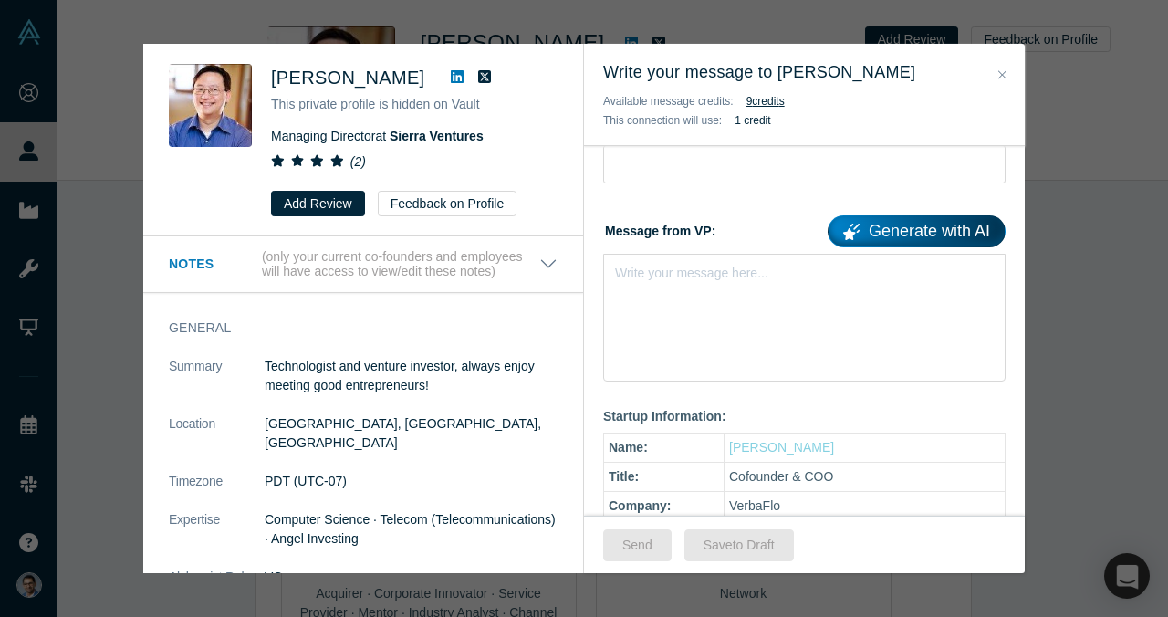
scroll to position [208, 0]
click at [451, 70] on icon at bounding box center [457, 76] width 13 height 15
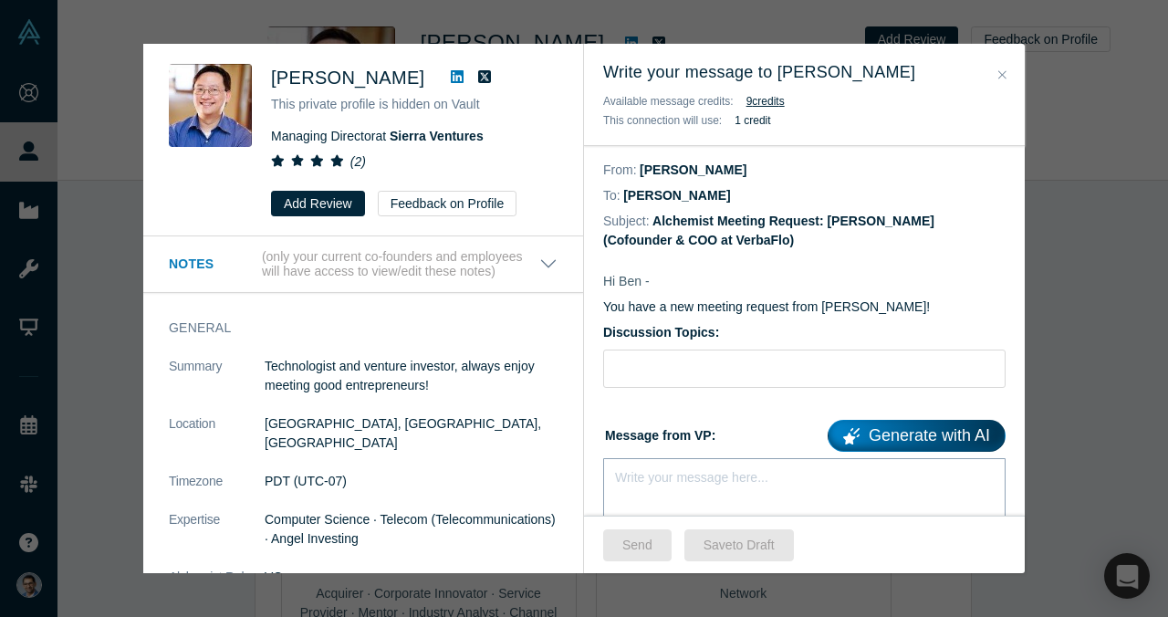
scroll to position [0, 0]
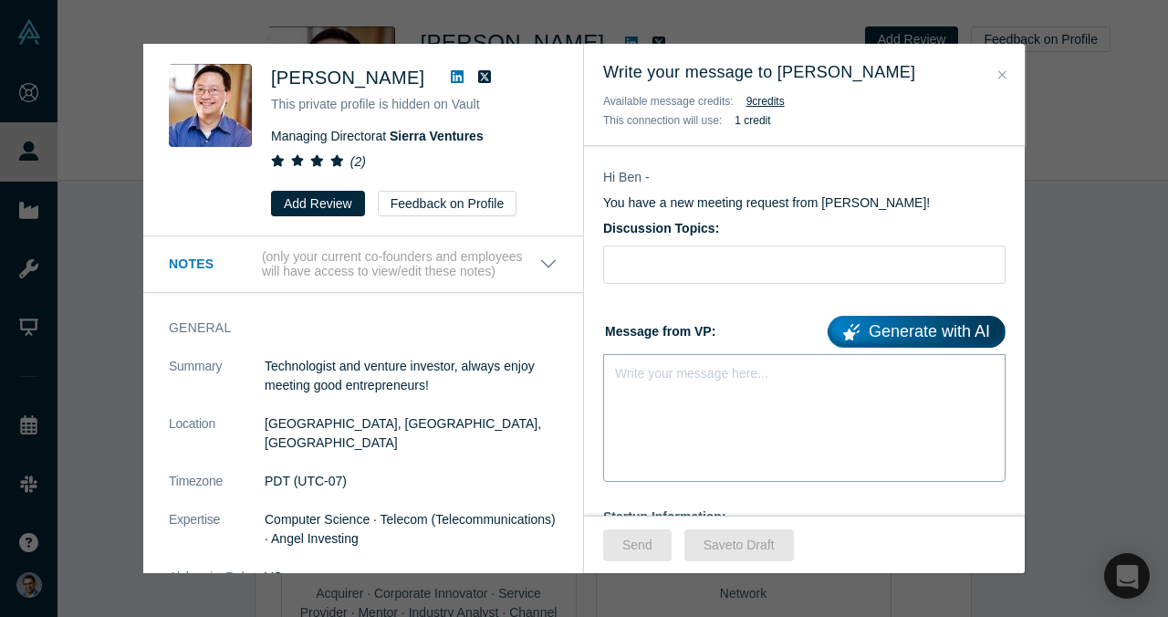
click at [678, 322] on label "Message from VP: Generate with AI" at bounding box center [804, 328] width 402 height 38
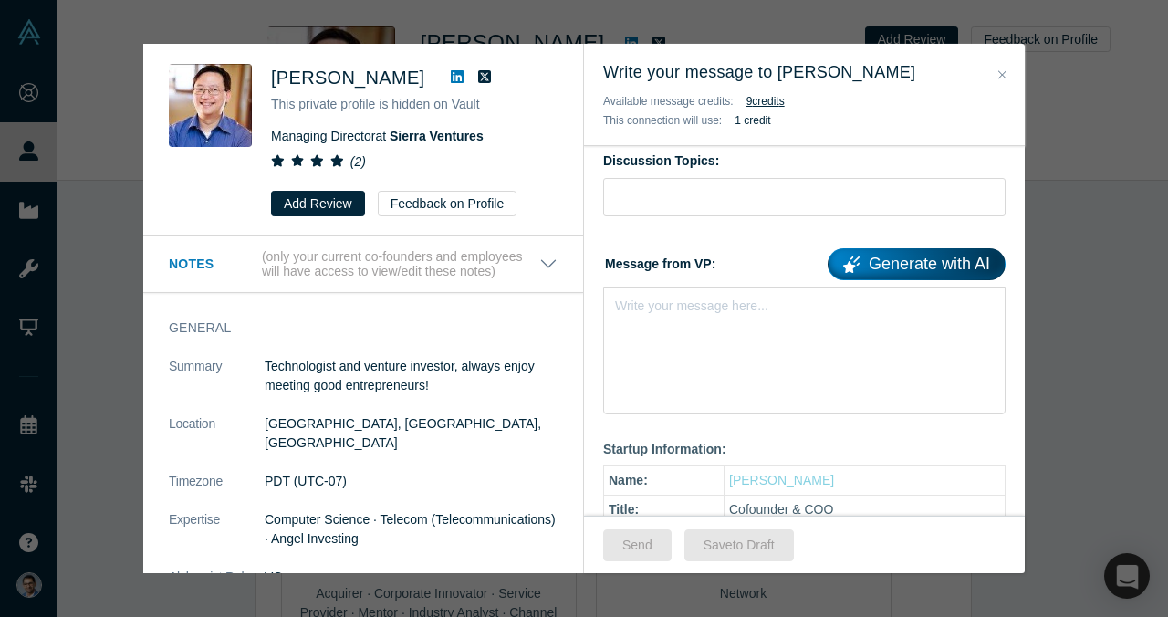
scroll to position [182, 0]
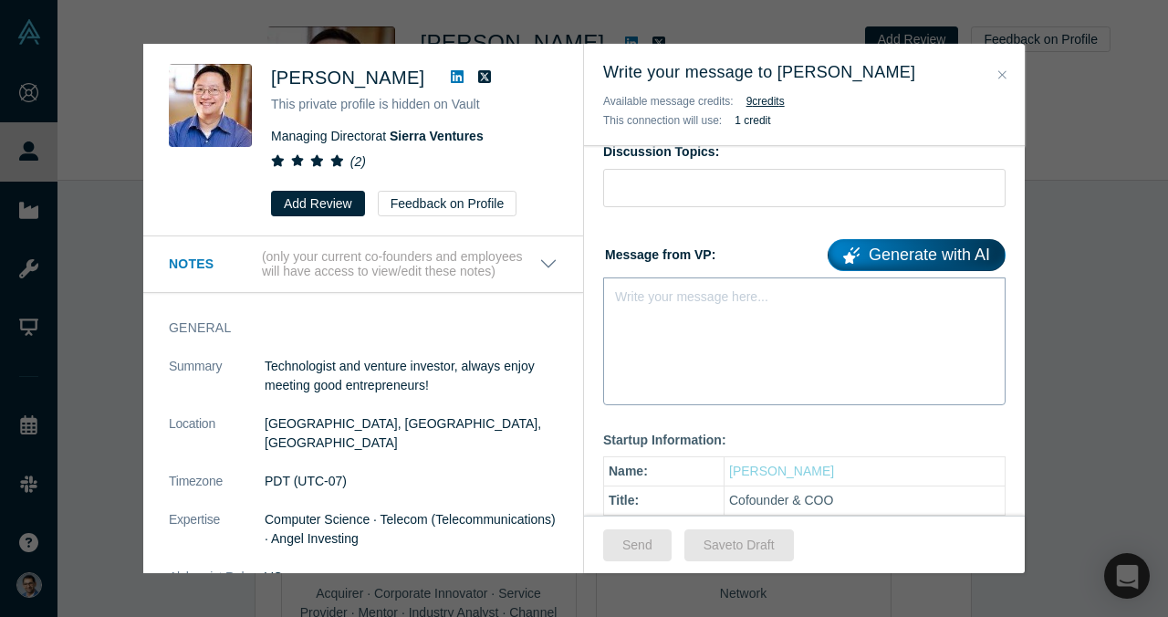
click at [672, 314] on div "Write your message here..." at bounding box center [804, 341] width 402 height 128
paste div "rdw-editor"
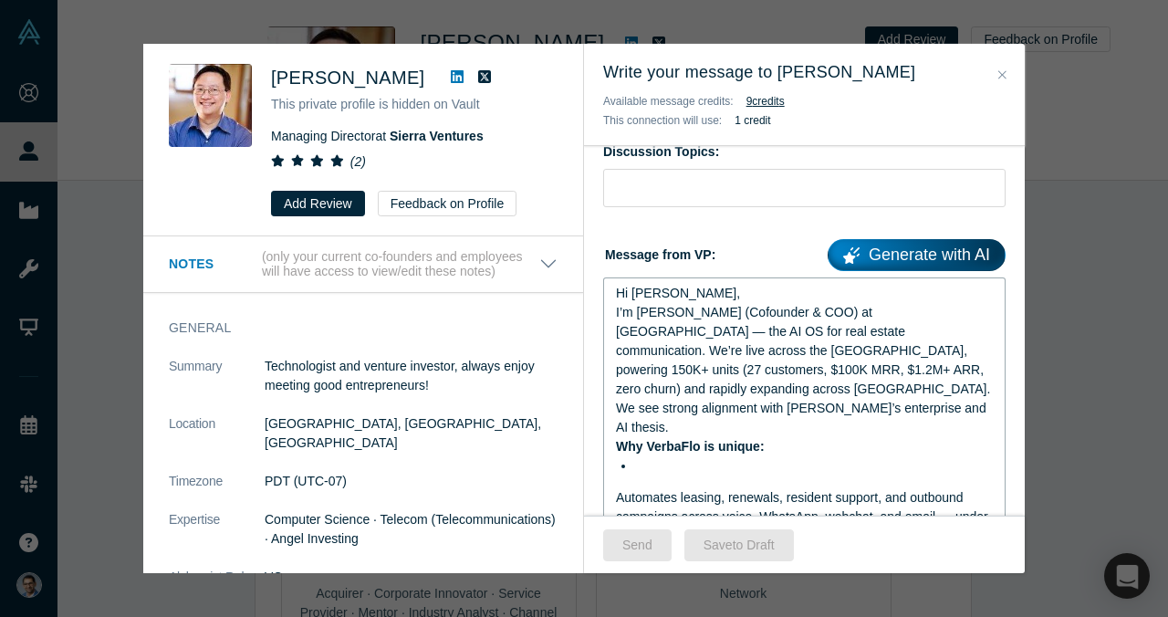
click at [887, 315] on span "I’m VP Singh (Cofounder & COO) at VerbaFlo — the AI OS for real estate communic…" at bounding box center [803, 350] width 374 height 91
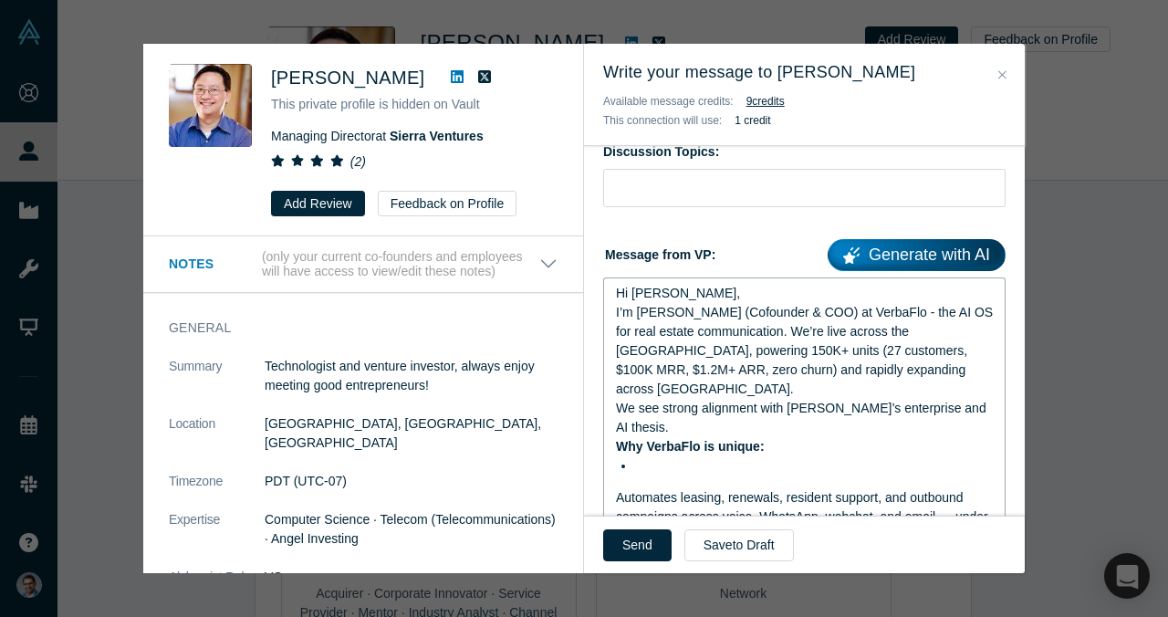
click at [804, 330] on span "I’m VP Singh (Cofounder & COO) at VerbaFlo - the AI OS for real estate communic…" at bounding box center [806, 350] width 380 height 91
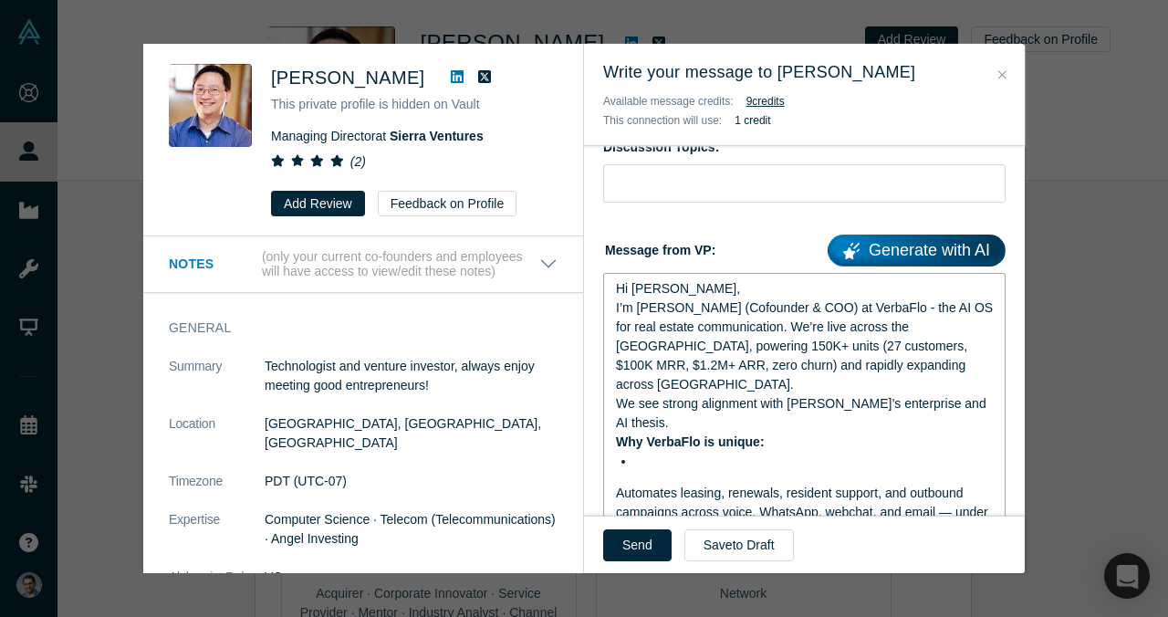
click at [809, 363] on div "I’m VP Singh (Cofounder & COO) at VerbaFlo - the AI OS for real estate communic…" at bounding box center [805, 346] width 378 height 96
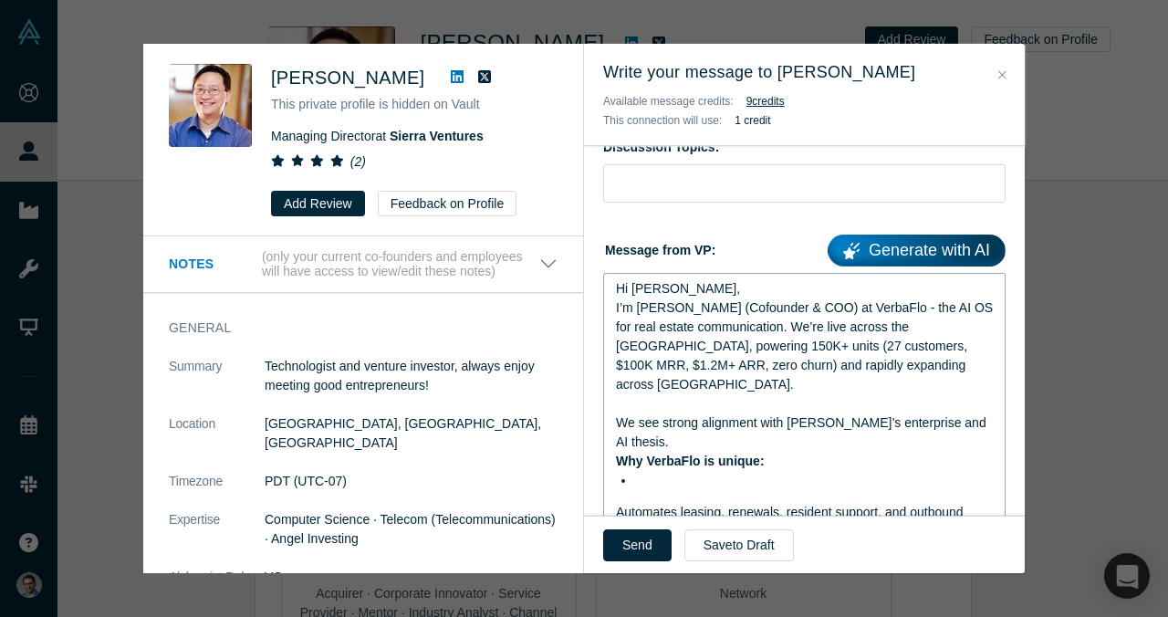
click at [968, 415] on span "We see strong alignment with Sierra’s enterprise and AI thesis." at bounding box center [802, 432] width 373 height 34
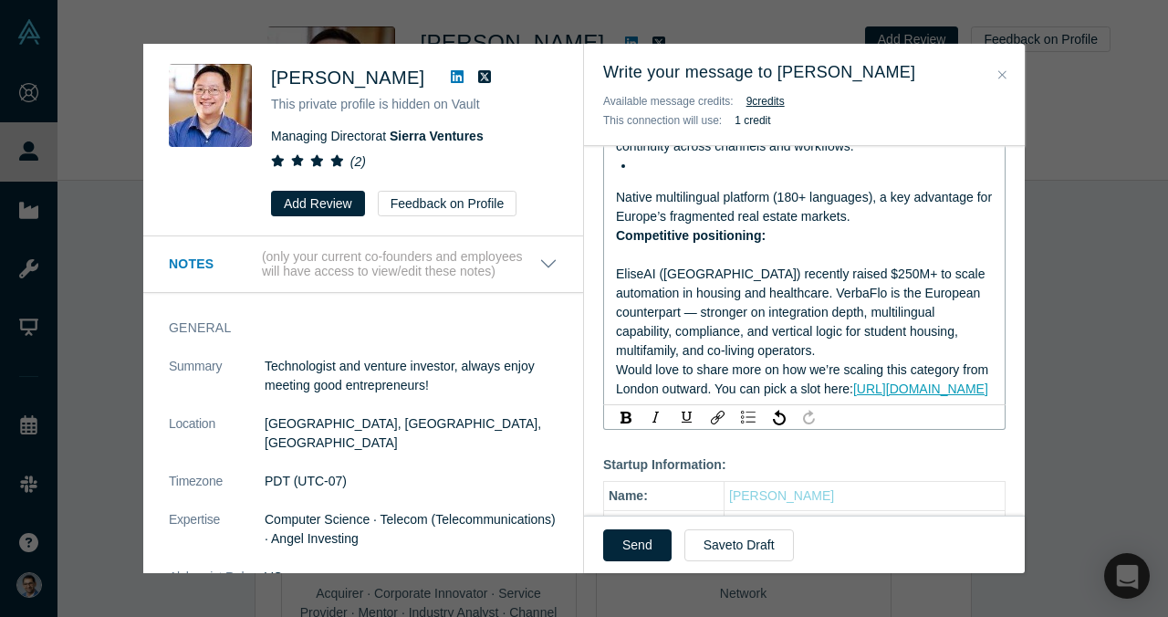
scroll to position [712, 0]
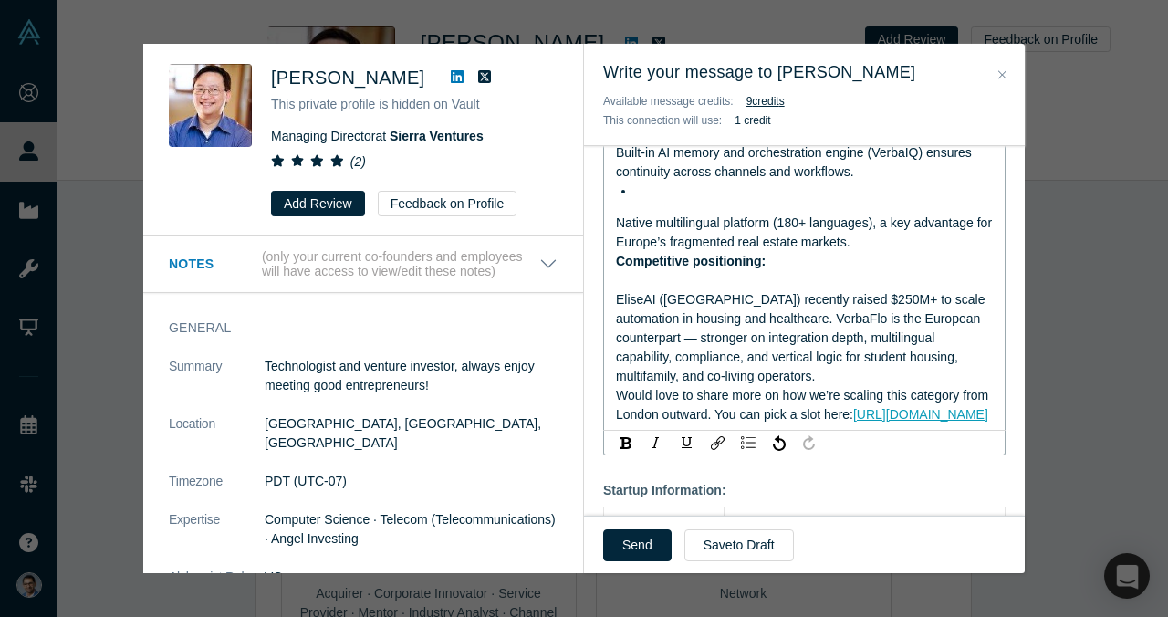
click at [748, 430] on div "rdw-toolbar" at bounding box center [804, 443] width 402 height 26
click at [748, 433] on div "rdw-list-control" at bounding box center [748, 442] width 24 height 18
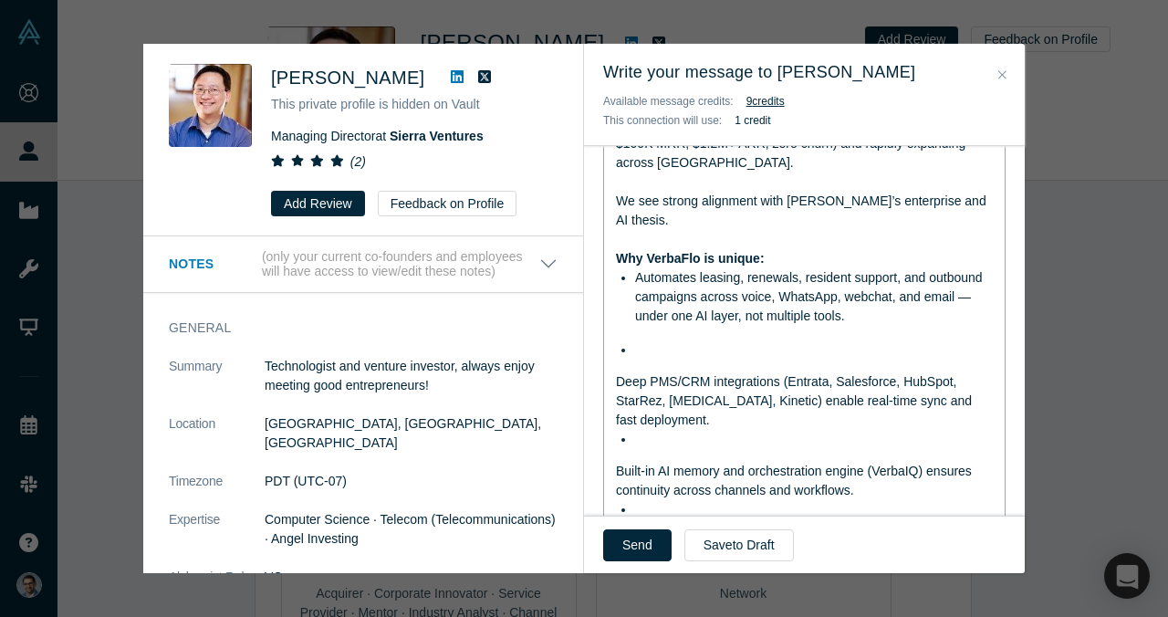
scroll to position [375, 0]
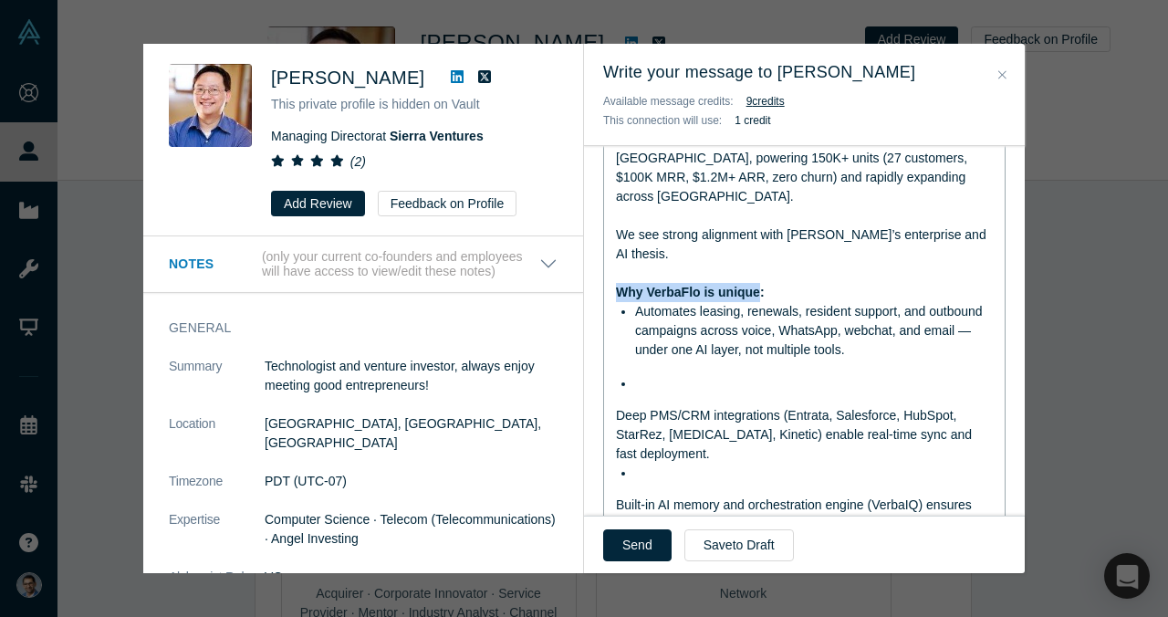
drag, startPoint x: 758, startPoint y: 254, endPoint x: 614, endPoint y: 254, distance: 144.1
click at [614, 254] on div "Hi Ben, I’m VP Singh (Cofounder & COO) at VerbaFlo - the AI OS for real estate …" at bounding box center [804, 434] width 402 height 698
click at [778, 283] on div "Why VerbaFlo is unique:" at bounding box center [805, 292] width 378 height 19
click at [616, 408] on span "Deep PMS/CRM integrations (Entrata, Salesforce, HubSpot, StarRez, MRI, Kinetic)…" at bounding box center [795, 434] width 359 height 53
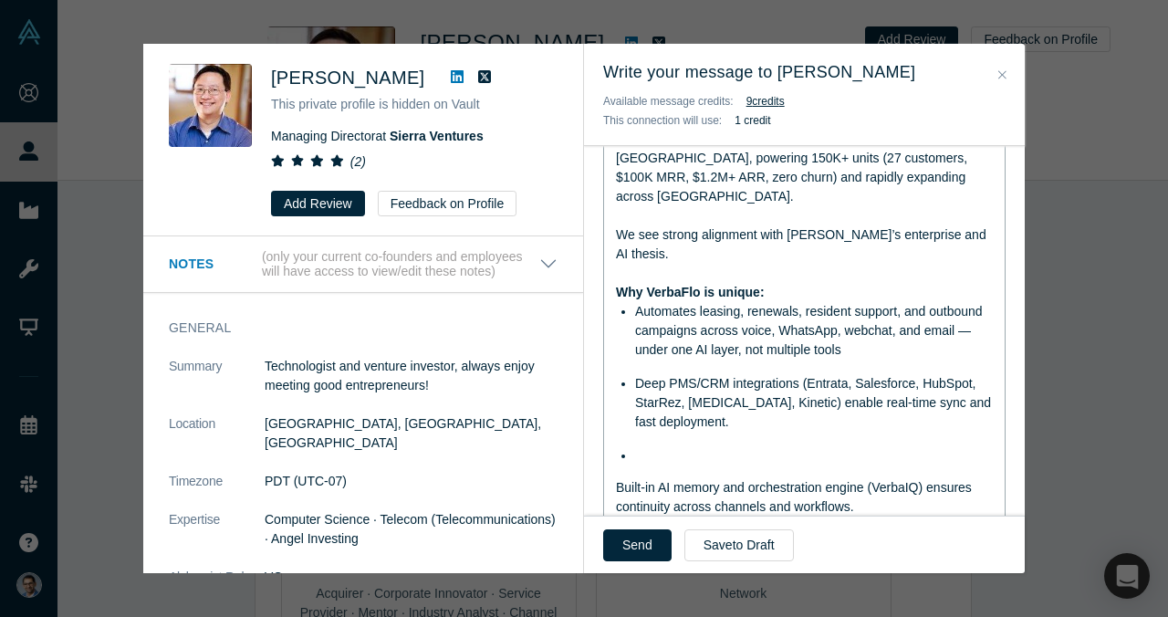
click at [617, 480] on span "Built-in AI memory and orchestration engine (VerbaIQ) ensures continuity across…" at bounding box center [795, 497] width 359 height 34
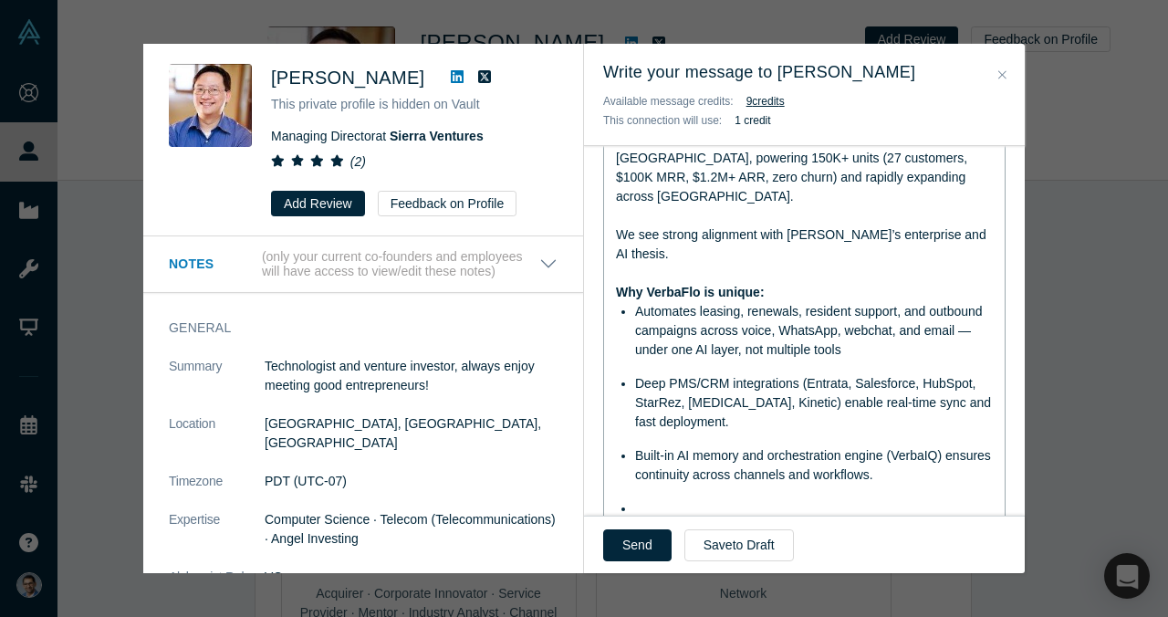
click at [618, 533] on span "Native multilingual platform (180+ languages), a key advantage for Europe’s fra…" at bounding box center [805, 550] width 379 height 34
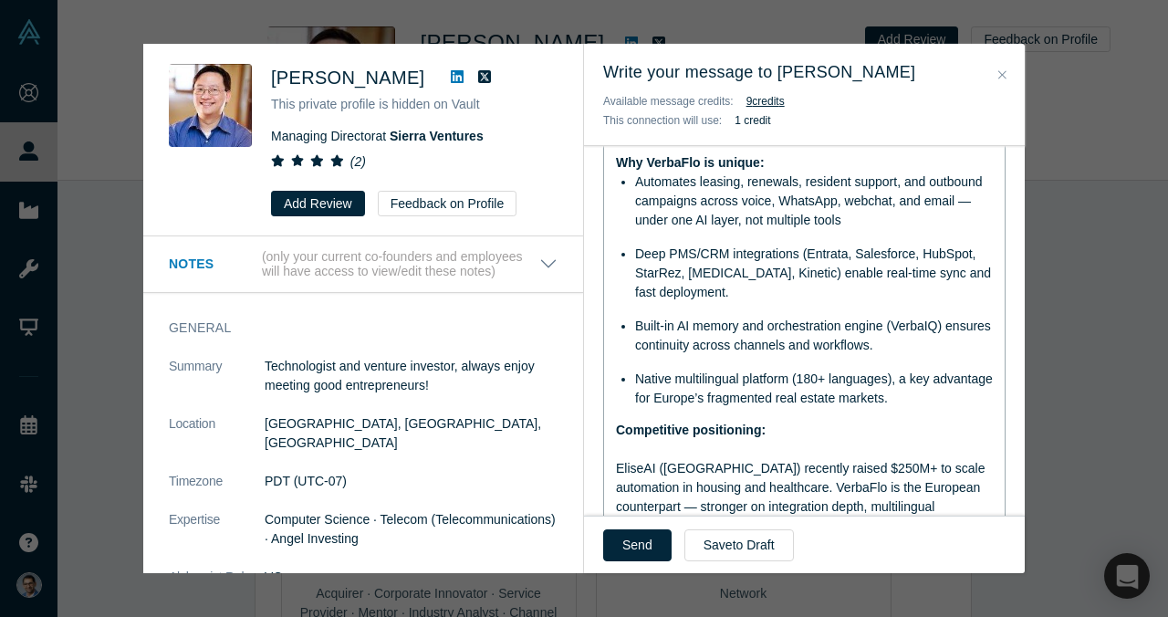
scroll to position [515, 0]
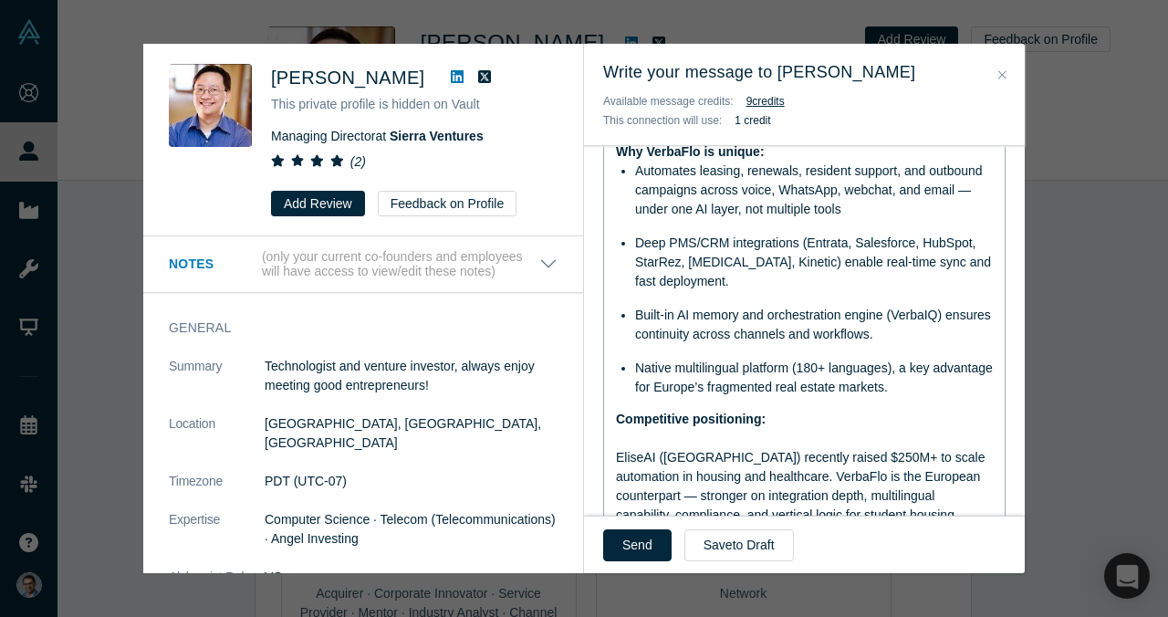
click at [659, 429] on div "rdw-editor" at bounding box center [805, 438] width 378 height 19
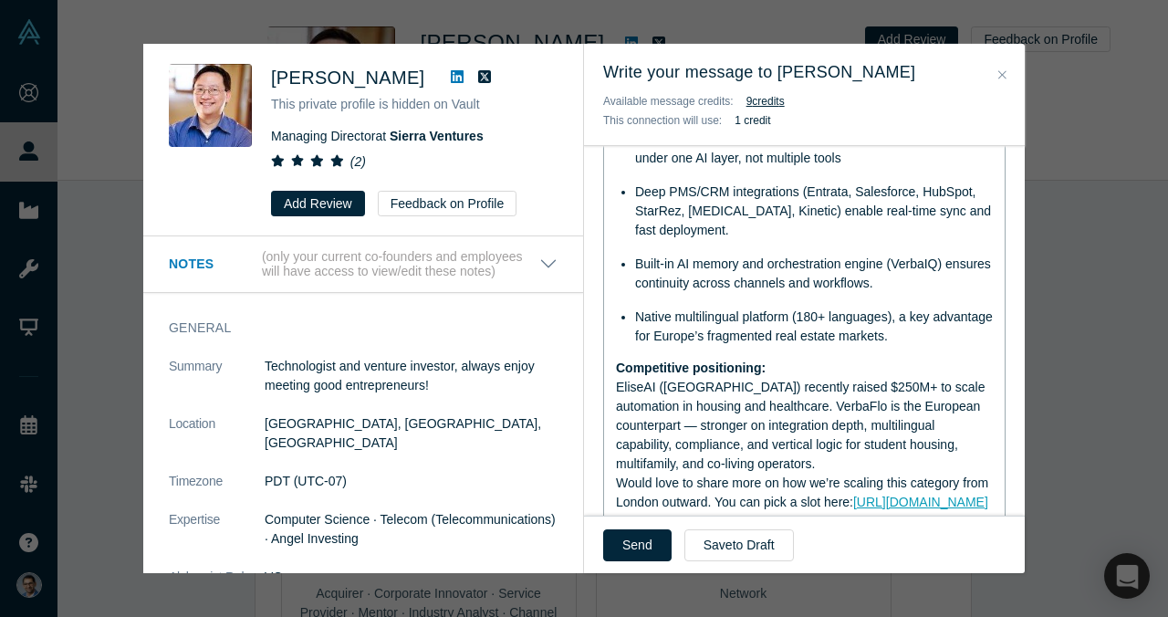
scroll to position [573, 0]
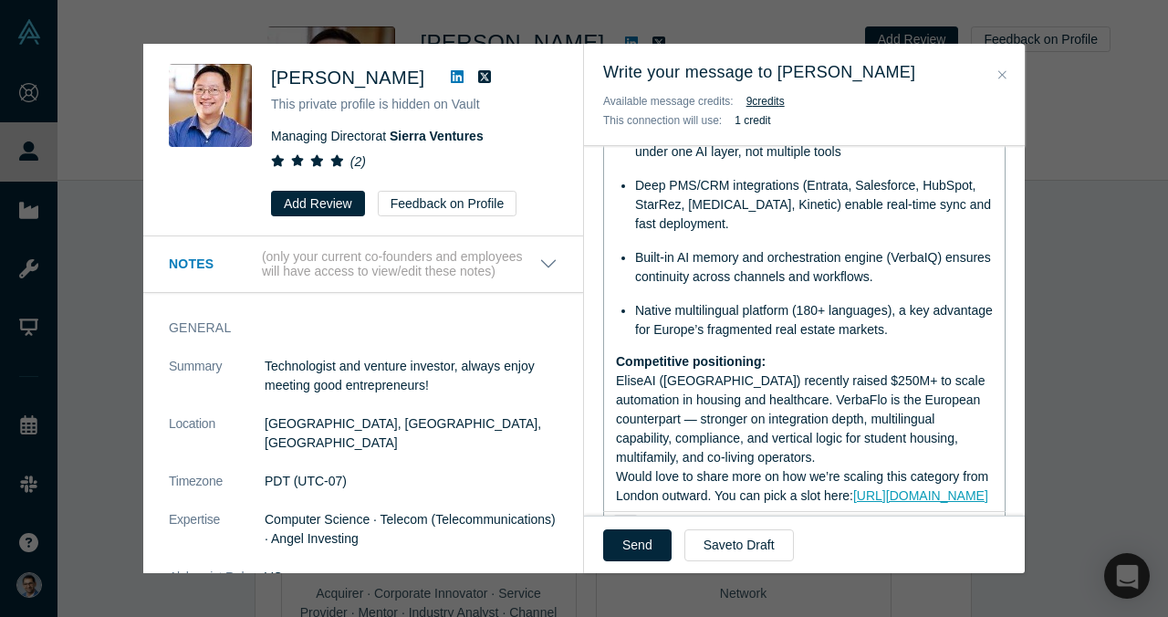
click at [980, 373] on span "EliseAI (US) recently raised $250M+ to scale automation in housing and healthca…" at bounding box center [802, 418] width 372 height 91
click at [832, 373] on span "EliseAI (US) recently raised $250M+ to scale automation in housing and healthca…" at bounding box center [805, 418] width 378 height 91
click at [734, 412] on div "EliseAI (US) recently raised $250M+ to scale automation in housing and healthca…" at bounding box center [805, 419] width 378 height 96
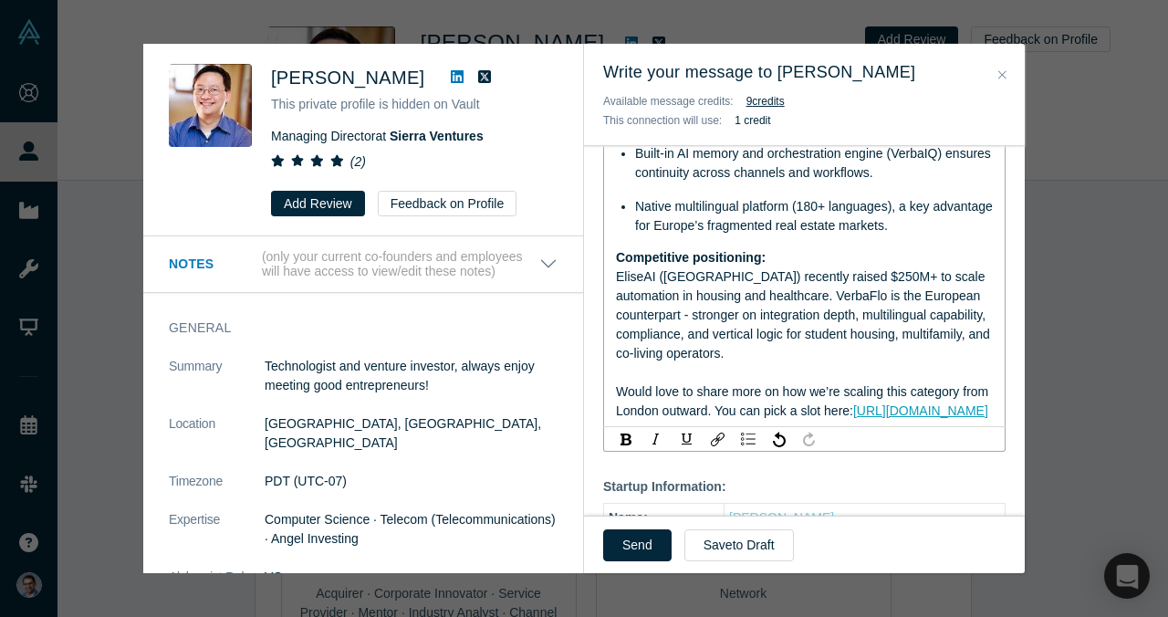
scroll to position [679, 0]
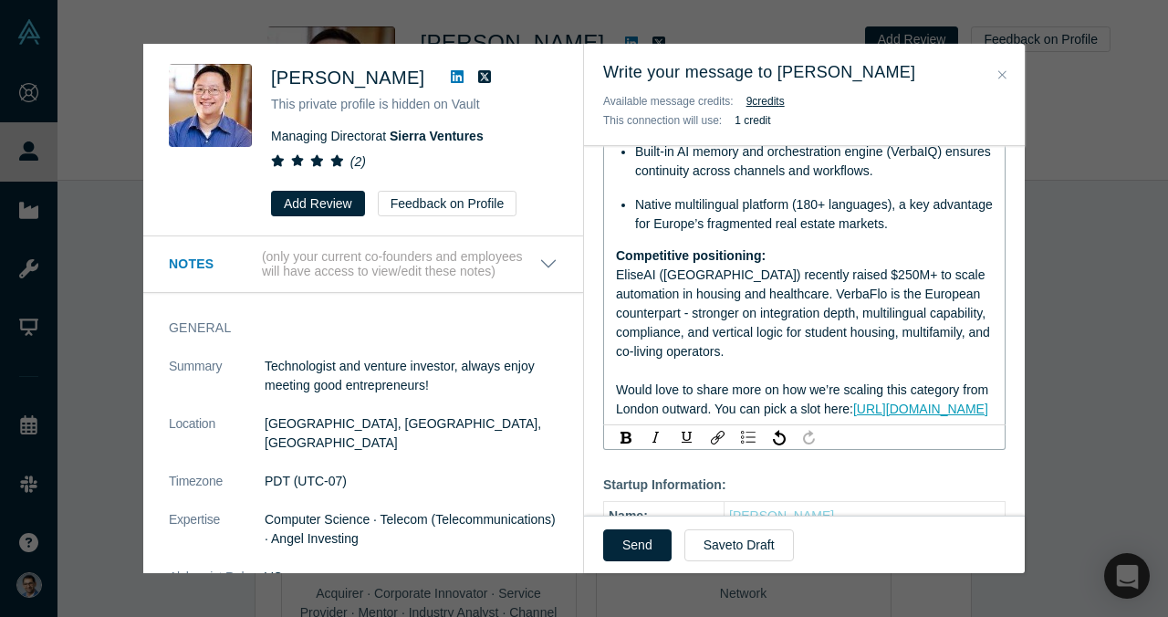
click at [734, 382] on span "Would love to share more on how we’re scaling this category from London outward…" at bounding box center [804, 399] width 376 height 34
drag, startPoint x: 718, startPoint y: 372, endPoint x: 850, endPoint y: 377, distance: 132.3
click at [850, 382] on span "Would love to share more on how we’re scaling this category from London outward…" at bounding box center [804, 399] width 376 height 34
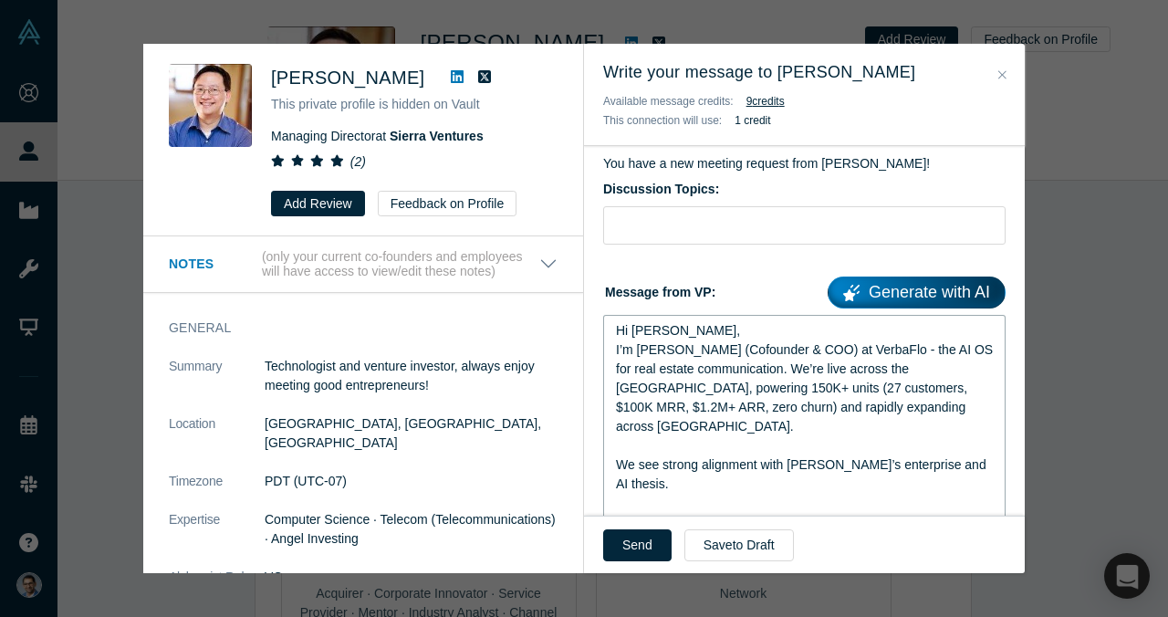
scroll to position [136, 0]
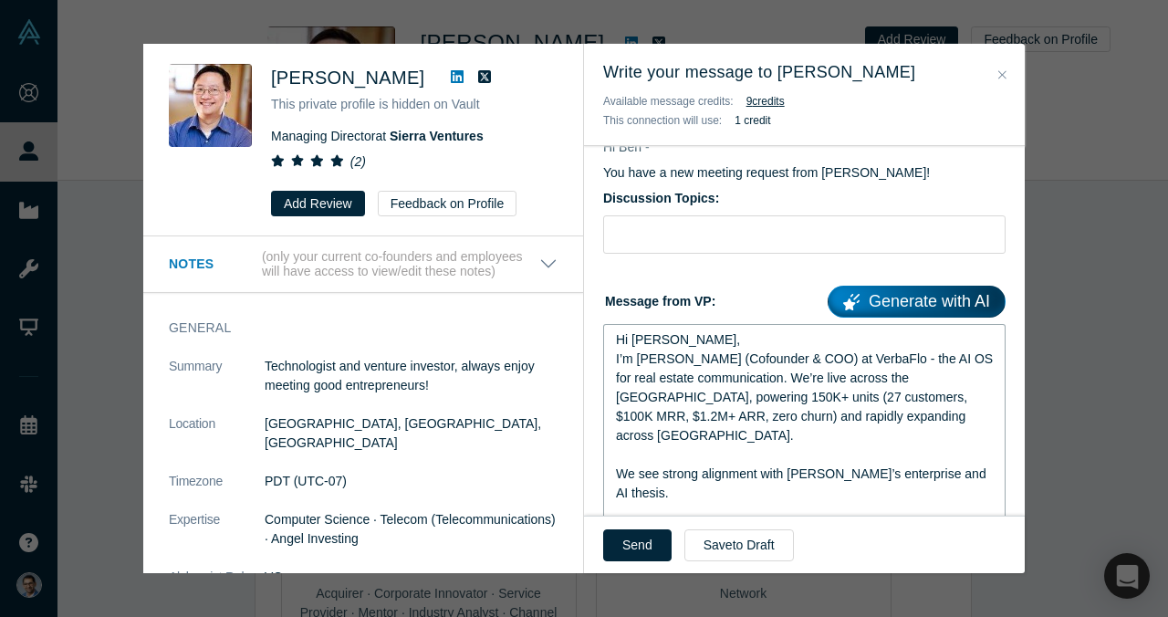
click at [752, 360] on span "I’m VP Singh (Cofounder & COO) at VerbaFlo - the AI OS for real estate communic…" at bounding box center [806, 396] width 380 height 91
copy div "Hi Ben, I’m VP Singh (Cofounder & COO) at VerbaFlo - the AI OS for real estate …"
